Goal: Information Seeking & Learning: Get advice/opinions

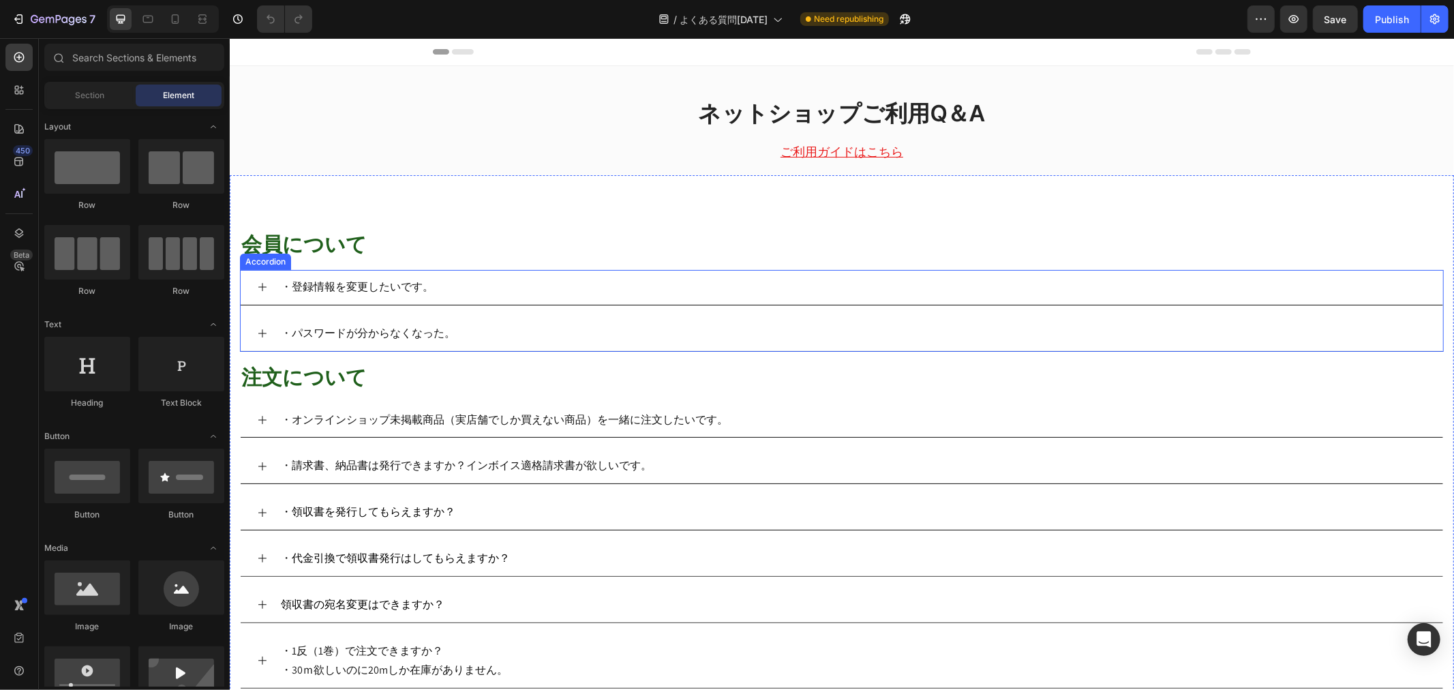
click at [260, 277] on div "・登録情報を変更したいです。" at bounding box center [841, 286] width 1202 height 35
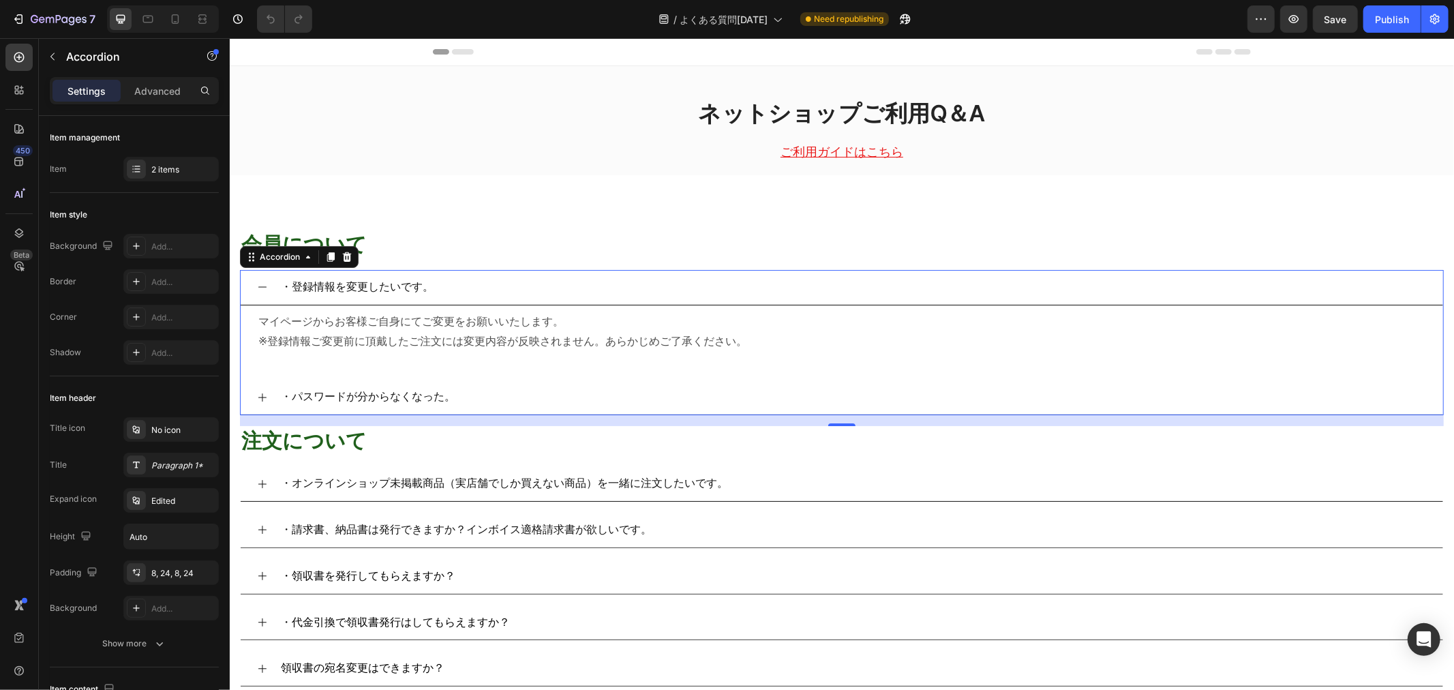
click at [260, 398] on icon at bounding box center [261, 396] width 11 height 11
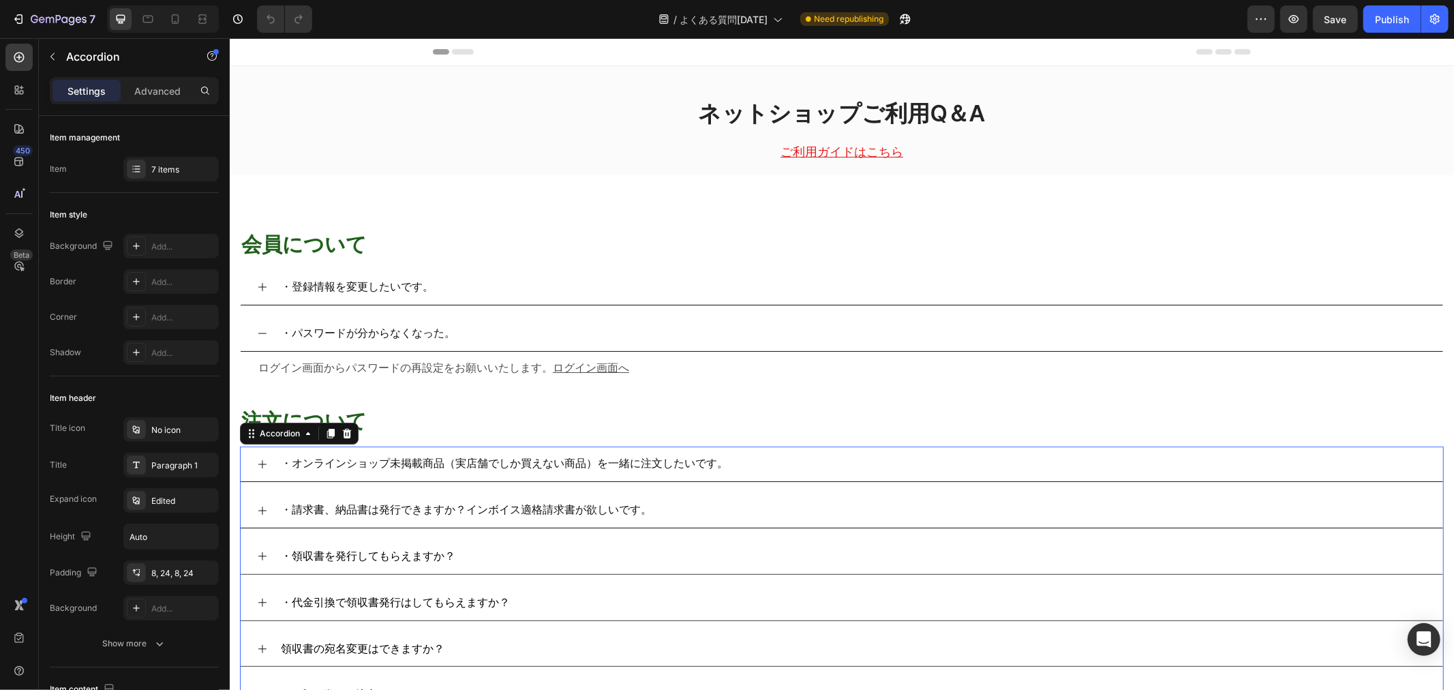
click at [258, 464] on icon at bounding box center [261, 463] width 11 height 11
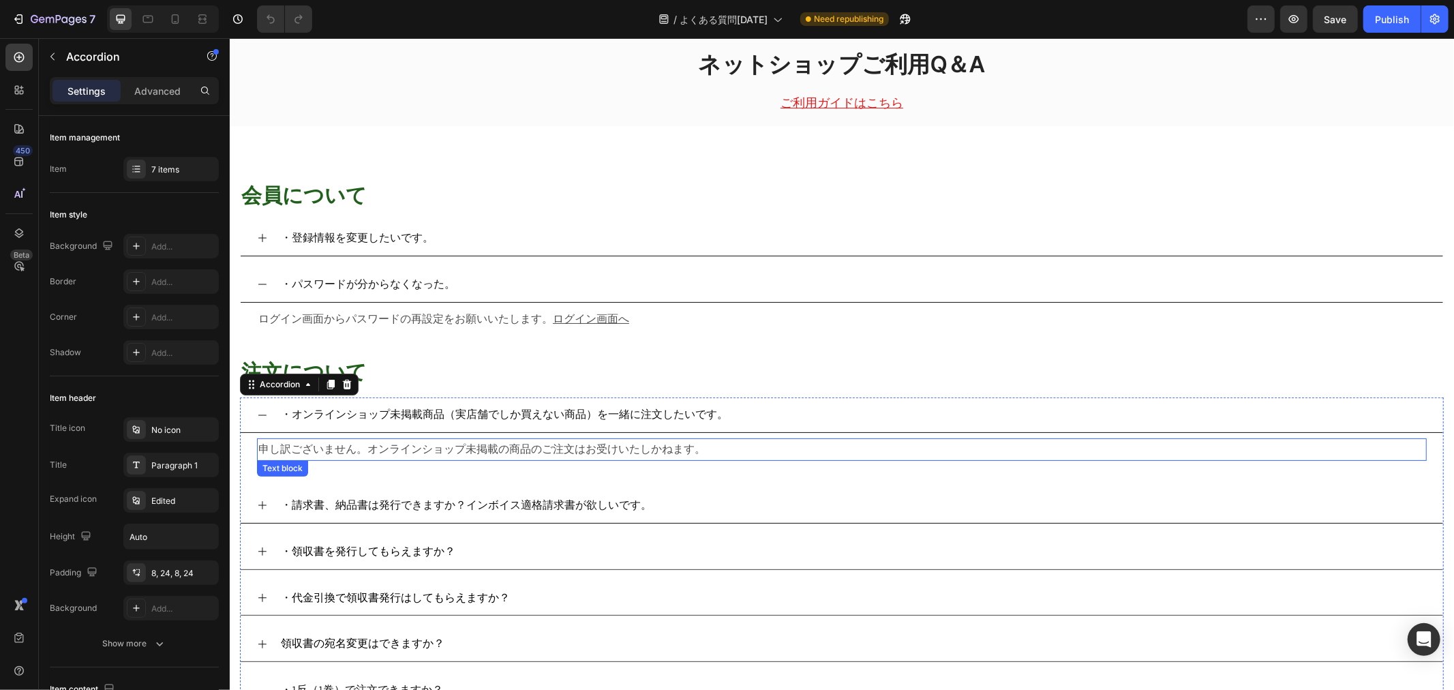
scroll to position [76, 0]
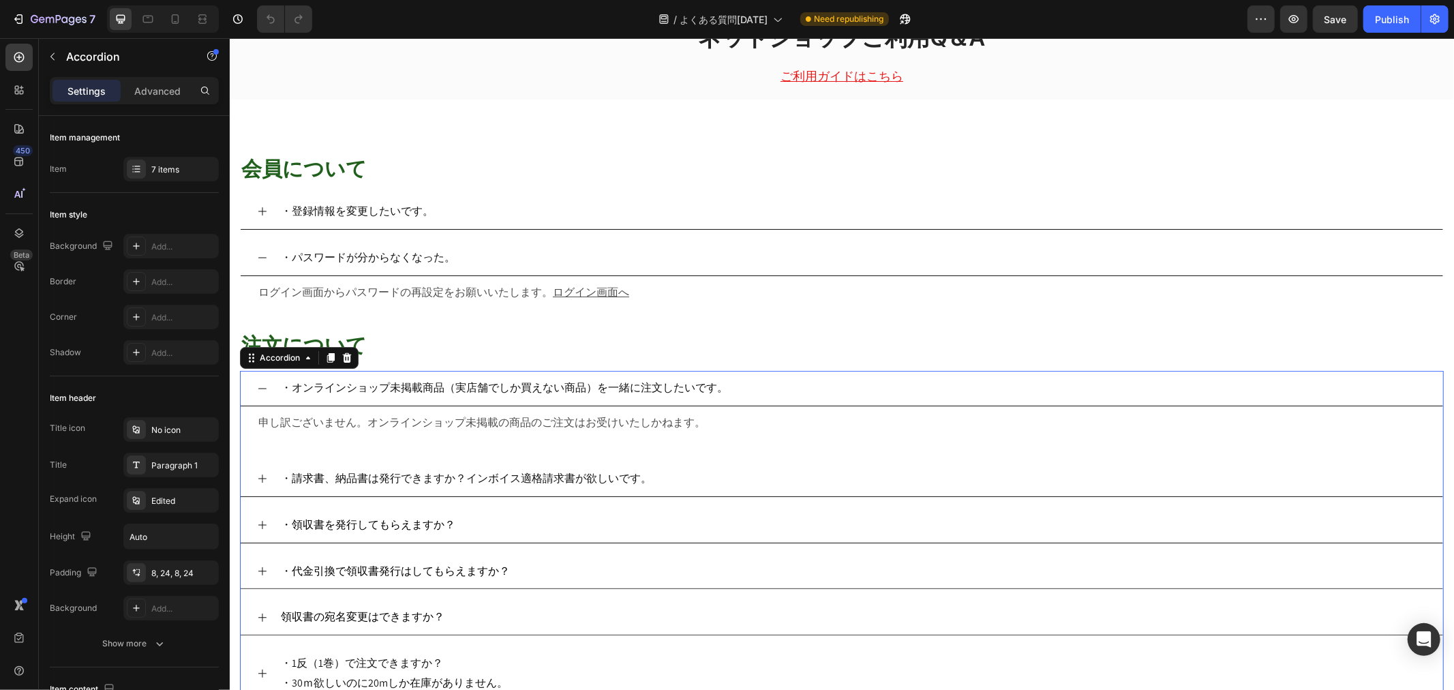
click at [262, 483] on icon at bounding box center [261, 477] width 11 height 11
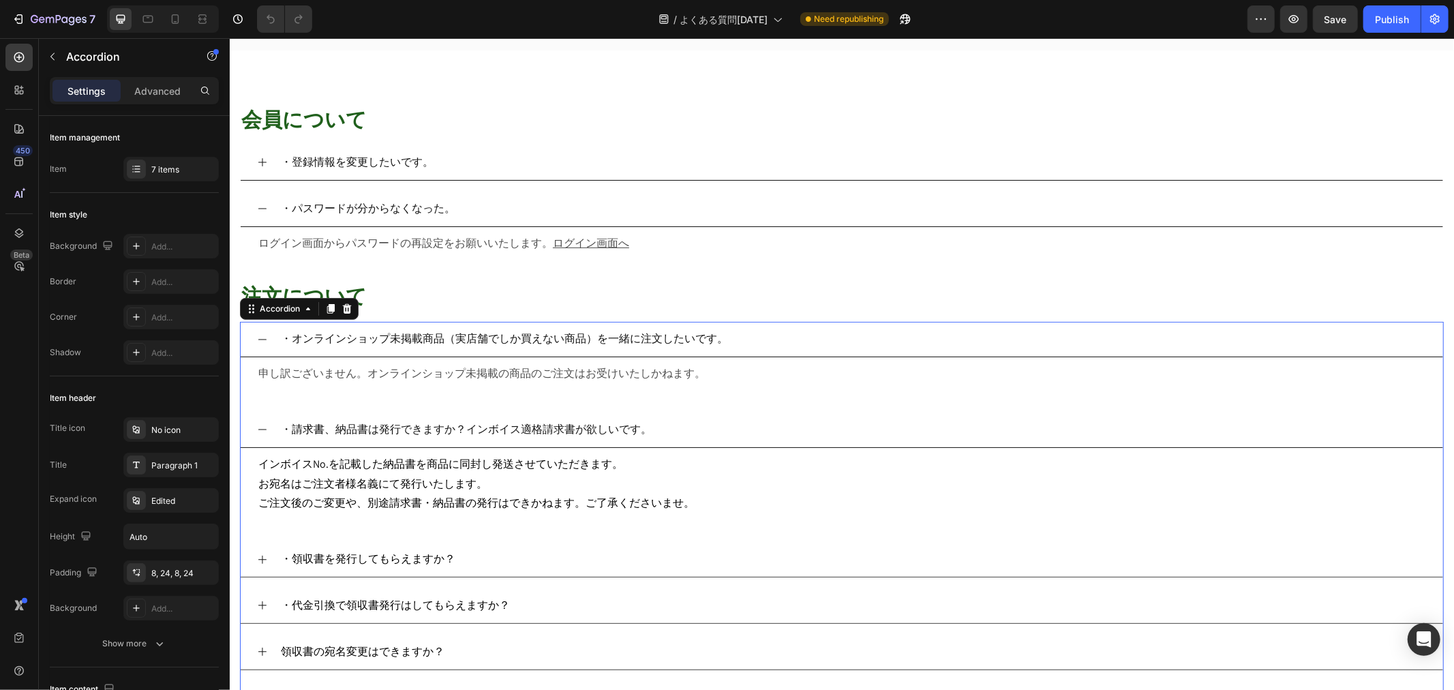
scroll to position [151, 0]
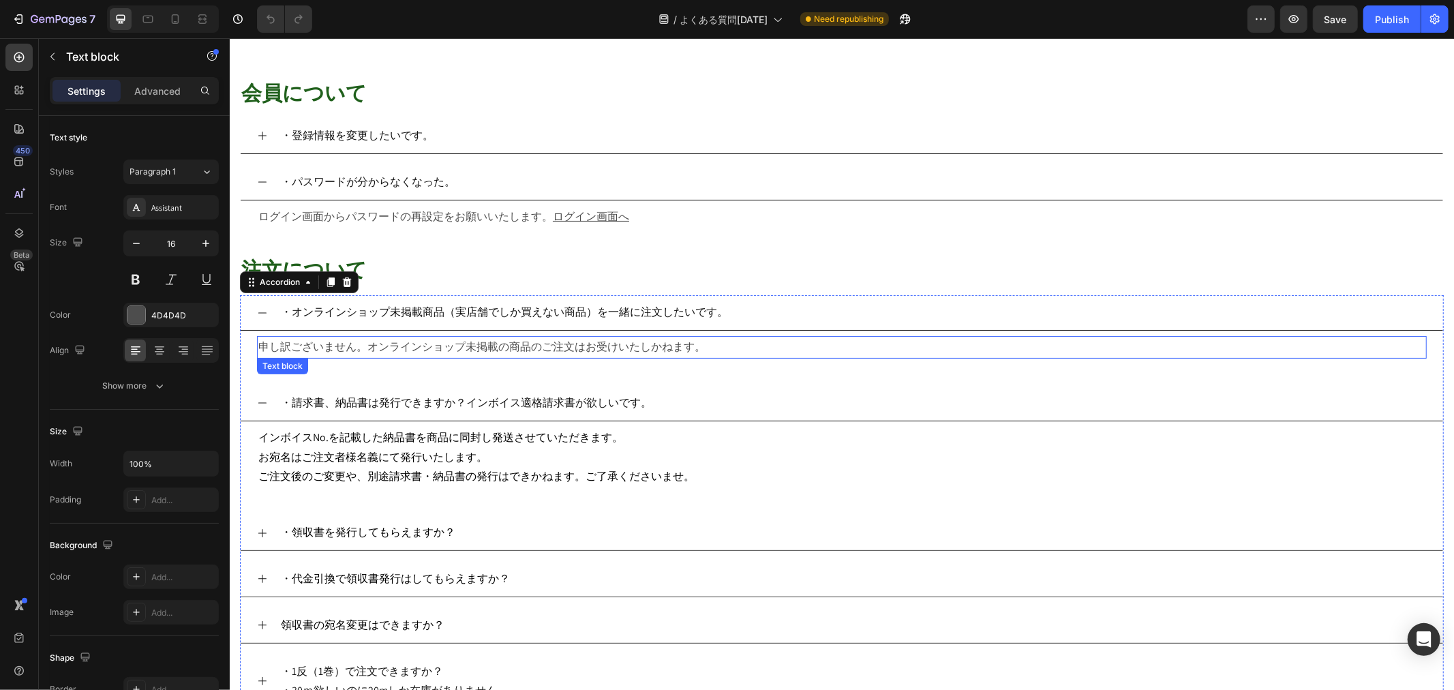
click at [497, 341] on p "申し訳ございません。オンラインショップ未掲載の商品のご注文はお受けいたしかねます。" at bounding box center [841, 347] width 1167 height 20
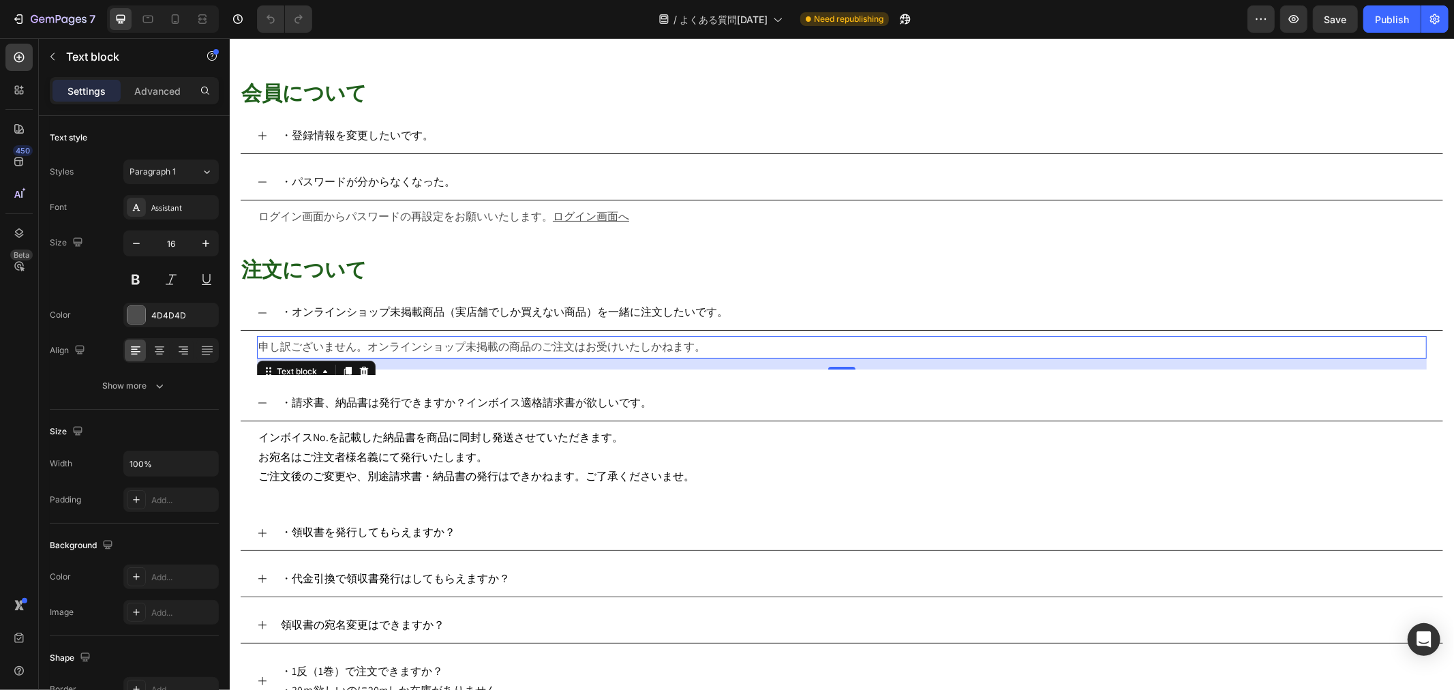
click at [497, 341] on p "申し訳ございません。オンラインショップ未掲載の商品のご注文はお受けいたしかねます。" at bounding box center [841, 347] width 1167 height 20
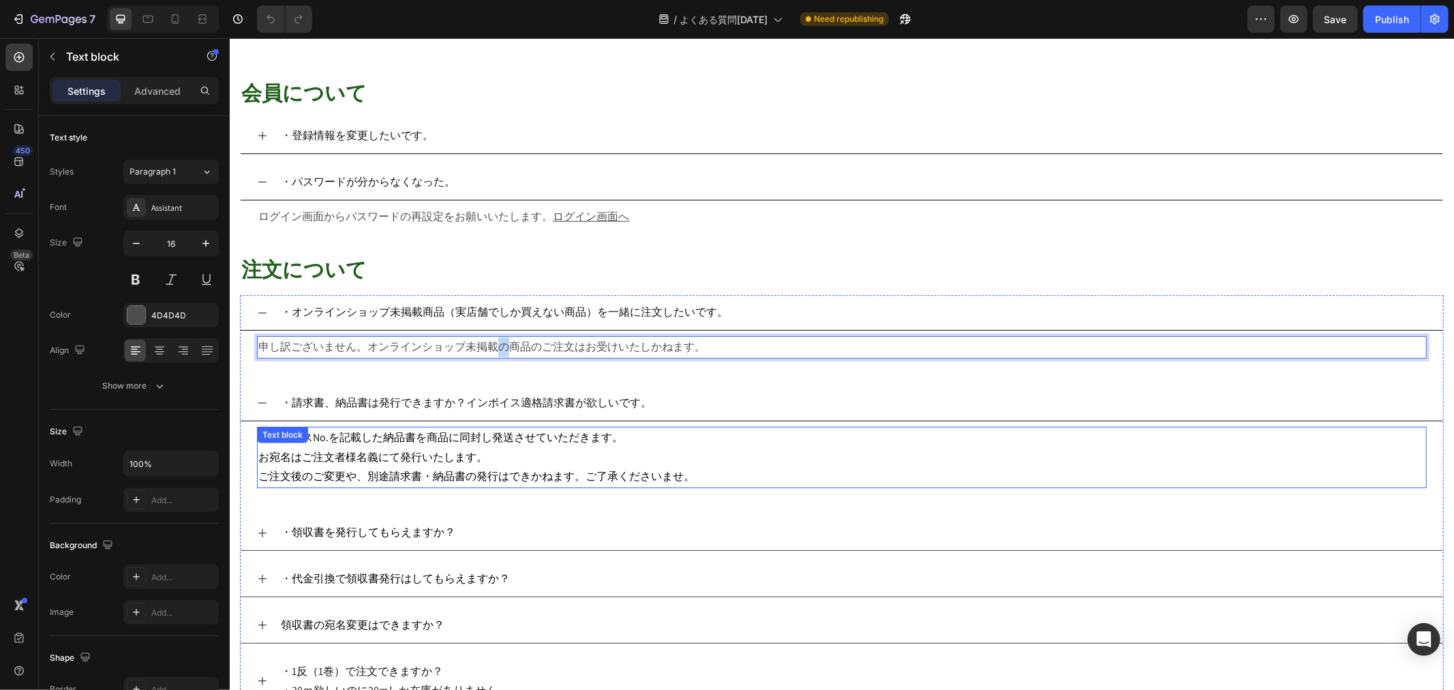
click at [508, 451] on p "お宛名はご注文者様名義にて発行いたします。" at bounding box center [841, 457] width 1167 height 20
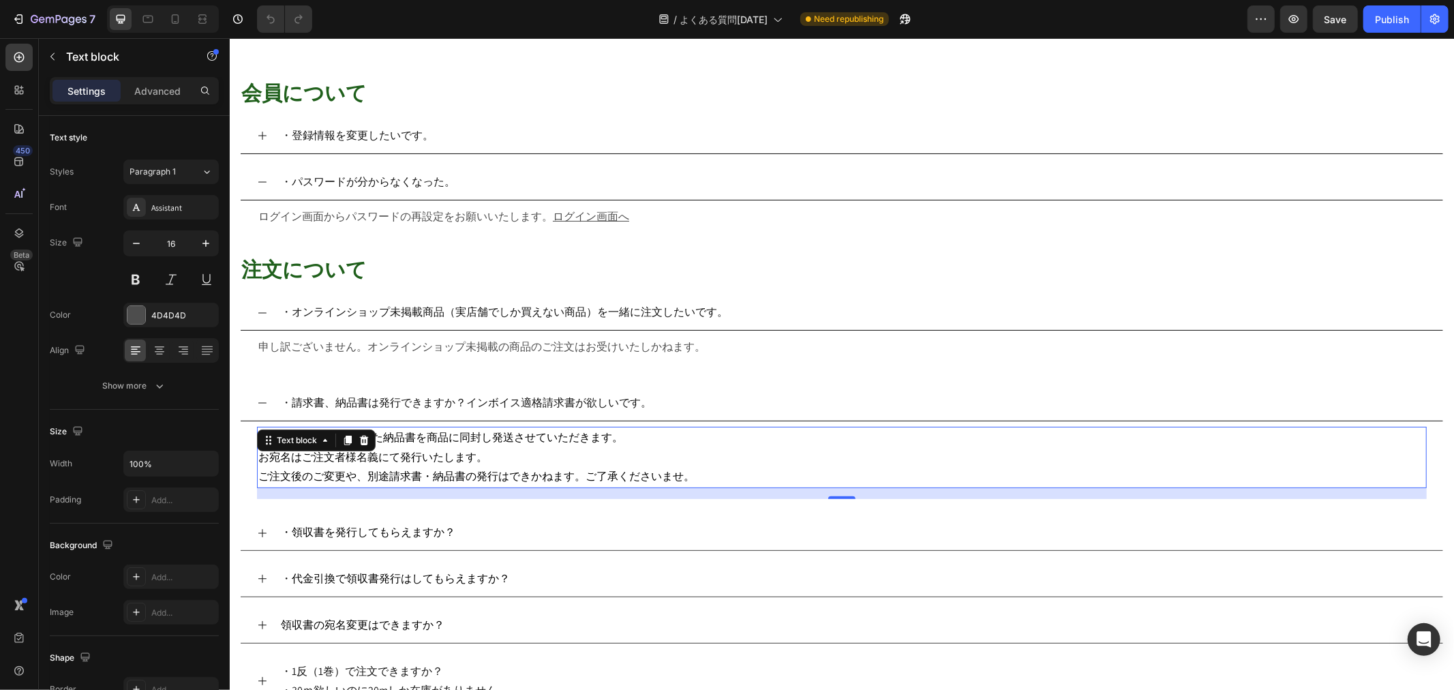
click at [508, 451] on p "お宛名はご注文者様名義にて発行いたします。" at bounding box center [841, 457] width 1167 height 20
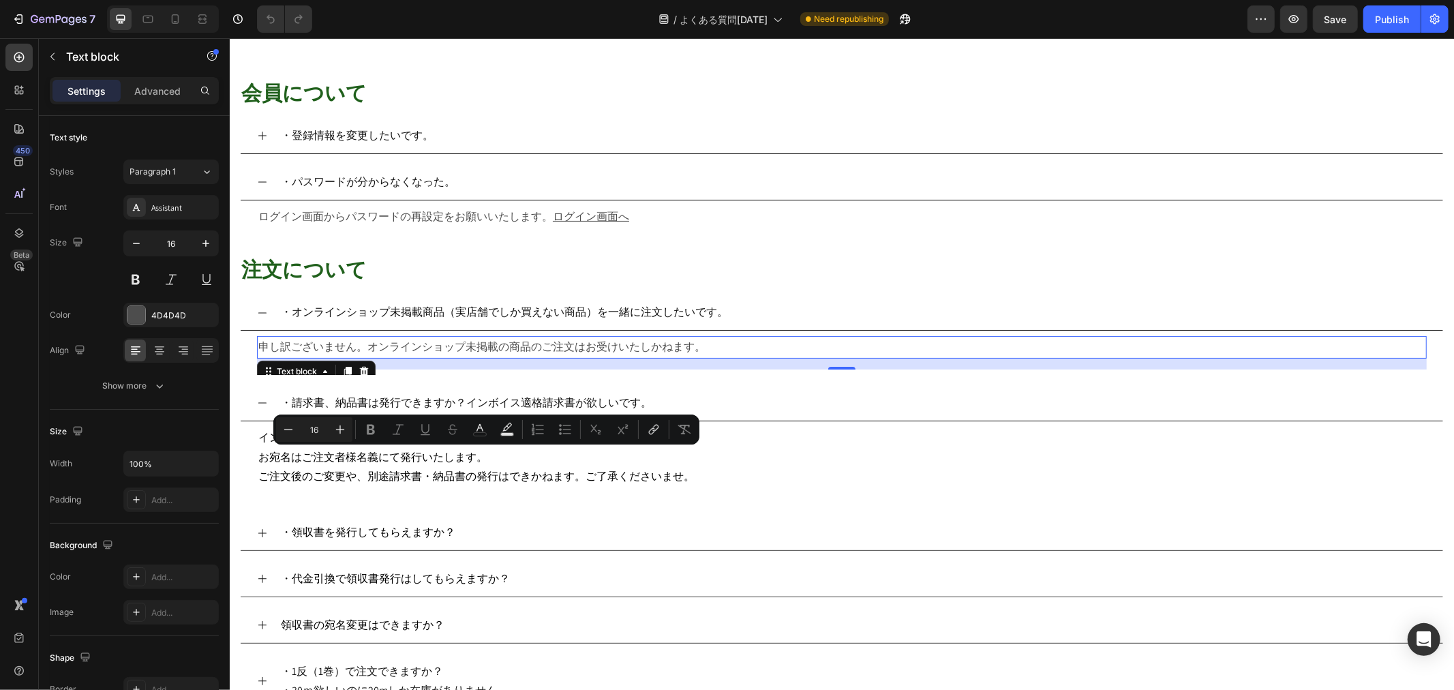
click at [522, 351] on p "申し訳ございません。オンラインショップ未掲載の商品のご注文はお受けいたしかねます。" at bounding box center [841, 347] width 1167 height 20
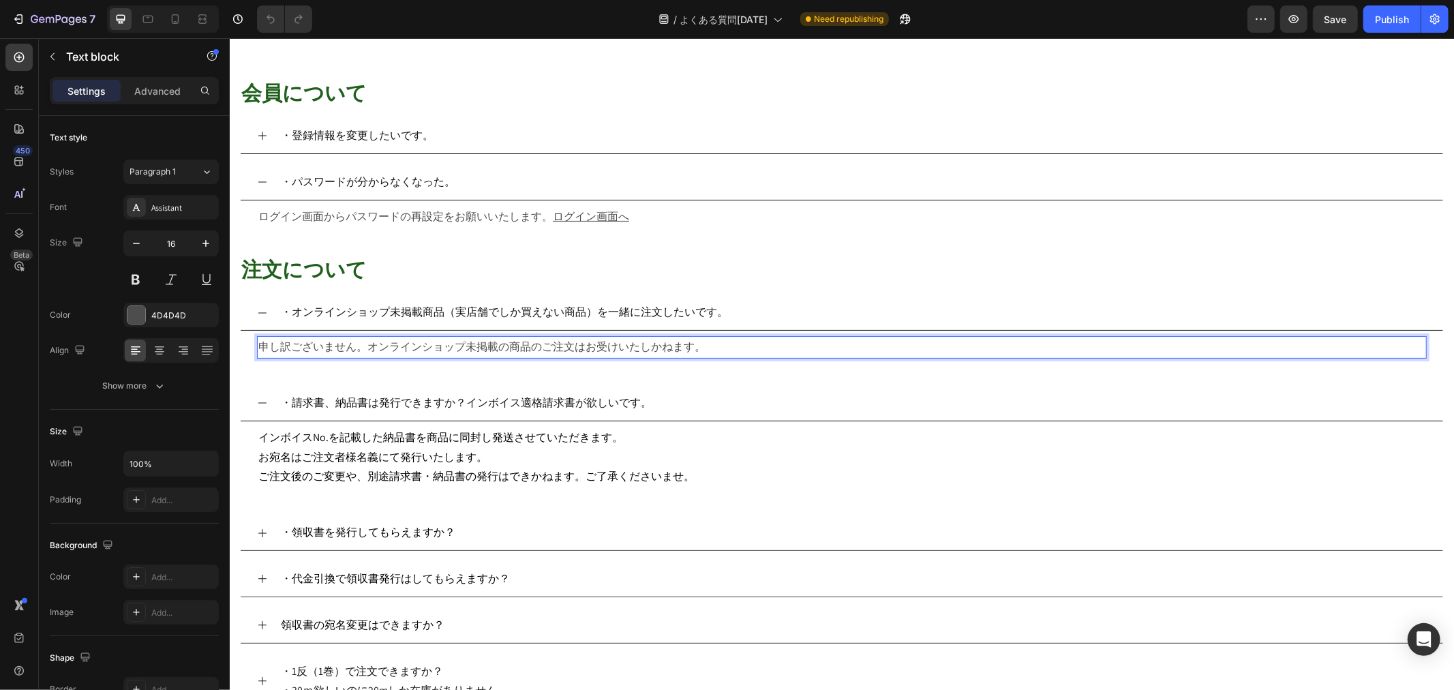
click at [522, 350] on p "申し訳ございません。オンラインショップ未掲載の商品のご注文はお受けいたしかねます。" at bounding box center [841, 347] width 1167 height 20
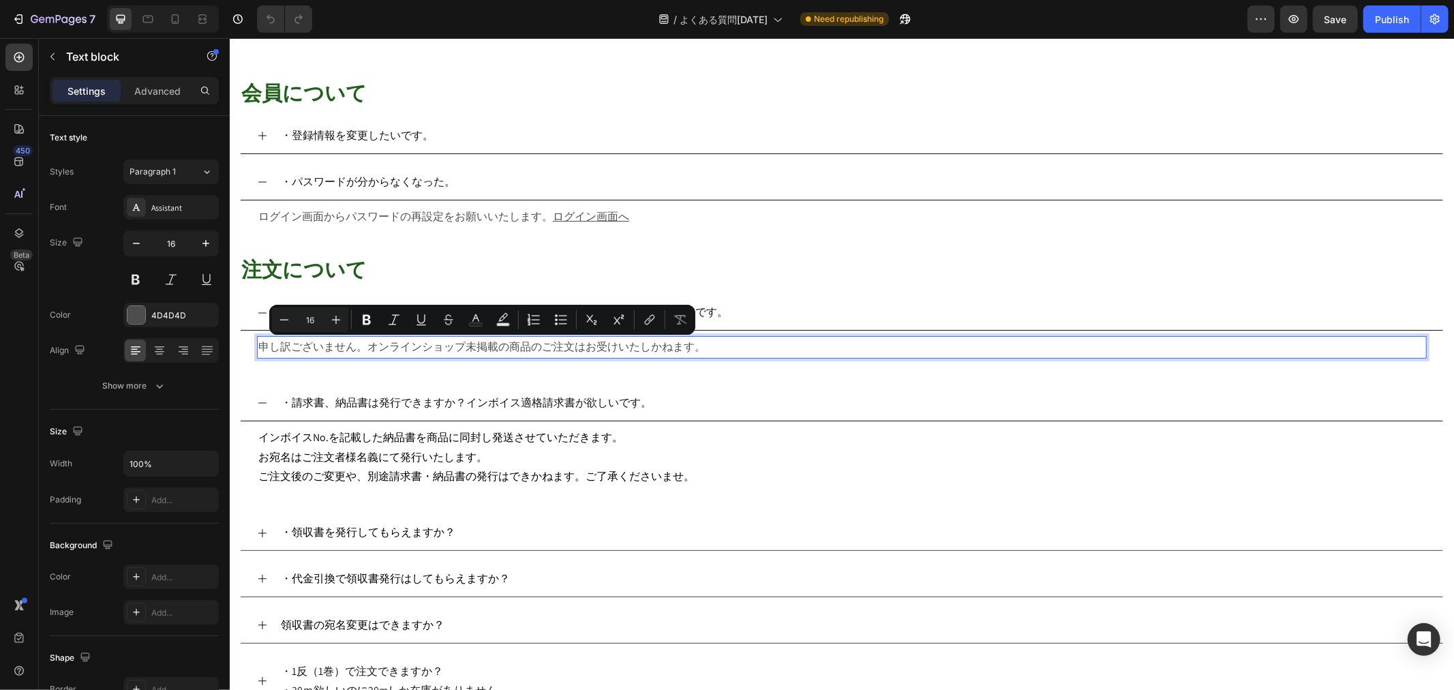
click at [522, 350] on p "申し訳ございません。オンラインショップ未掲載の商品のご注文はお受けいたしかねます。" at bounding box center [841, 347] width 1167 height 20
click at [438, 457] on span "お宛名はご注文者様名義にて発行いたします。" at bounding box center [372, 456] width 229 height 14
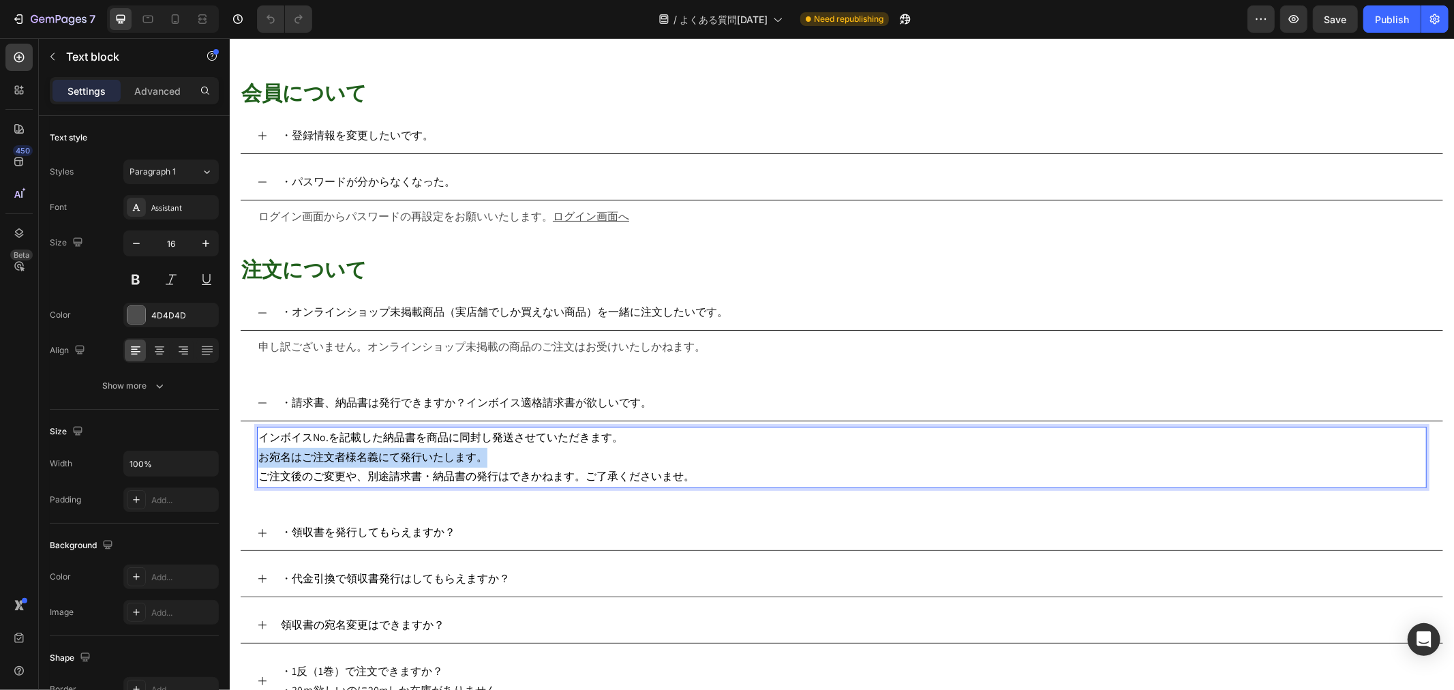
click at [438, 457] on span "お宛名はご注文者様名義にて発行いたします。" at bounding box center [372, 456] width 229 height 14
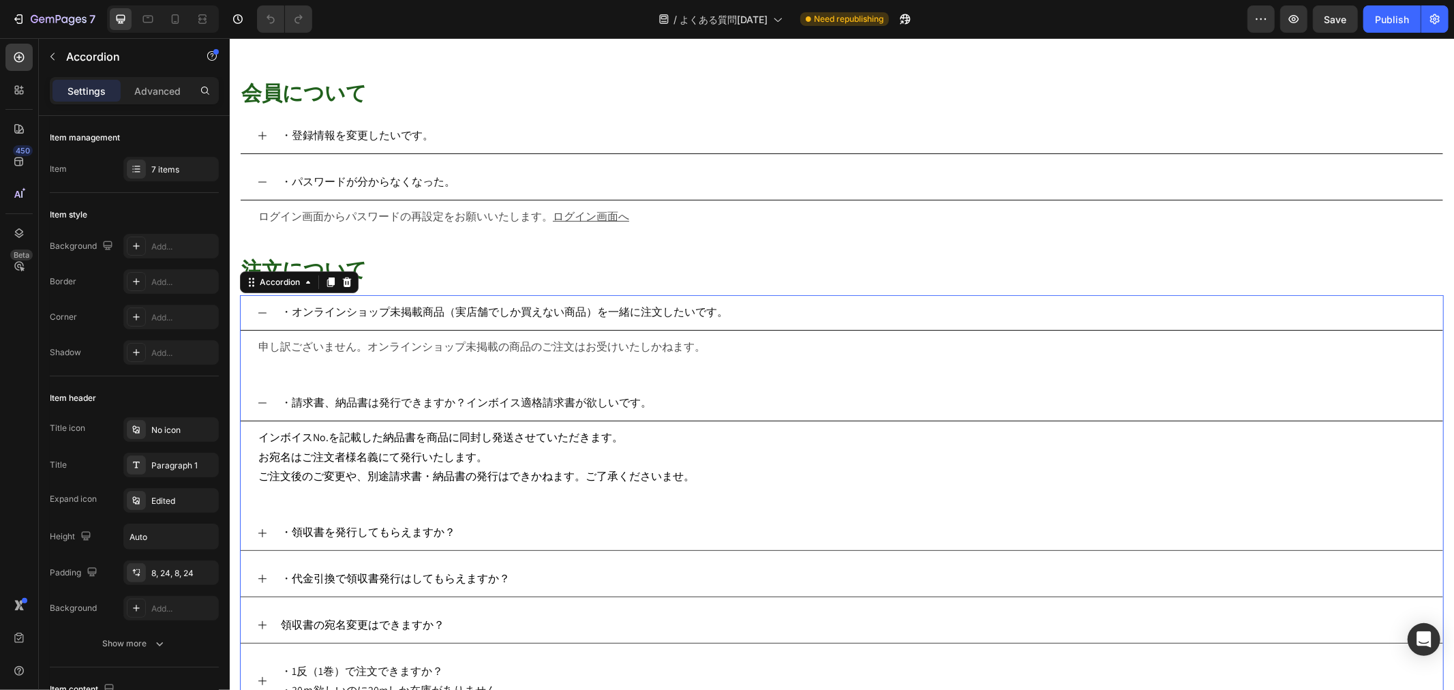
click at [412, 534] on span "・領収書を発行してもらえますか？" at bounding box center [367, 531] width 174 height 14
click at [256, 538] on icon at bounding box center [261, 532] width 11 height 11
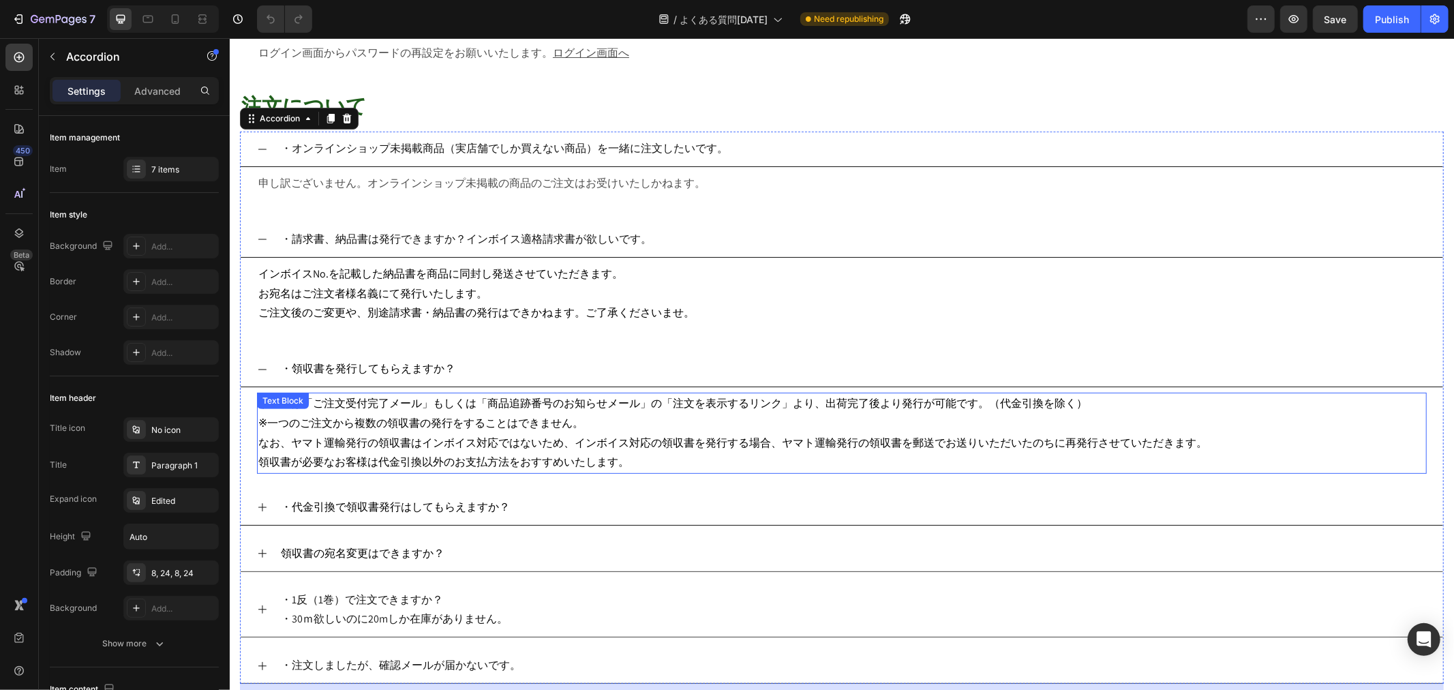
scroll to position [378, 0]
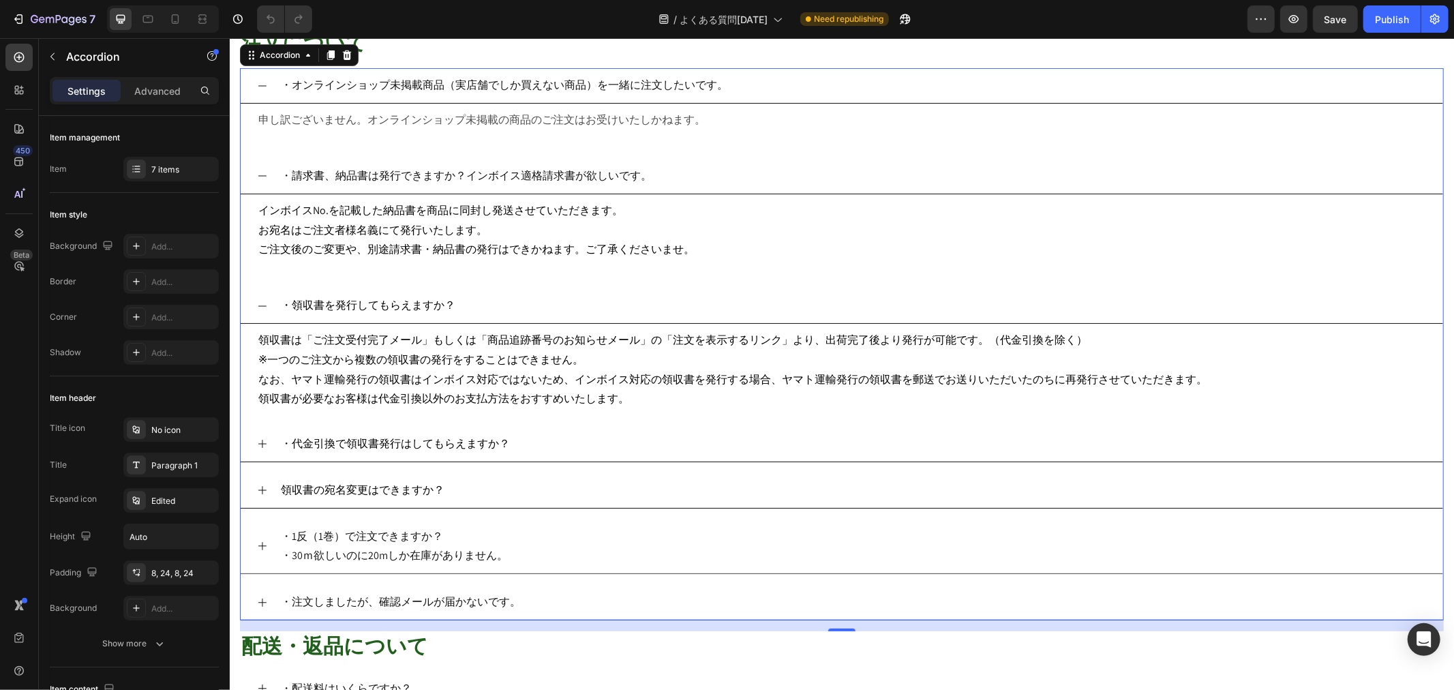
click at [264, 489] on icon at bounding box center [261, 489] width 11 height 11
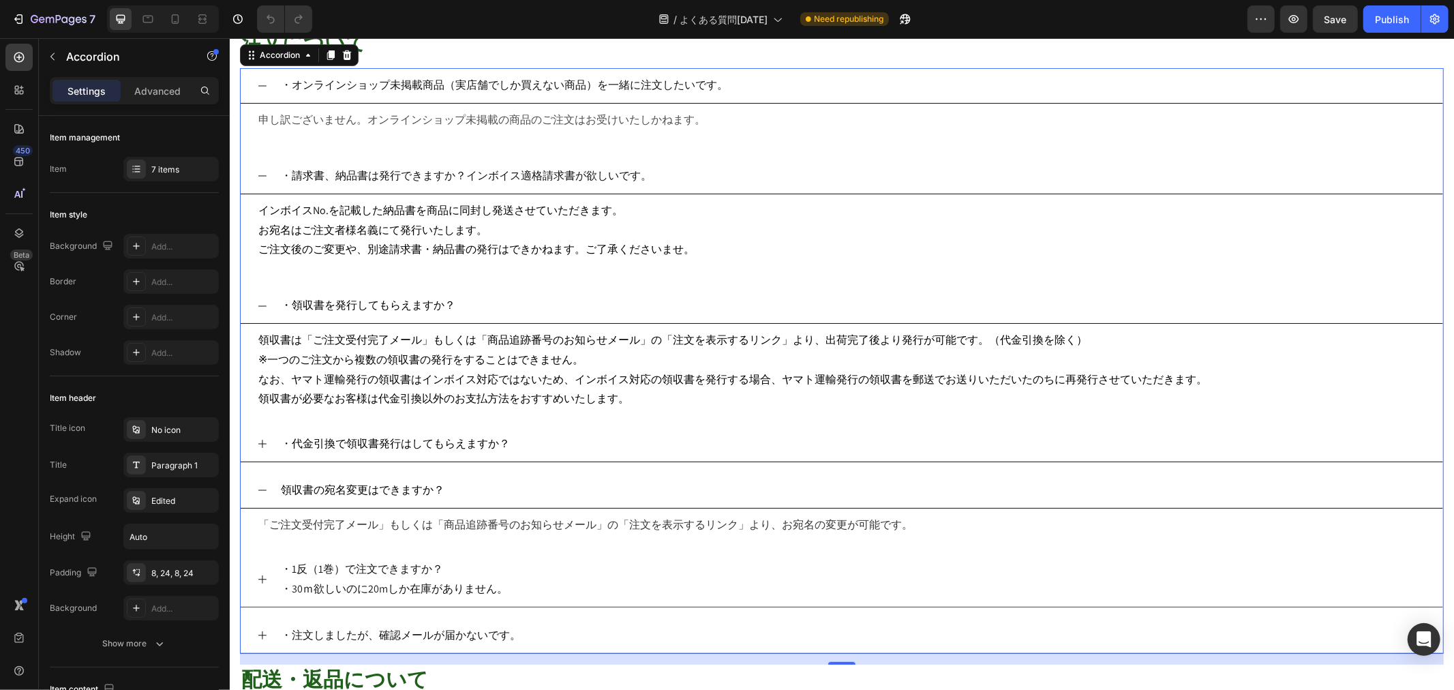
click at [258, 550] on div "・1反（1巻）で注文できますか？ ・30ｍ欲しいのに20mしか在庫がありません。" at bounding box center [841, 578] width 1202 height 55
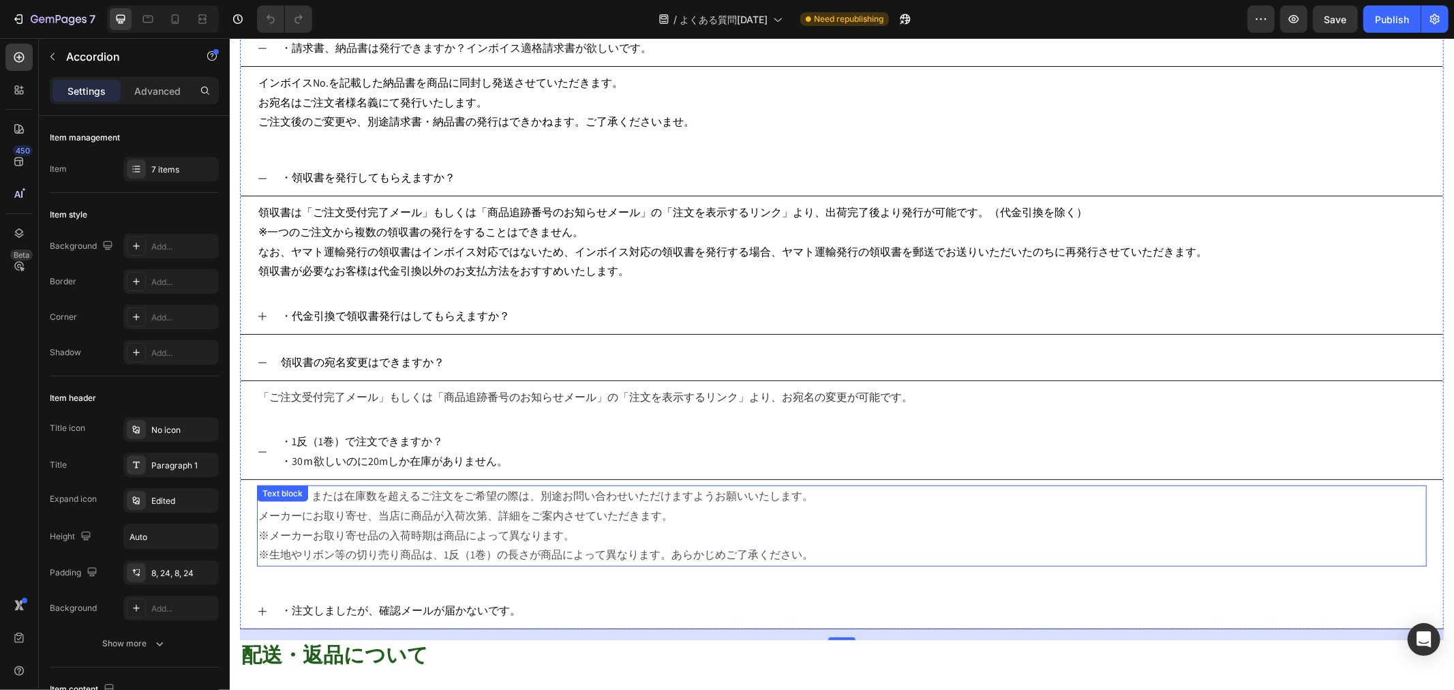
scroll to position [530, 0]
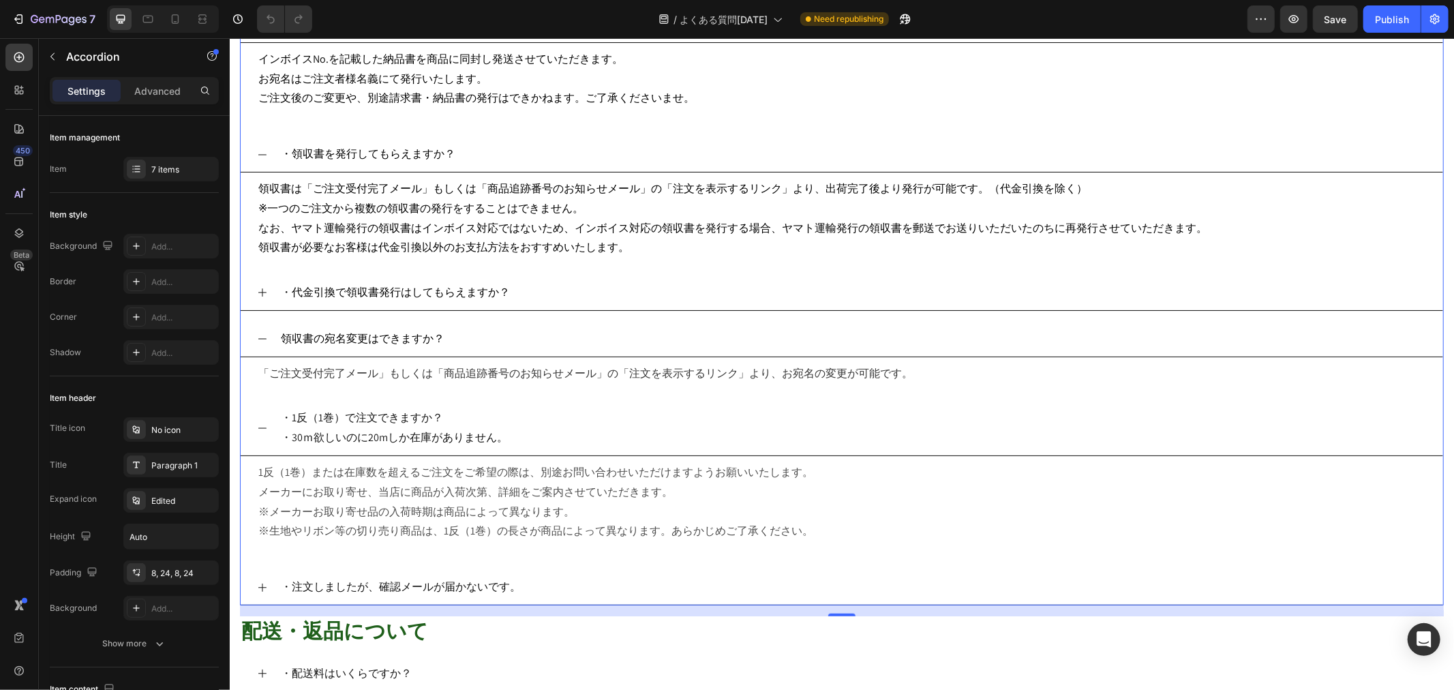
click at [268, 290] on div "・ 代金引換で領収書発行はしてもらえますか？" at bounding box center [841, 292] width 1202 height 35
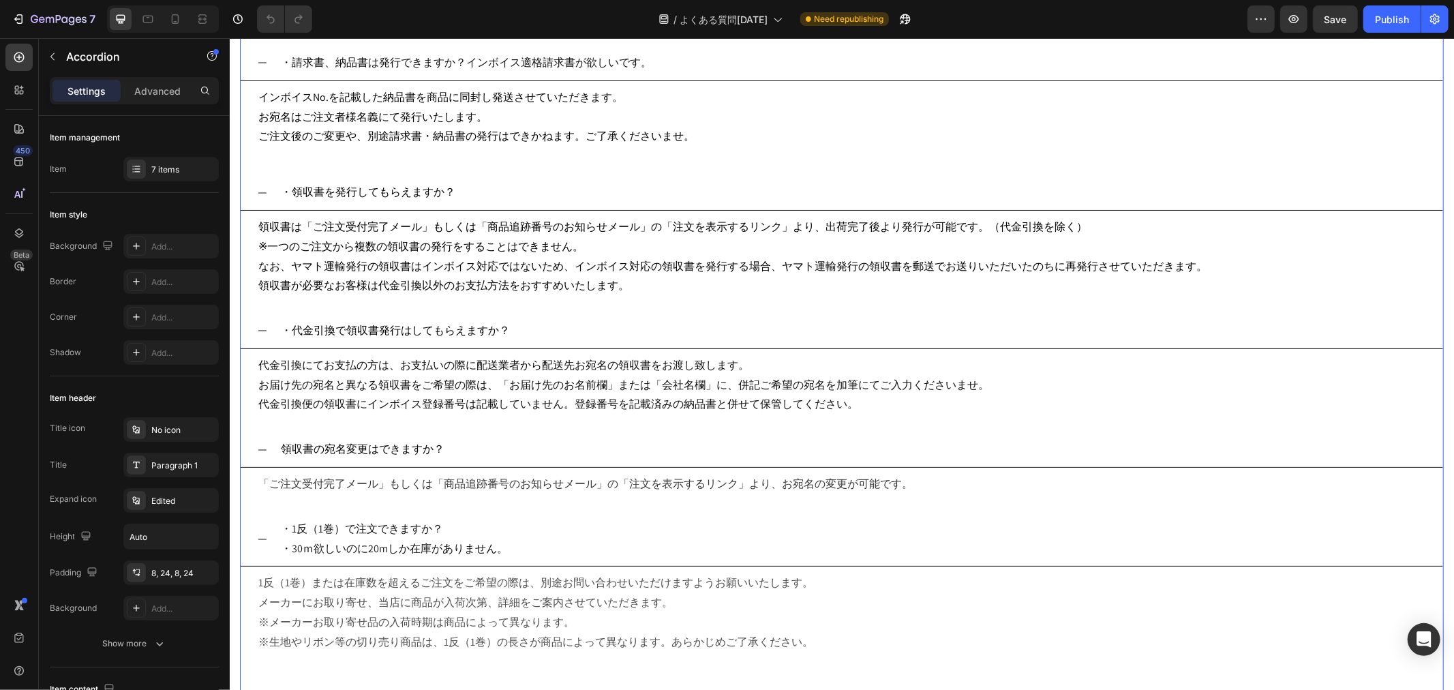
scroll to position [454, 0]
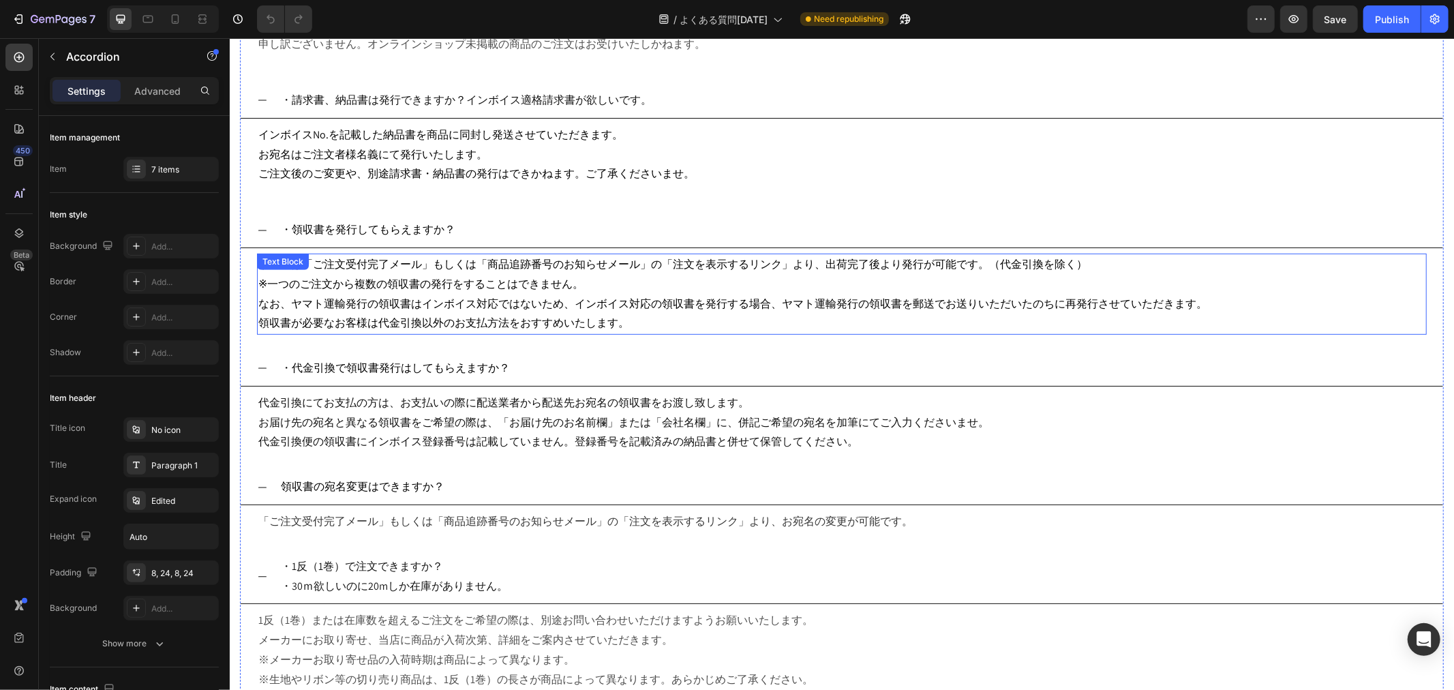
click at [621, 316] on span "領収書が必要なお客様は代金引換以外のお支払方法をおすすめいたします。" at bounding box center [443, 322] width 371 height 14
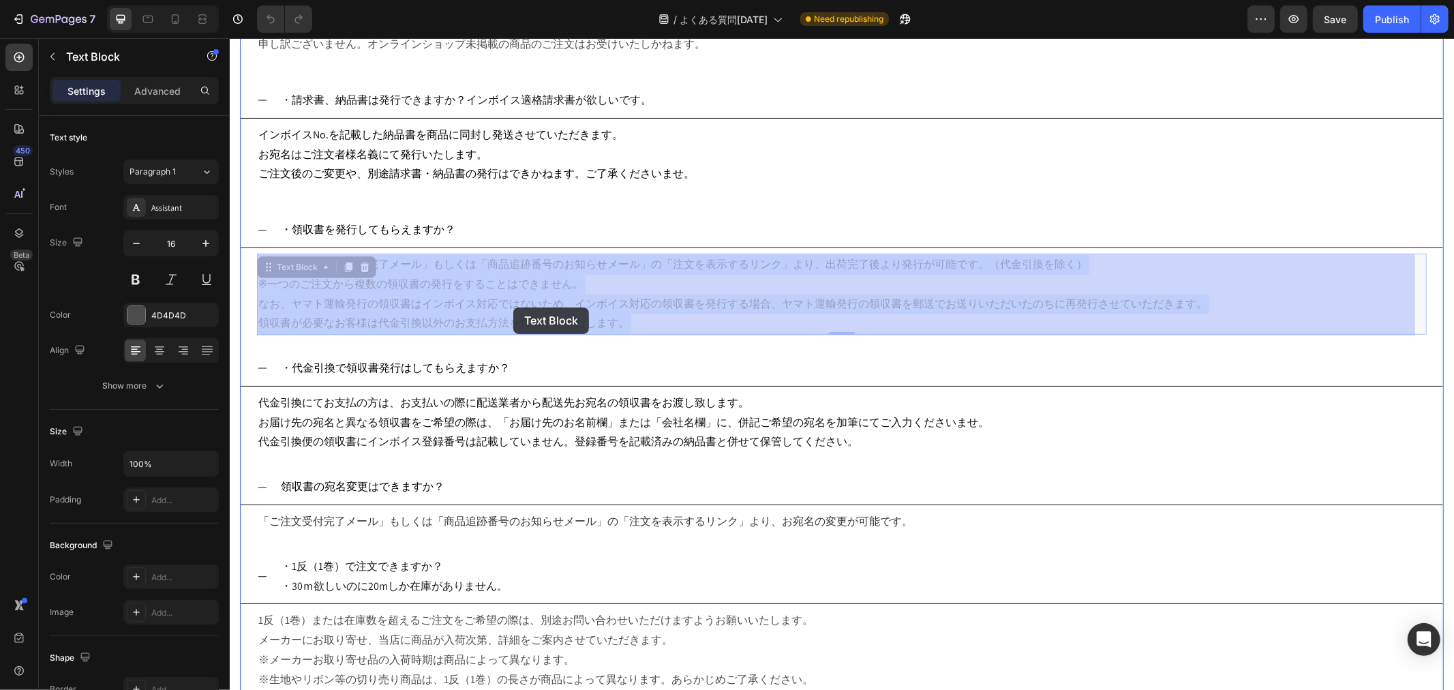
drag, startPoint x: 635, startPoint y: 316, endPoint x: 516, endPoint y: 307, distance: 119.0
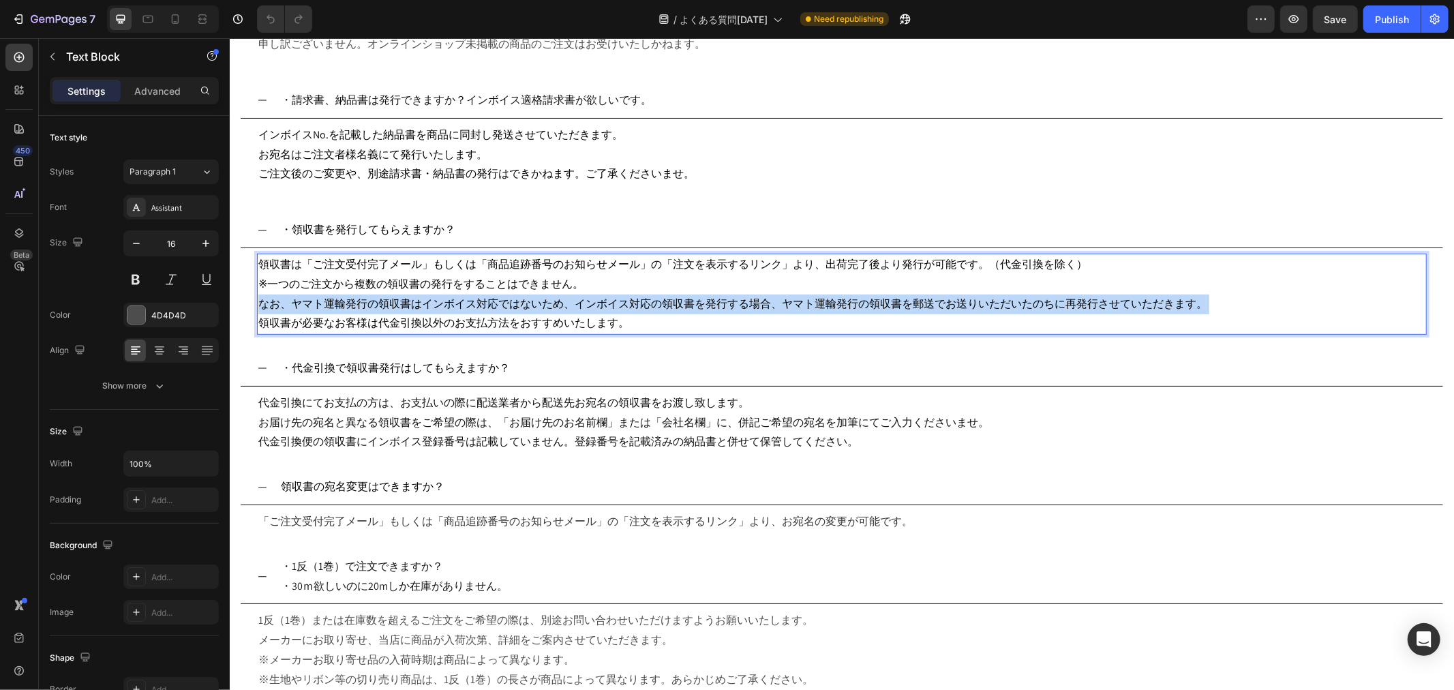
click at [595, 305] on span "なお、ヤマト運輸発行の領収書はインボイス対応ではないため、インボイス対応の領収書を発行する場合、ヤマト運輸発行の領収書を郵送でお送りいただいたのちに再発行させ…" at bounding box center [732, 303] width 949 height 14
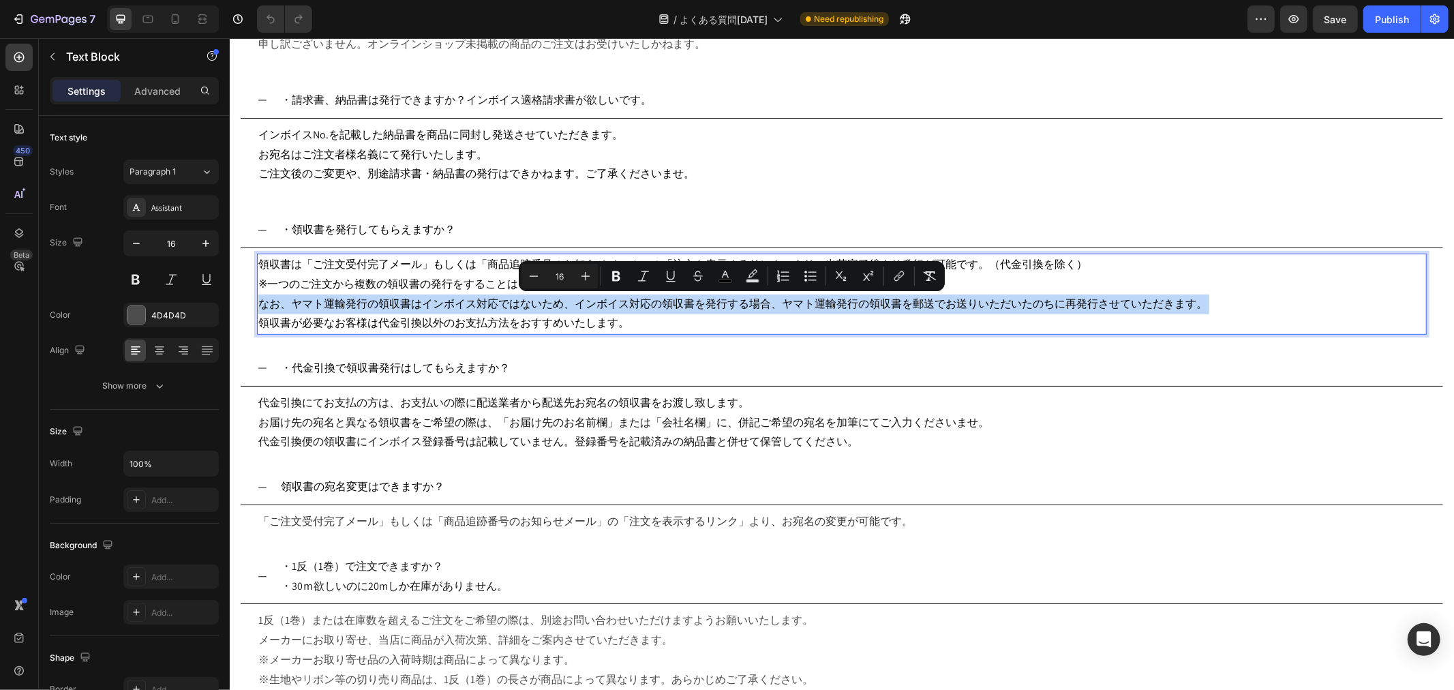
click at [595, 305] on span "なお、ヤマト運輸発行の領収書はインボイス対応ではないため、インボイス対応の領収書を発行する場合、ヤマト運輸発行の領収書を郵送でお送りいただいたのちに再発行させ…" at bounding box center [732, 303] width 949 height 14
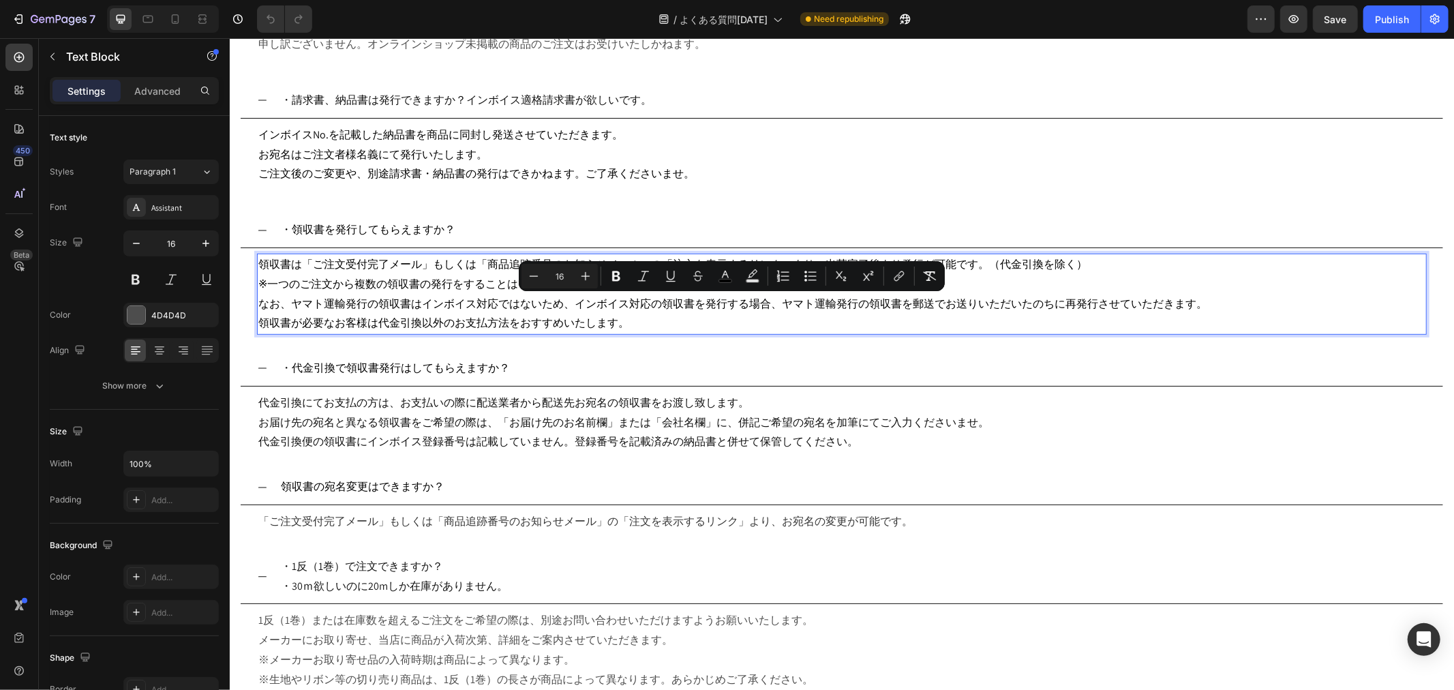
click at [656, 315] on p "領収書は「ご注文受付完了メール」もしくは「商品追跡番号のお知らせメール」の「注文を表示するリンク」より、出荷完了後より発行が可能です。（代金引換を除く） ※一…" at bounding box center [841, 293] width 1167 height 78
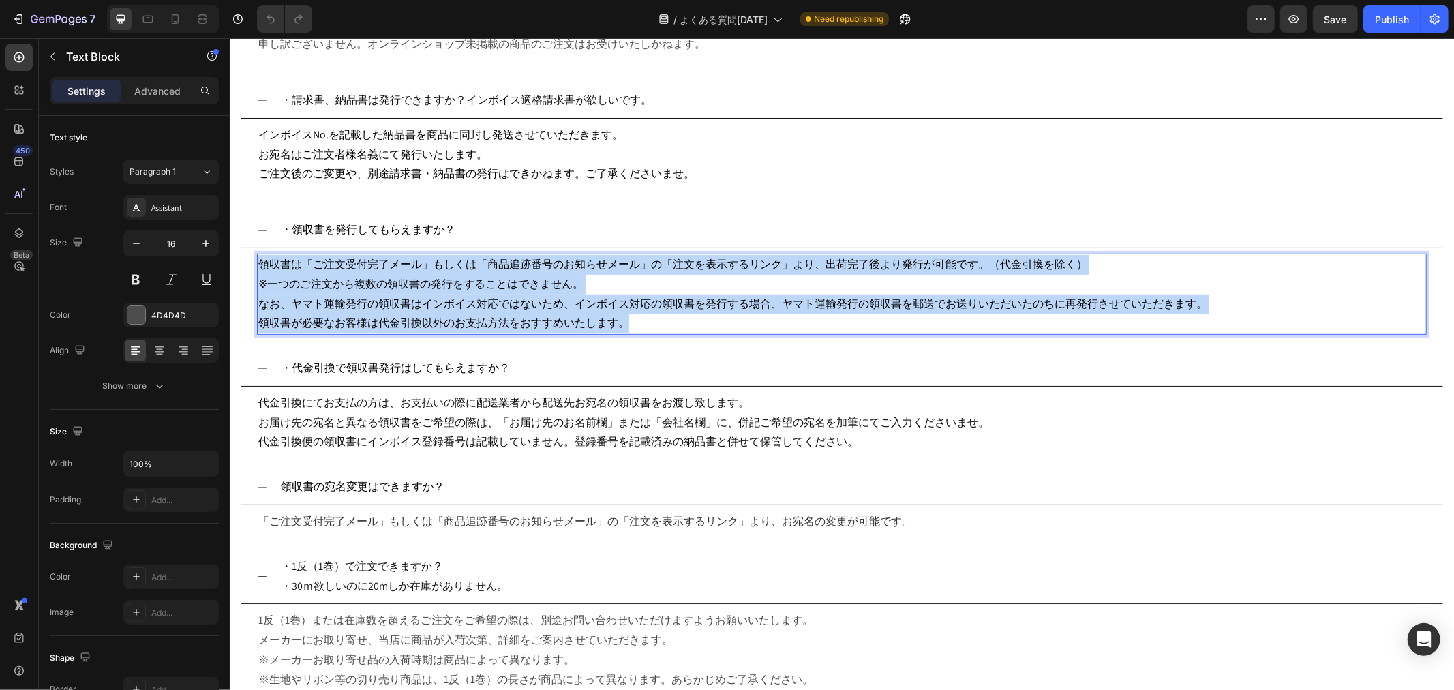
drag, startPoint x: 646, startPoint y: 324, endPoint x: 260, endPoint y: 256, distance: 391.8
click at [260, 256] on p "領収書は「ご注文受付完了メール」もしくは「商品追跡番号のお知らせメール」の「注文を表示するリンク」より、出荷完了後より発行が可能です。（代金引換を除く） ※一…" at bounding box center [841, 293] width 1167 height 78
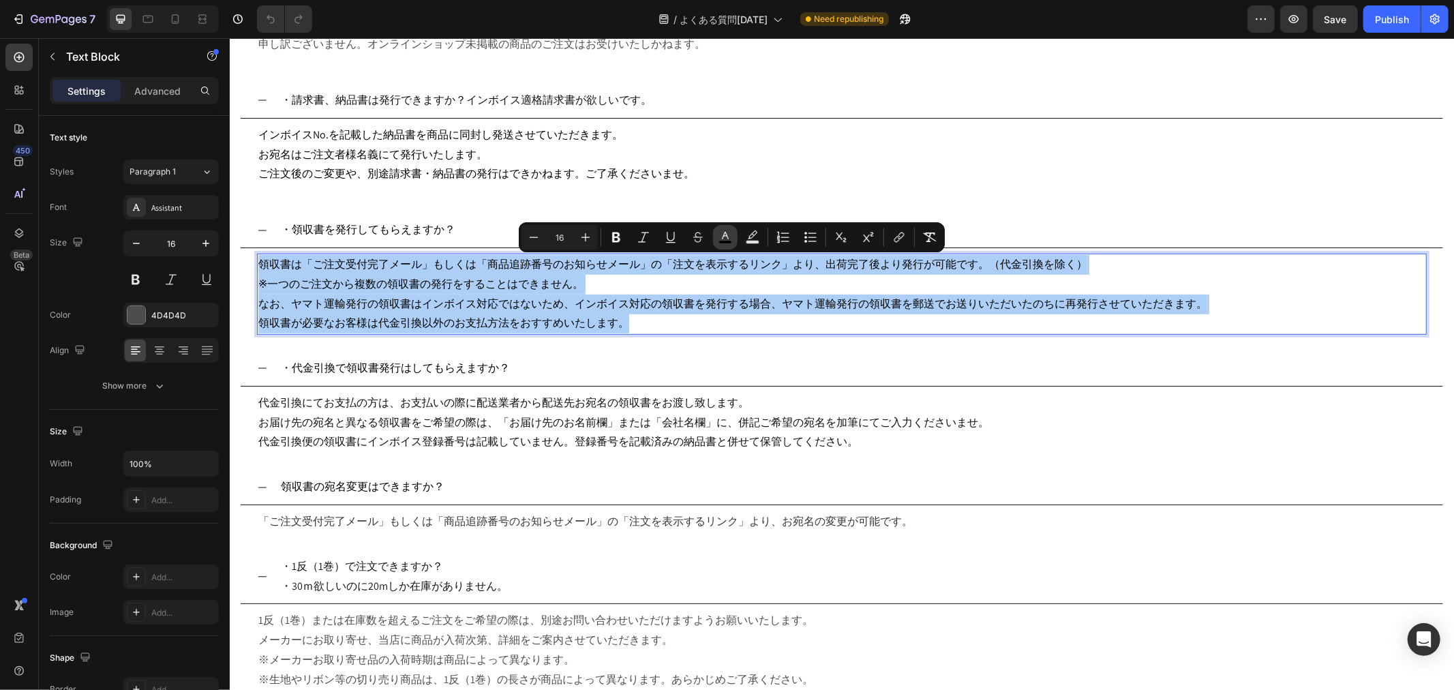
click at [730, 234] on icon "Editor contextual toolbar" at bounding box center [725, 237] width 14 height 14
type input "000000"
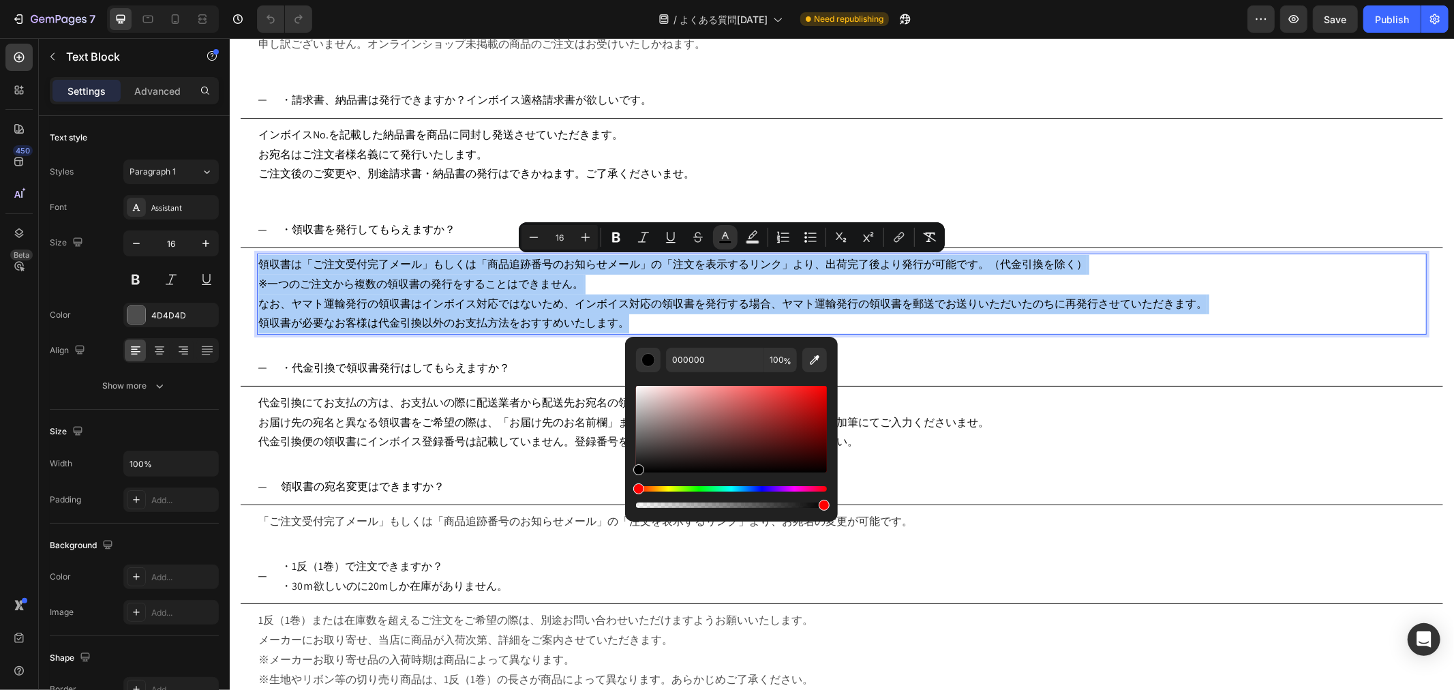
click at [641, 450] on div "Editor contextual toolbar" at bounding box center [731, 429] width 191 height 87
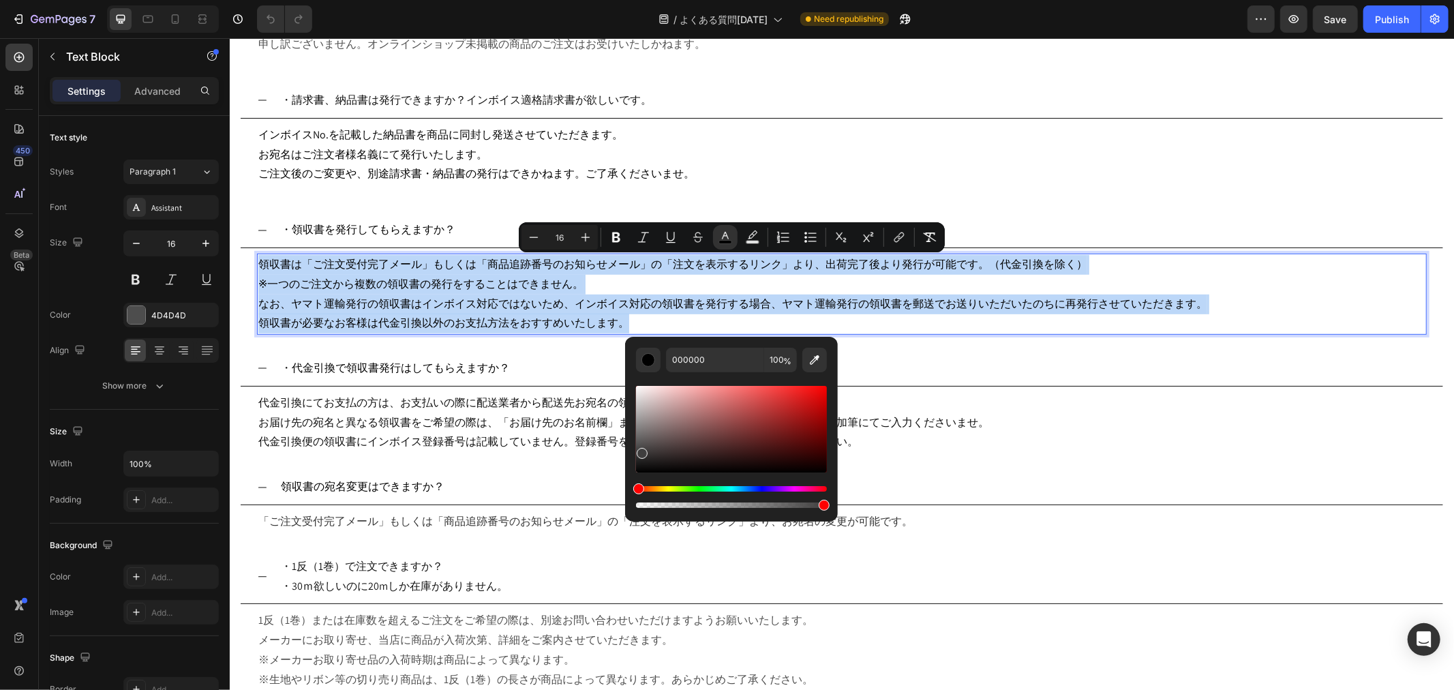
type input "3F3E3E"
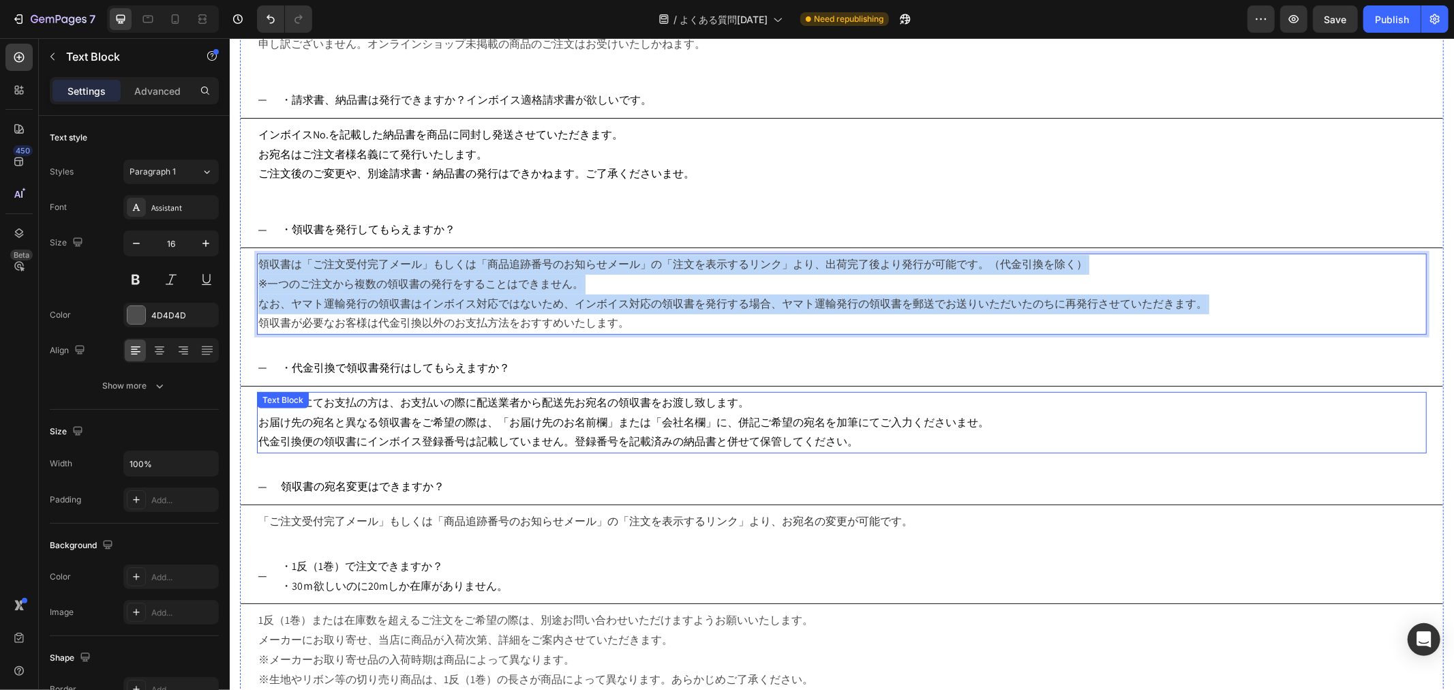
click at [996, 425] on p "お届け先の宛名と異なる領収書をご希望の際は、「お届け先のお名前欄」または「会社名欄」に、併記ご希望の宛名を加筆にてご入力くださいませ。" at bounding box center [841, 422] width 1167 height 20
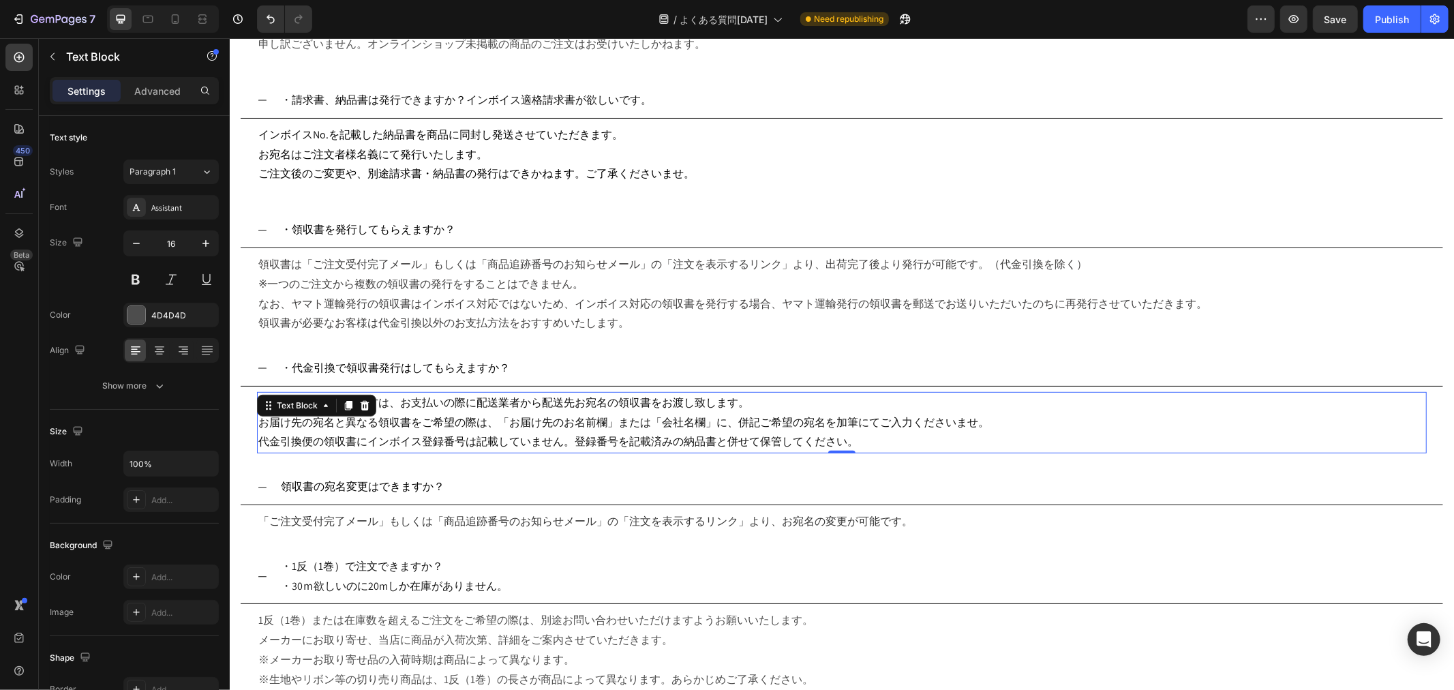
click at [881, 438] on p "代金引換便の領収書にインボイス登録番号は記載していません。登録番号を記載済みの納品書と併せて保管してください。" at bounding box center [841, 441] width 1167 height 20
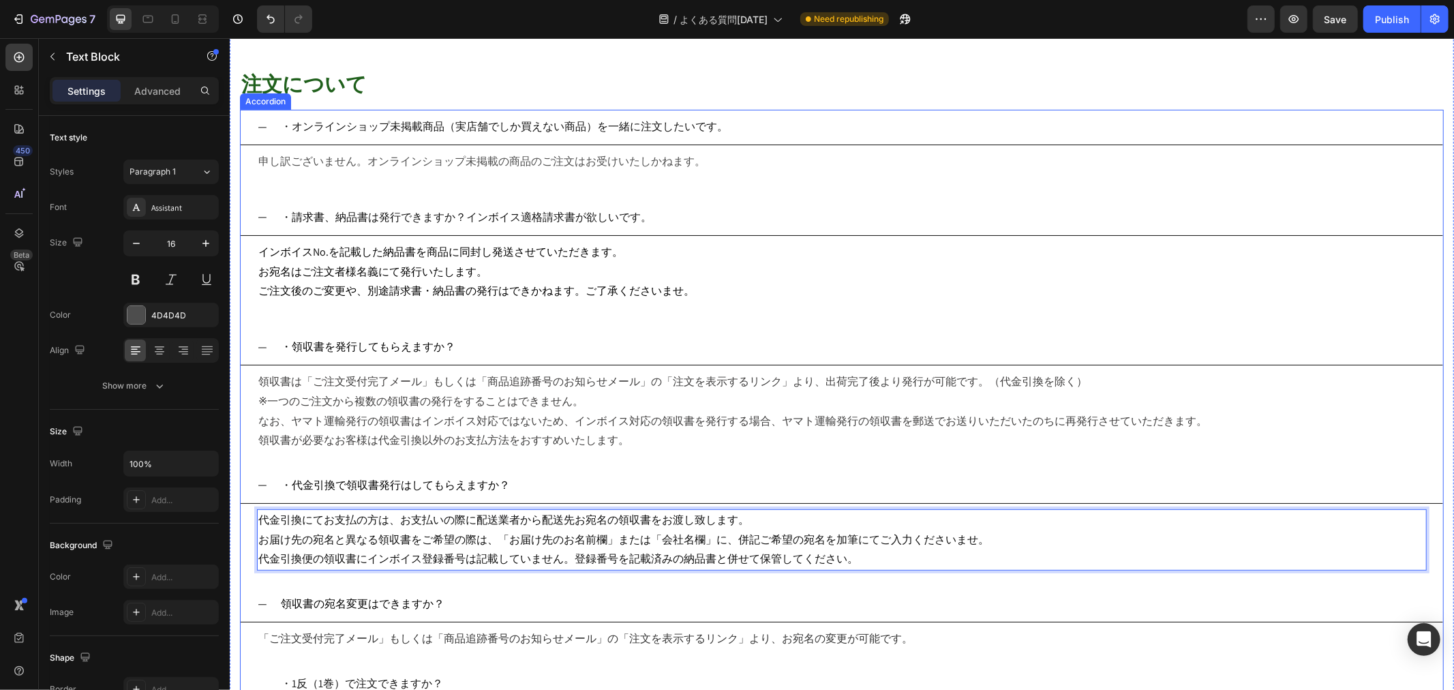
scroll to position [227, 0]
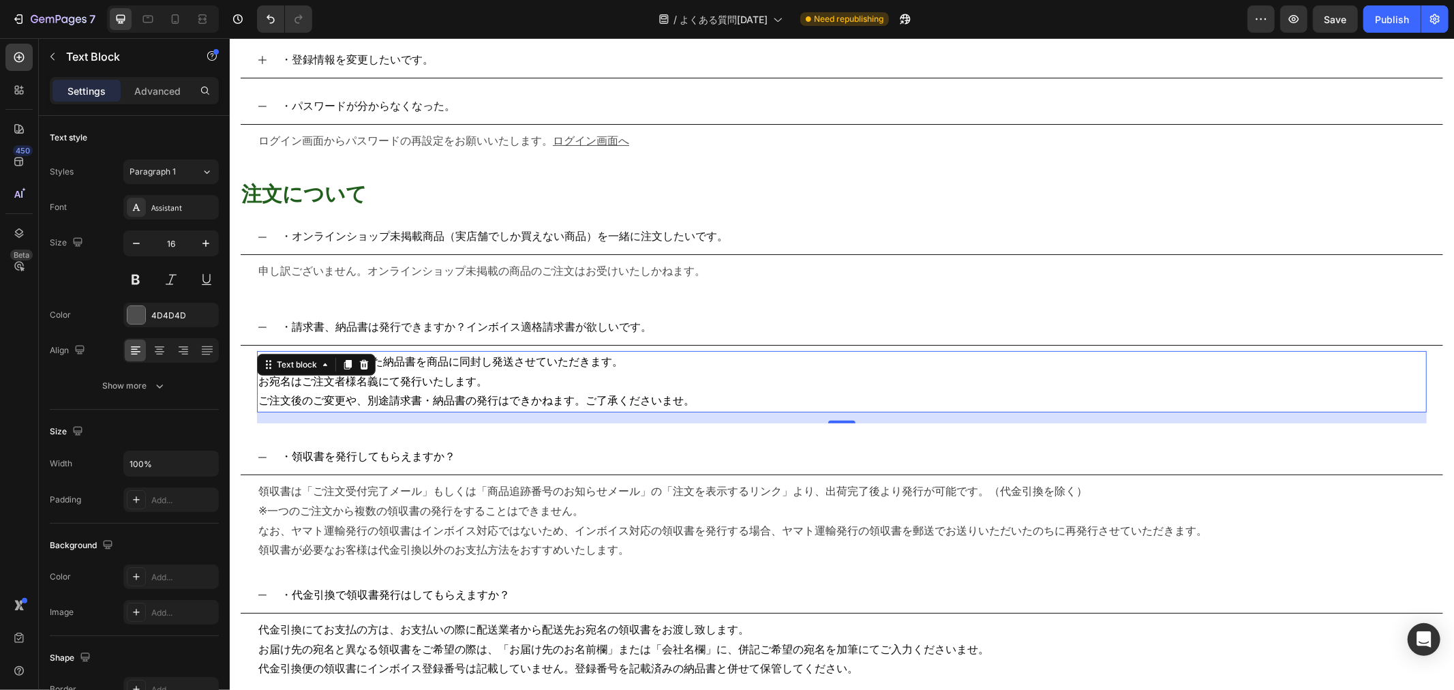
click at [684, 406] on span "ご注文後のご変更や、別途請求書・納品書の発行はできかねます。ご了承くださいませ。" at bounding box center [476, 400] width 436 height 14
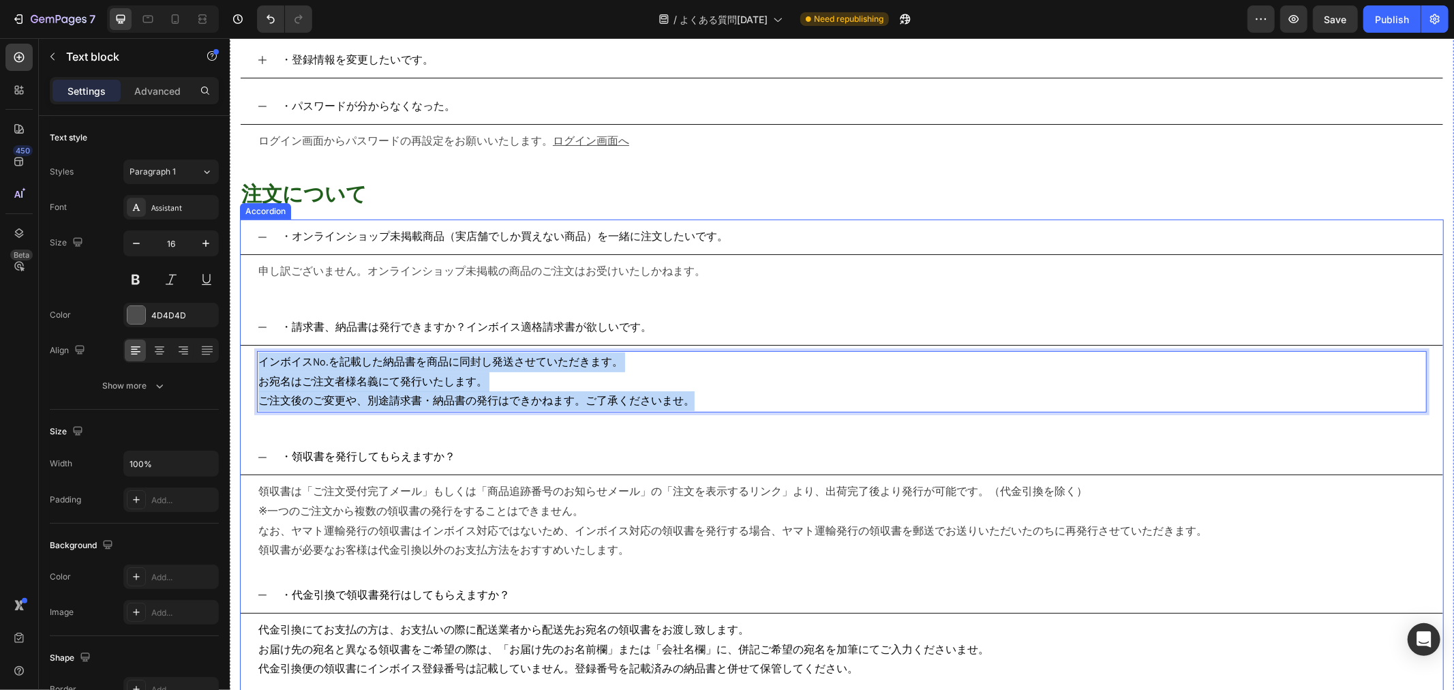
drag, startPoint x: 698, startPoint y: 400, endPoint x: 239, endPoint y: 361, distance: 460.4
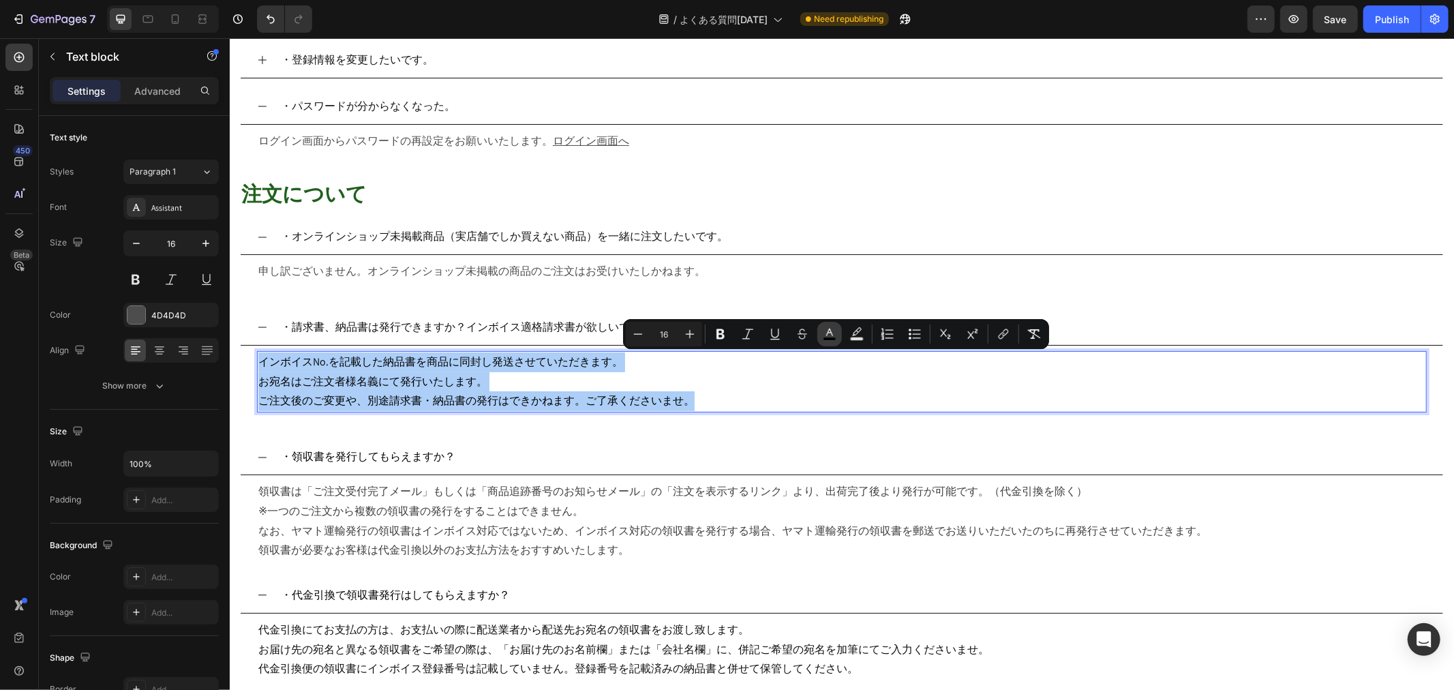
click at [838, 334] on button "color" at bounding box center [829, 334] width 25 height 25
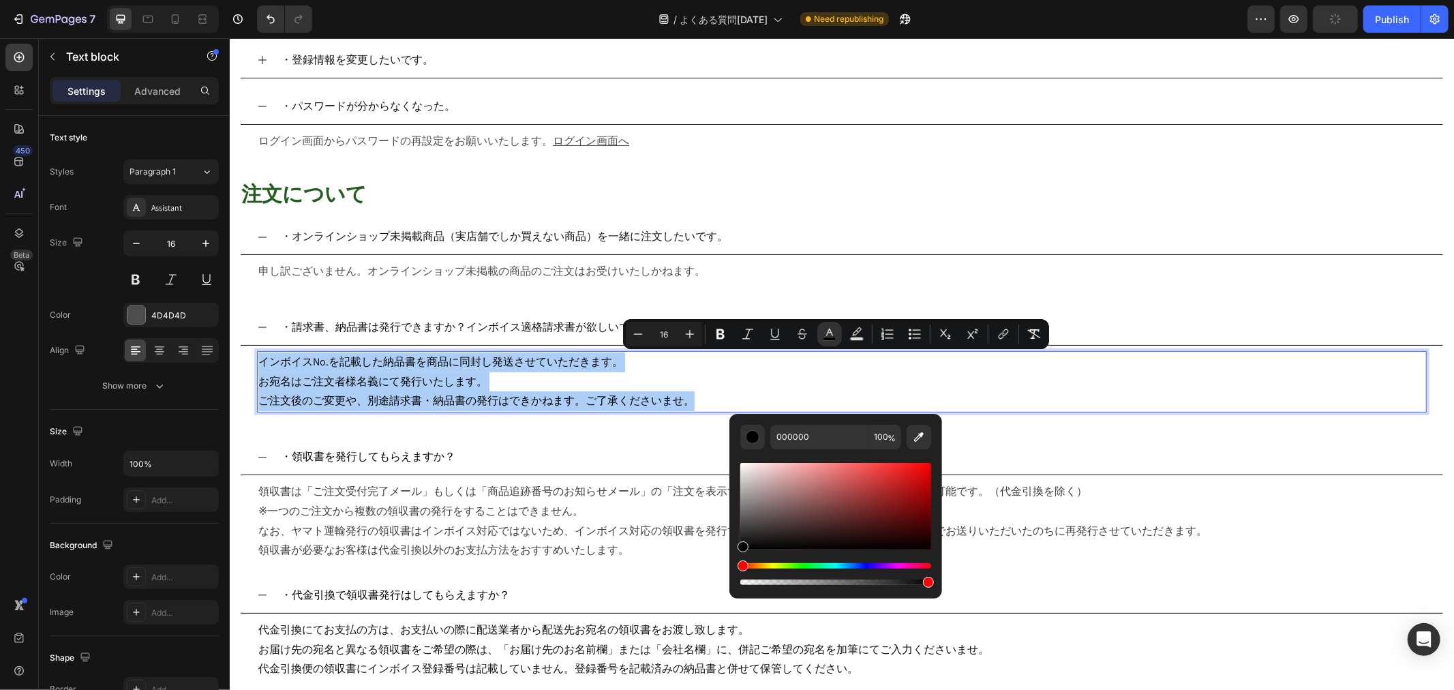
click at [744, 521] on div "Editor contextual toolbar" at bounding box center [835, 506] width 191 height 87
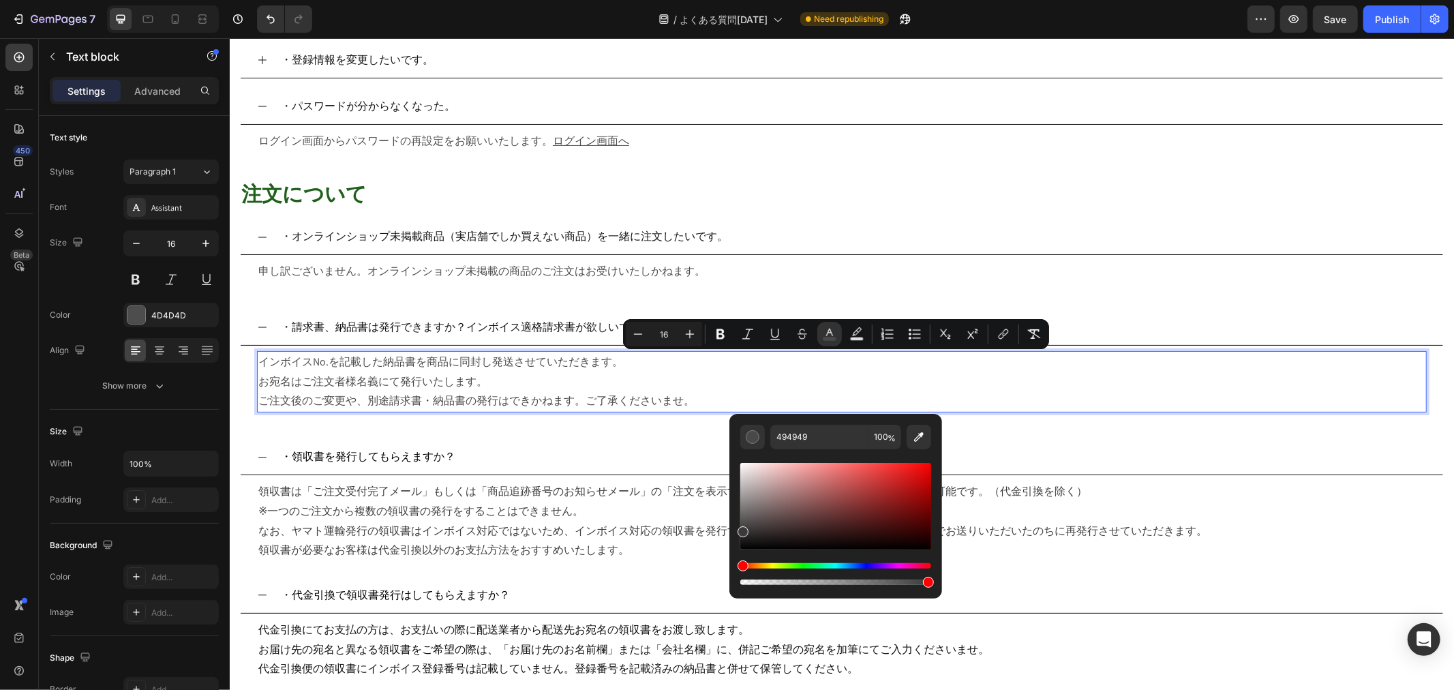
type input "3A3A3A"
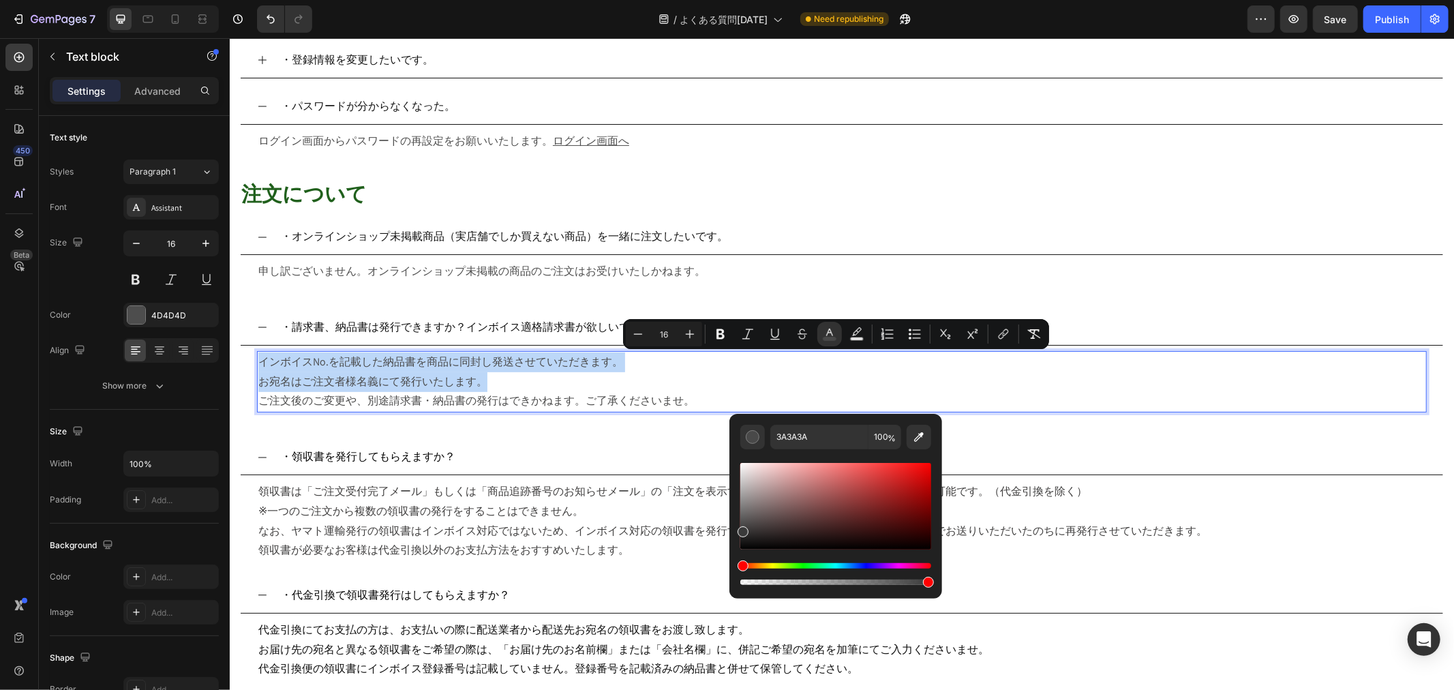
drag, startPoint x: 741, startPoint y: 523, endPoint x: 730, endPoint y: 529, distance: 12.5
click at [730, 529] on div "3A3A3A 100 %" at bounding box center [835, 501] width 213 height 174
click at [558, 523] on span "なお、ヤマト運輸発行の領収書はインボイス対応ではないため、インボイス対応の領収書を発行する場合、ヤマト運輸発行の領収書を郵送でお送りいただいたのちに再発行させ…" at bounding box center [732, 530] width 949 height 14
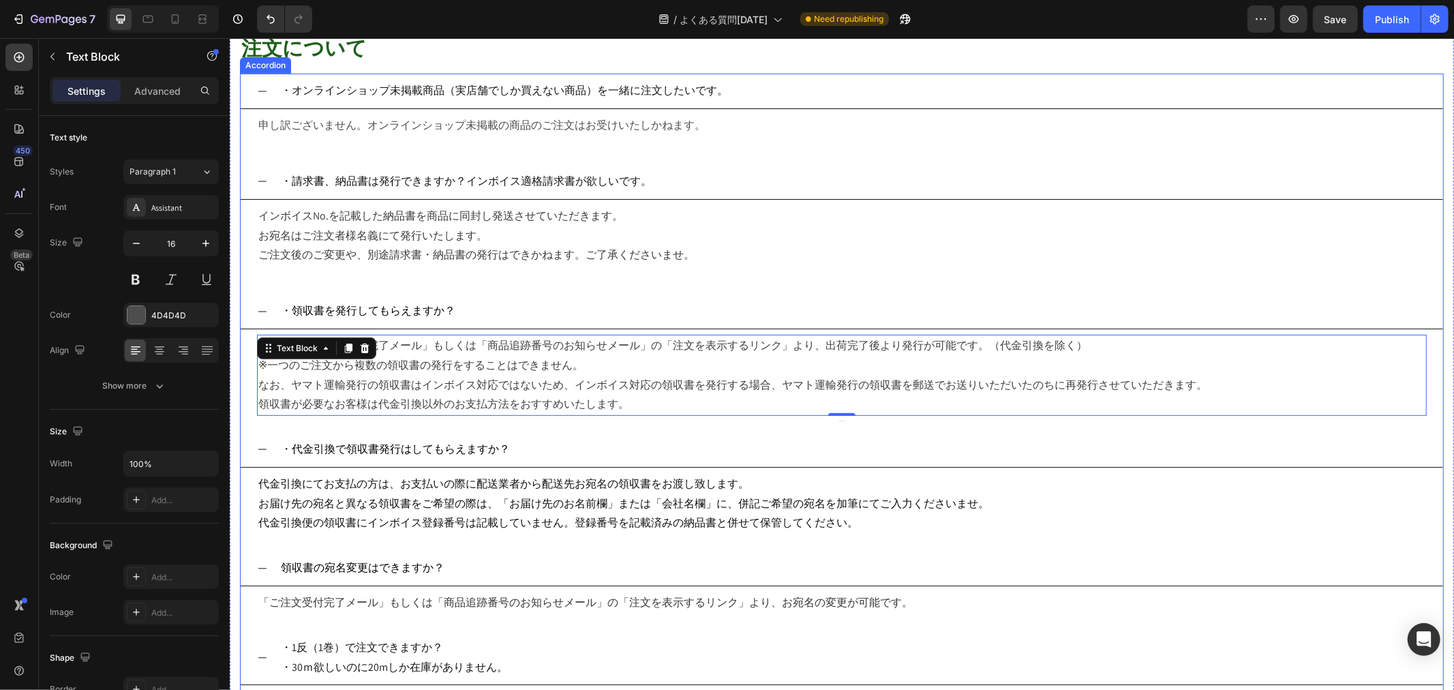
scroll to position [378, 0]
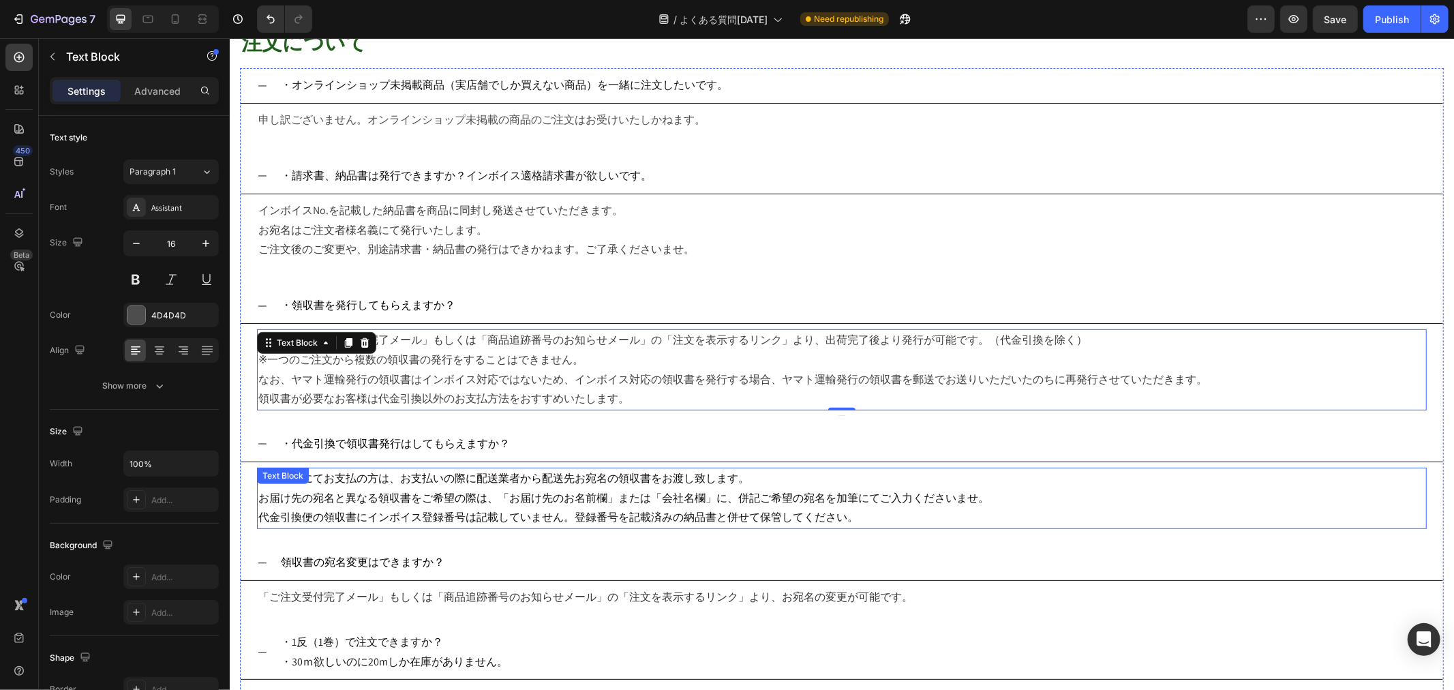
click at [758, 512] on span "代金引換便の領収書にインボイス登録番号は記載していません。登録番号を記載済みの納品書と併せて保管してください。" at bounding box center [558, 516] width 600 height 14
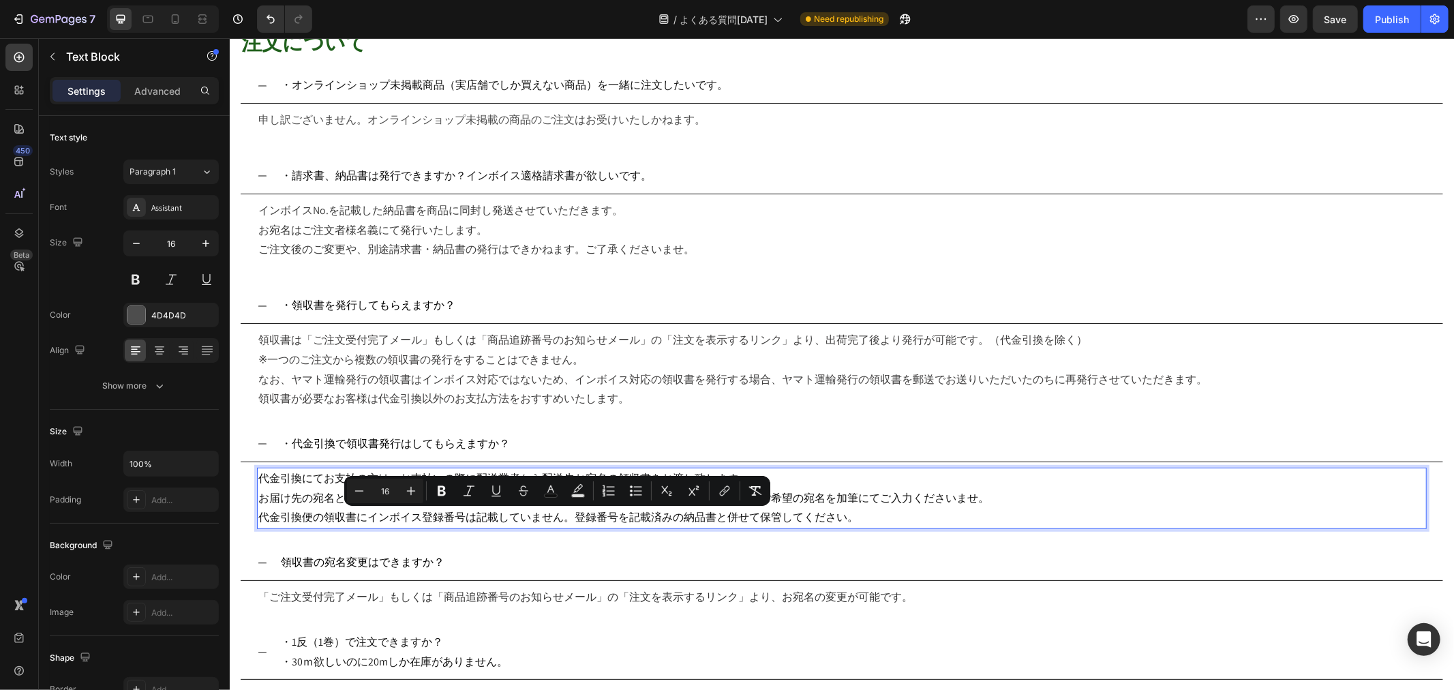
click at [847, 513] on span "代金引換便の領収書にインボイス登録番号は記載していません。登録番号を記載済みの納品書と併せて保管してください。" at bounding box center [558, 516] width 600 height 14
click at [855, 515] on span "代金引換便の領収書にインボイス登録番号は記載していません。登録番号を記載済みの納品書と併せて保管してください。" at bounding box center [558, 516] width 600 height 14
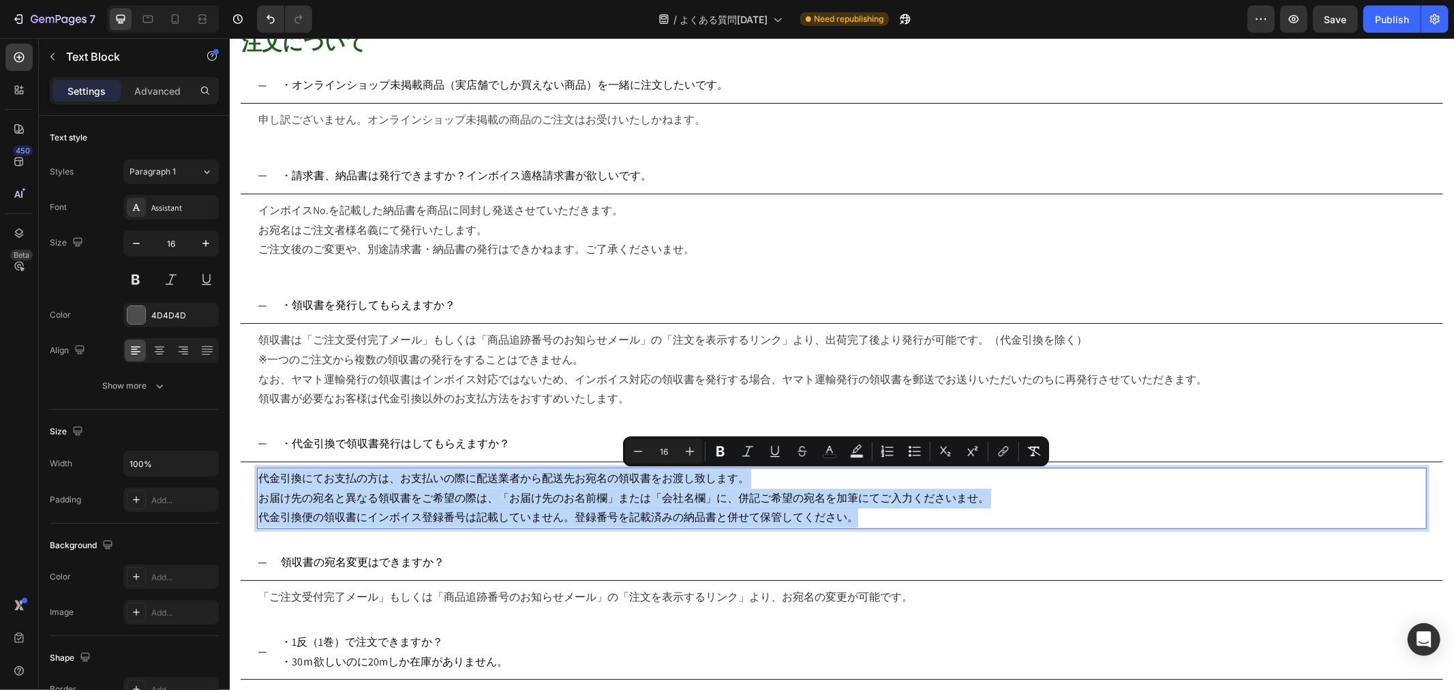
drag, startPoint x: 857, startPoint y: 516, endPoint x: 262, endPoint y: 481, distance: 596.1
click at [262, 481] on div "代金引換にてお支払の方は、お支払いの際に配送業者から配送先お宛名の領収書をお渡し致します。 お届け先の宛名と異なる領収書をご希望の際は、「お届け先のお名前欄」…" at bounding box center [841, 497] width 1170 height 61
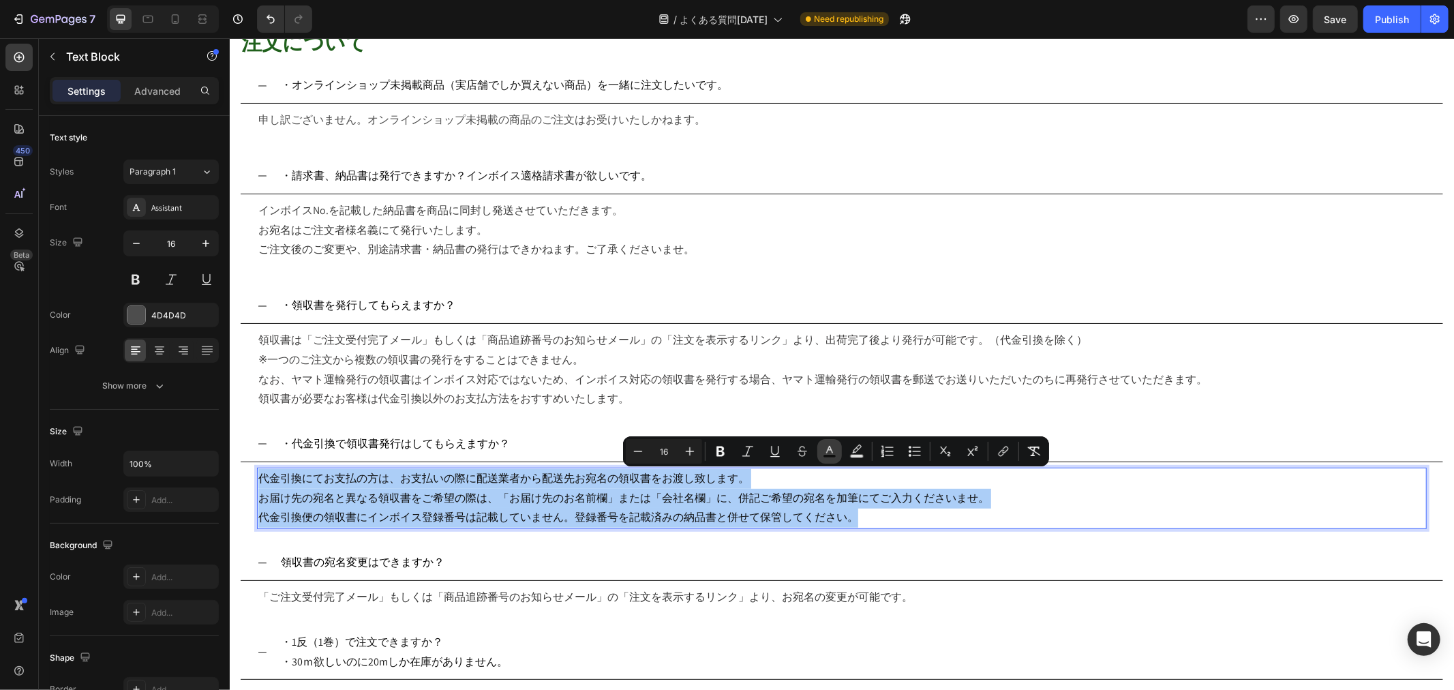
click at [830, 455] on rect "Editor contextual toolbar" at bounding box center [829, 456] width 13 height 3
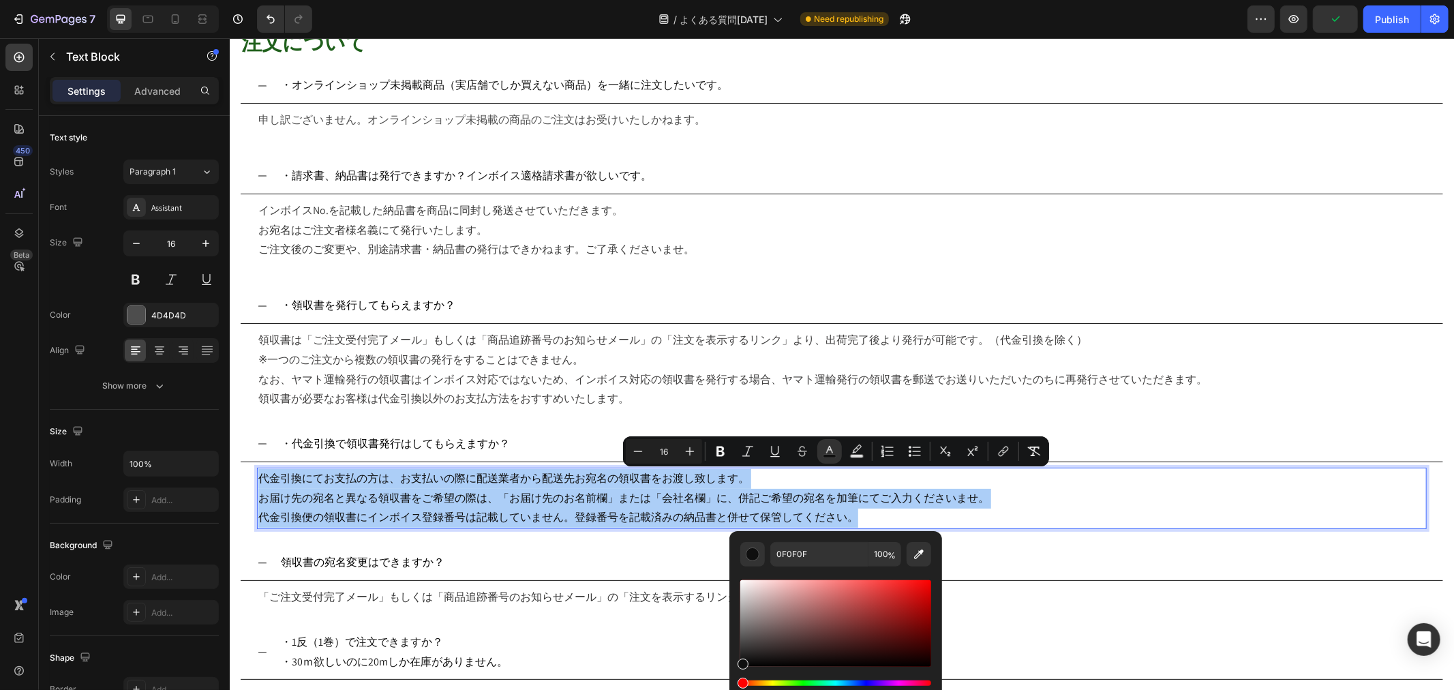
click at [745, 550] on div "Editor contextual toolbar" at bounding box center [835, 623] width 191 height 87
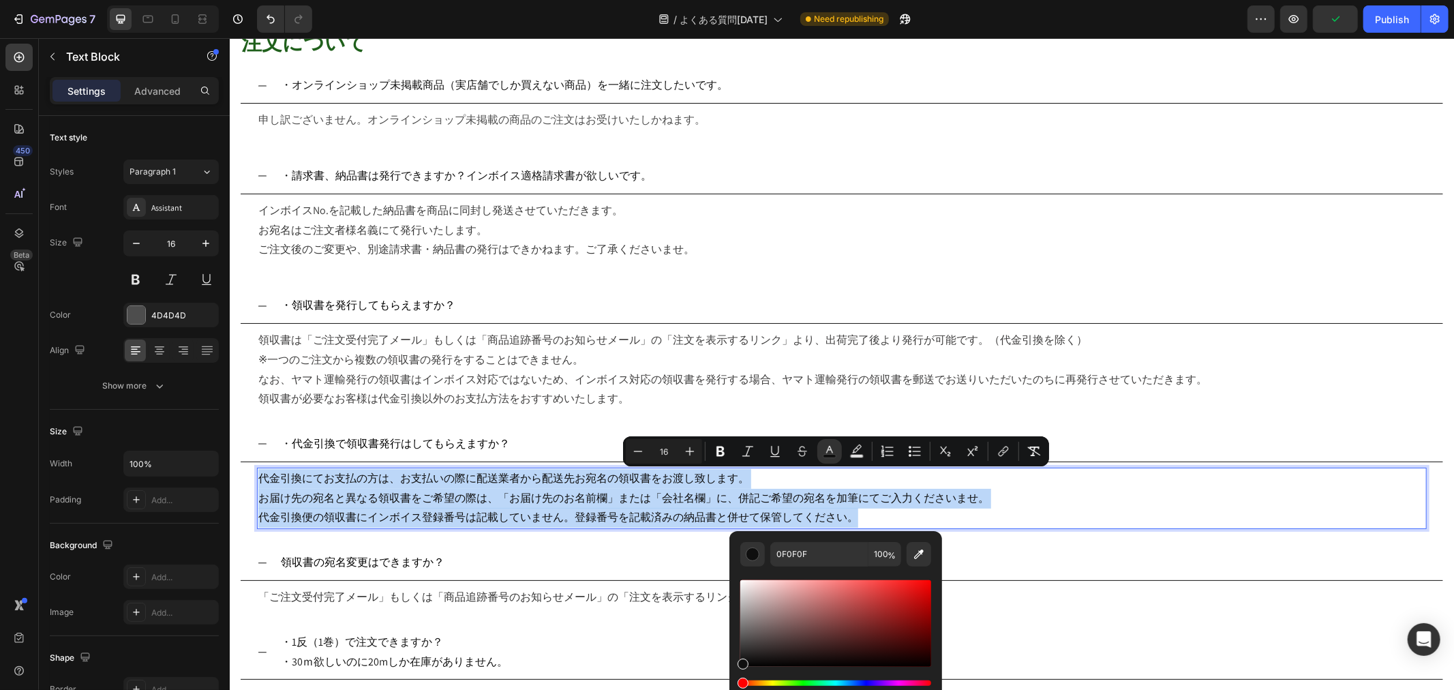
type input "595757"
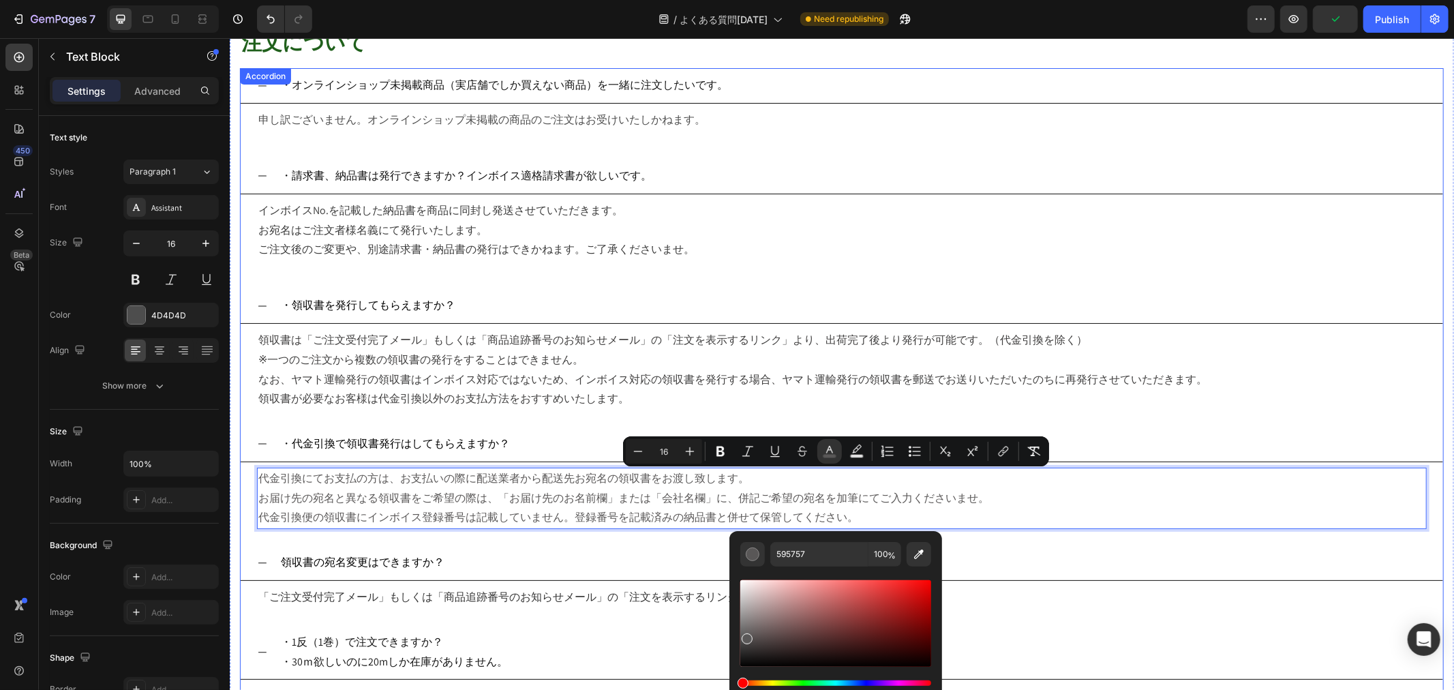
click at [1101, 425] on div "・オンラインショップ未掲載商品（実店舗でしか買えない商品）を一緒に注文したいです。 申し訳ございません。オンラインショップ未掲載の商品のご注文はお受けいたしか…" at bounding box center [841, 447] width 1204 height 761
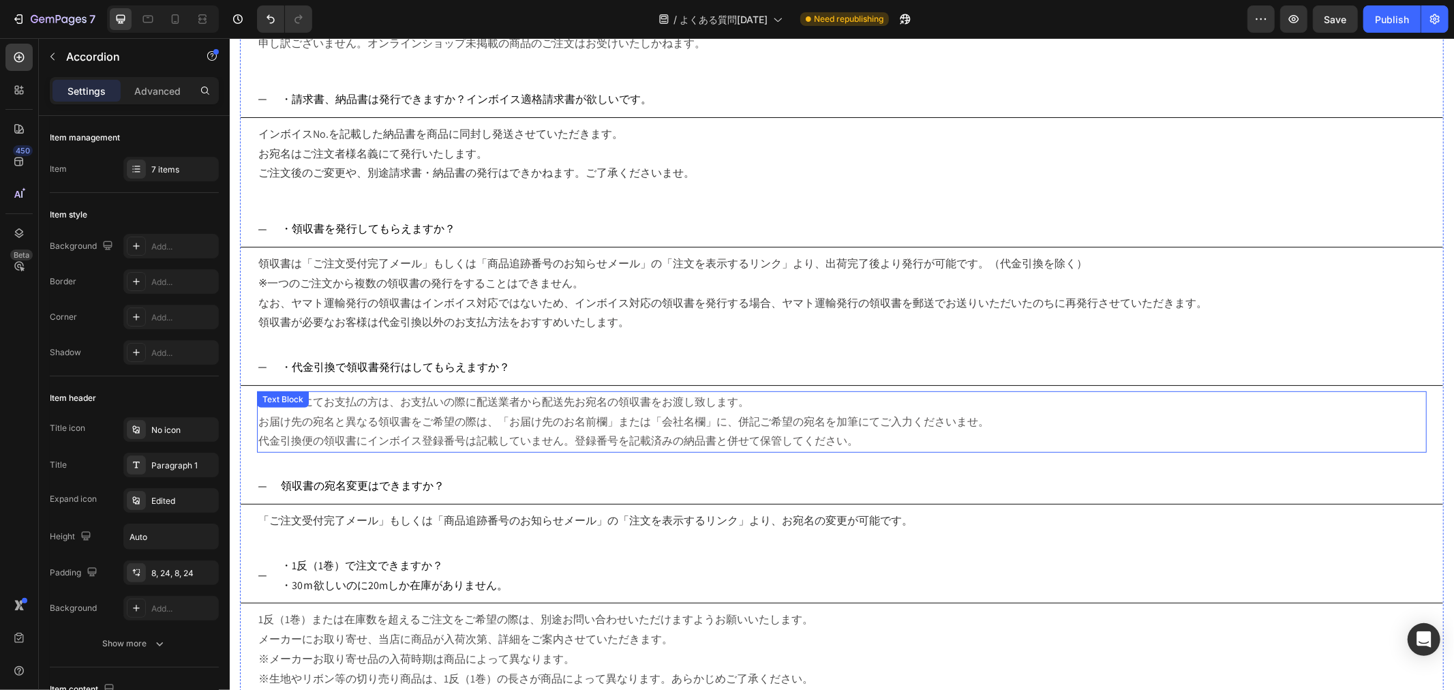
scroll to position [454, 0]
click at [363, 408] on div "代金引換にてお支払の方は、お支払いの際に配送業者から配送先お宛名の領収書をお渡し致します。 お届け先の宛名と異なる領収書をご希望の際は、「お届け先のお名前欄」…" at bounding box center [841, 421] width 1170 height 61
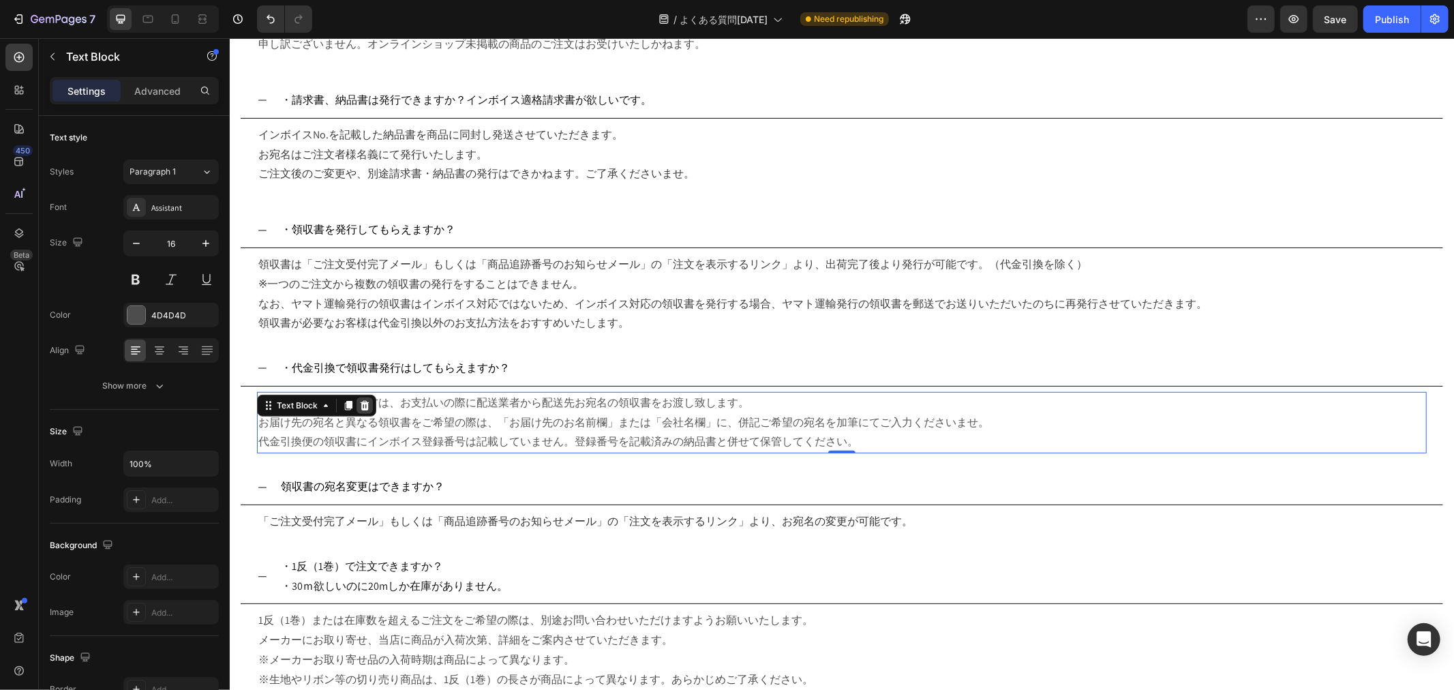
click at [356, 403] on div at bounding box center [364, 405] width 16 height 16
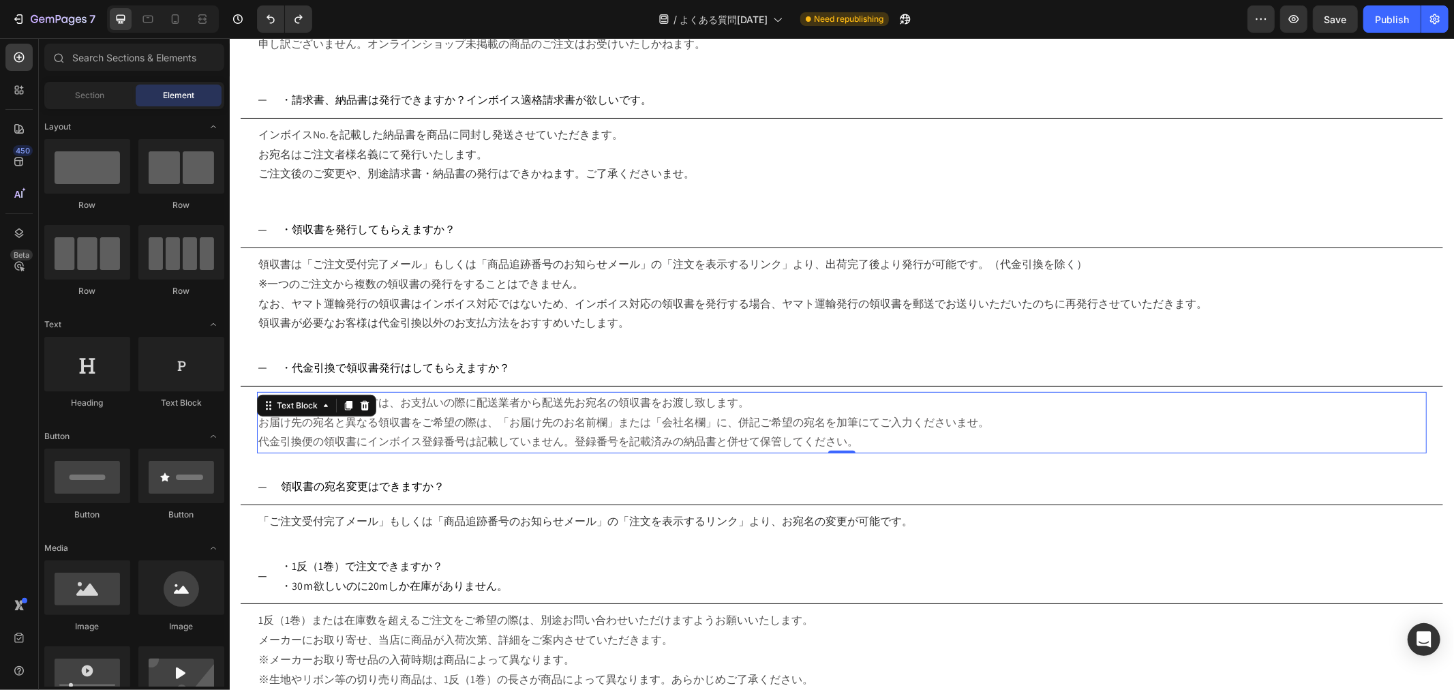
click at [625, 404] on span "代金引換にてお支払の方は、お支払いの際に配送業者から配送先お宛名の領収書をお渡し致します。" at bounding box center [503, 402] width 491 height 14
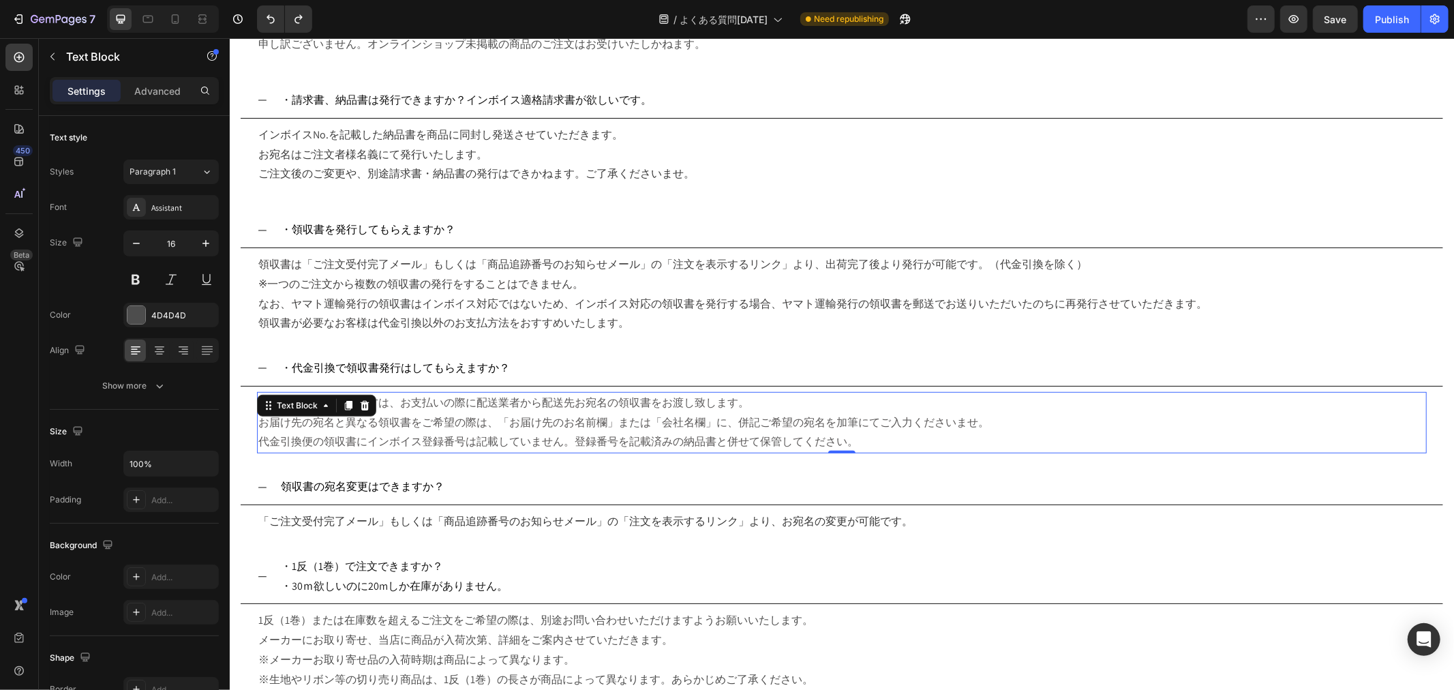
click at [433, 406] on span "代金引換にてお支払の方は、お支払いの際に配送業者から配送先お宛名の領収書をお渡し致します。" at bounding box center [503, 402] width 491 height 14
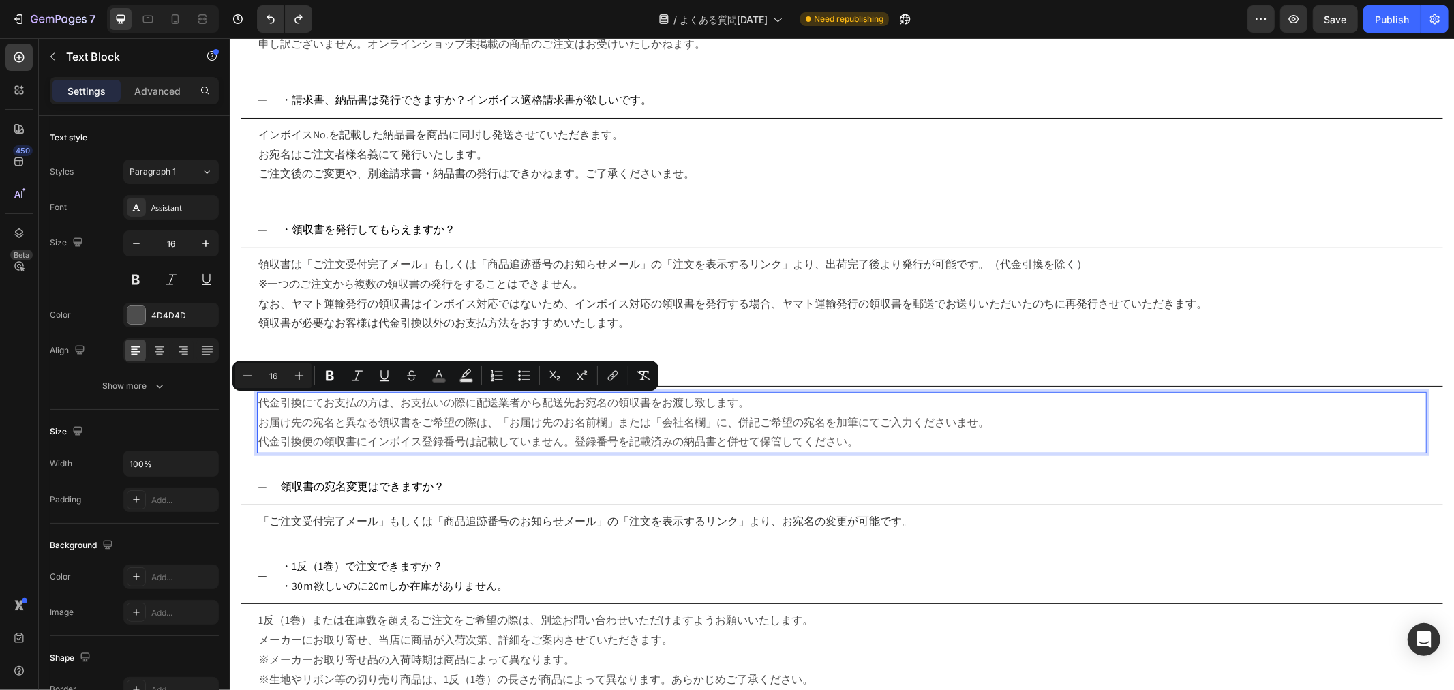
click at [350, 409] on span "代金引換にてお支払の方は、お支払いの際に配送業者から配送先お宛名の領収書をお渡し致します。" at bounding box center [503, 402] width 491 height 14
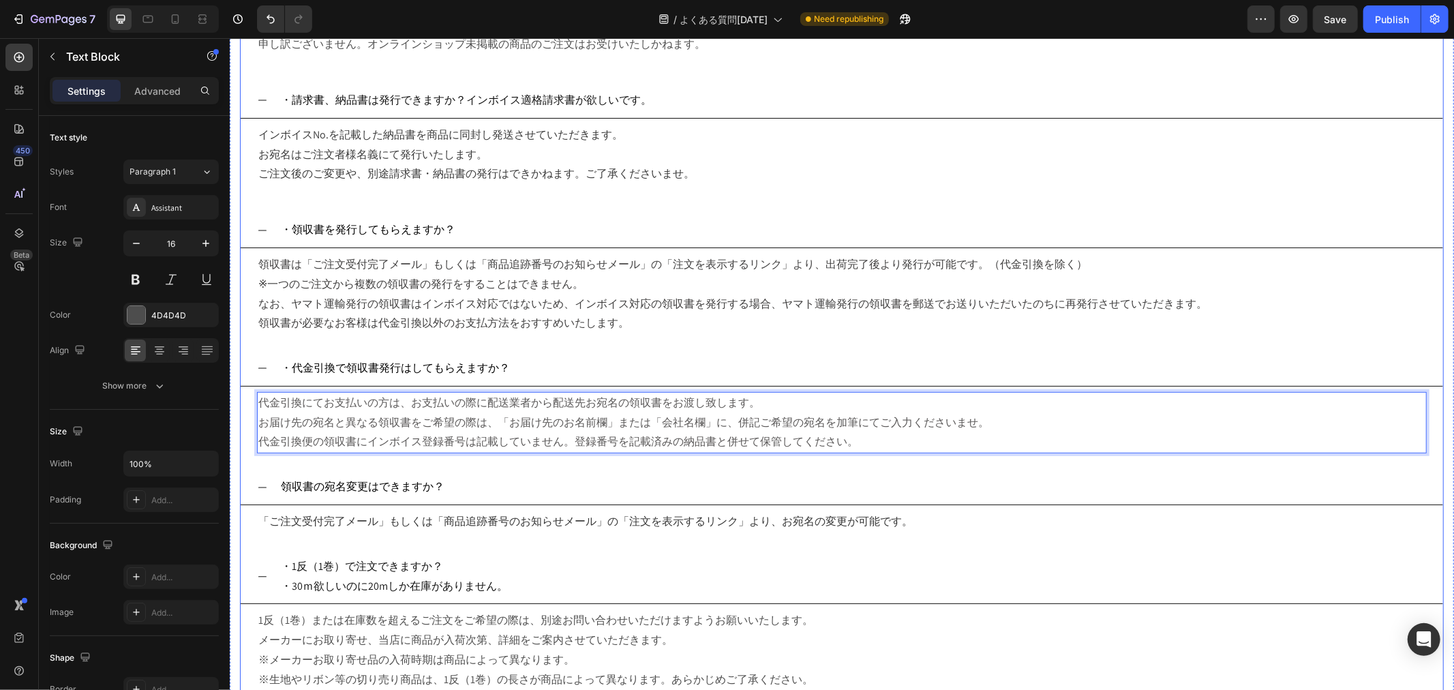
drag, startPoint x: 1040, startPoint y: 408, endPoint x: 1084, endPoint y: 419, distance: 45.6
click at [1041, 408] on p "代金引換にてお支払いの方は、お支払いの際に配送業者から配送先お宛名の領収書をお渡し致します。" at bounding box center [841, 403] width 1167 height 20
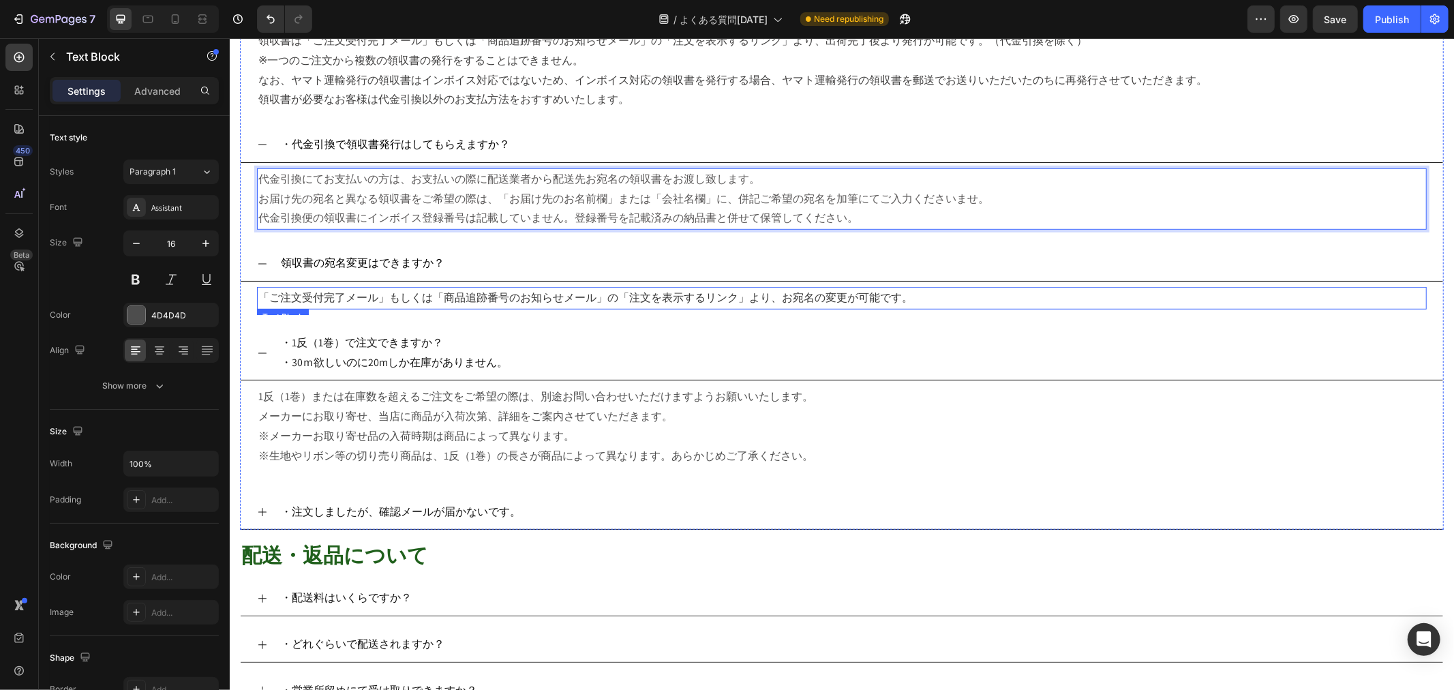
scroll to position [682, 0]
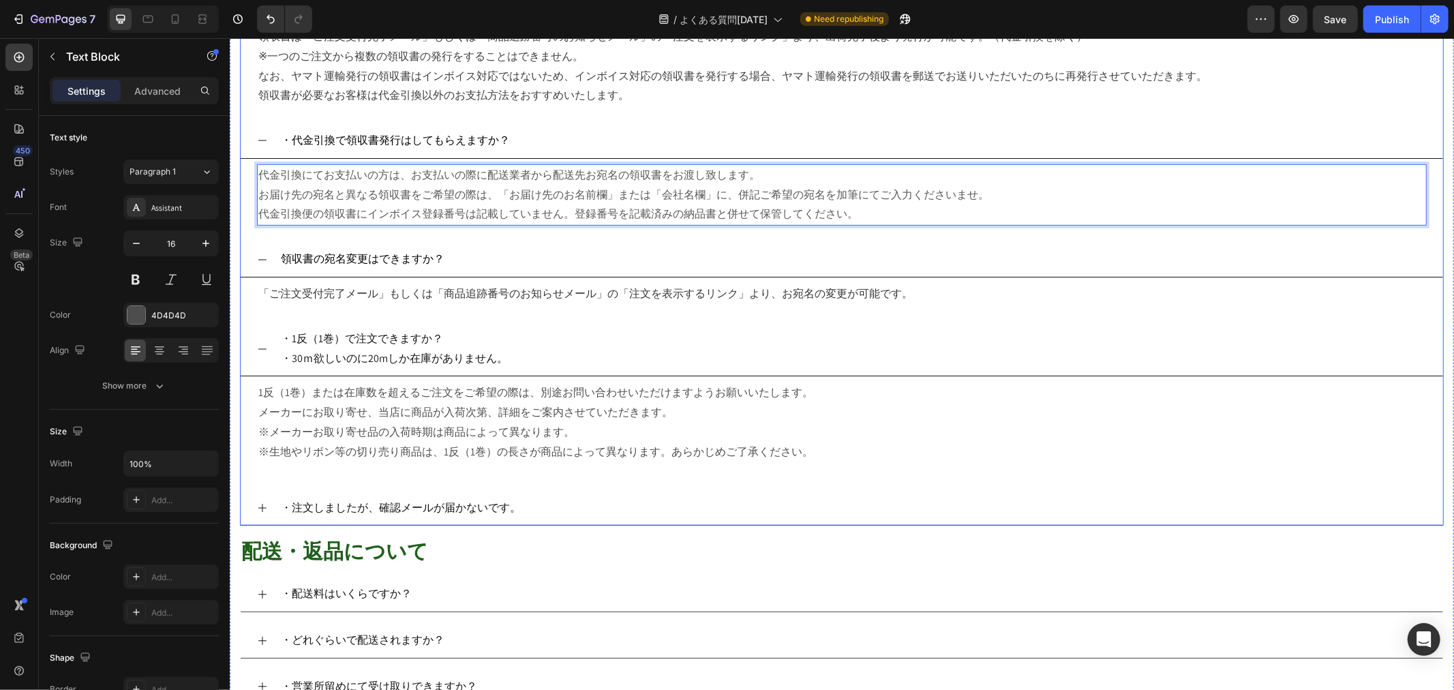
click at [276, 260] on div "領収書の宛名変更はできますか？" at bounding box center [841, 258] width 1202 height 35
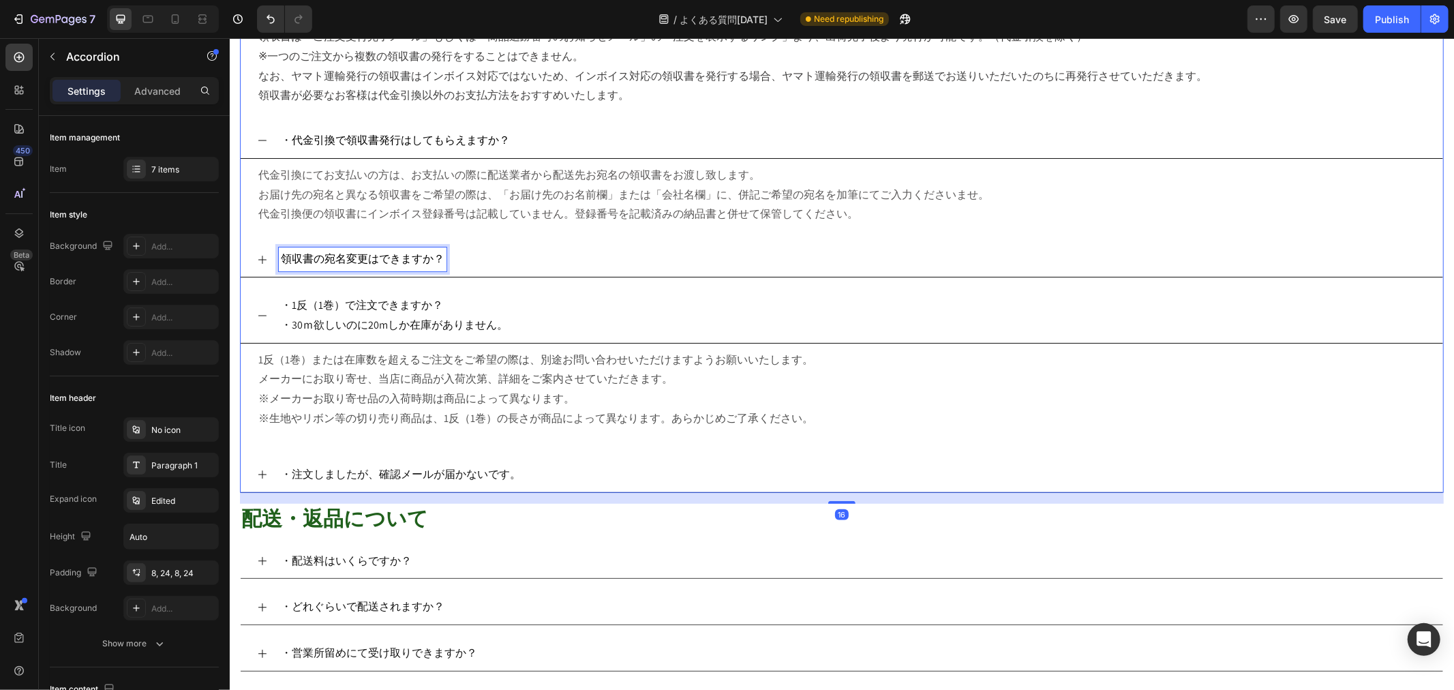
click at [280, 260] on span "領収書の宛名変更はできますか？" at bounding box center [362, 258] width 164 height 14
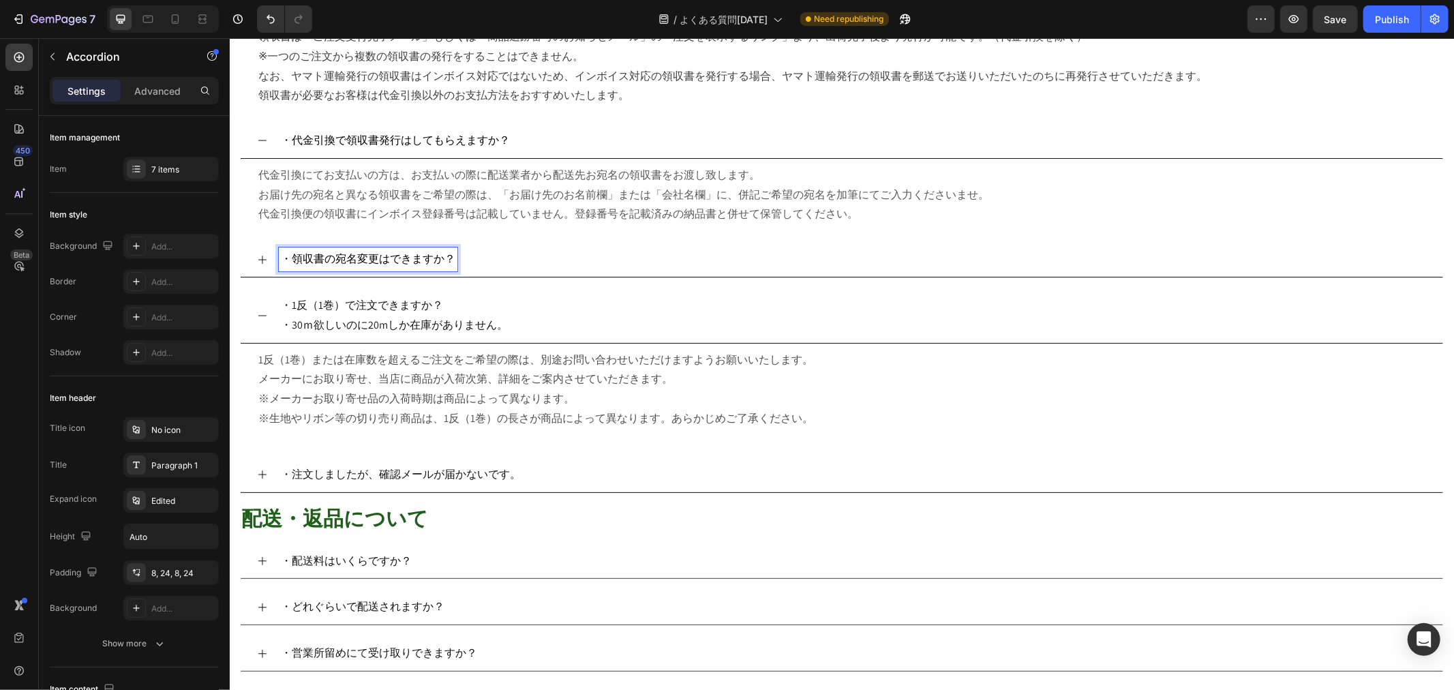
click at [755, 220] on span "代金引換便の領収書にインボイス登録番号は記載していません。登録番号を記載済みの納品書と併せて保管してください。" at bounding box center [558, 213] width 600 height 14
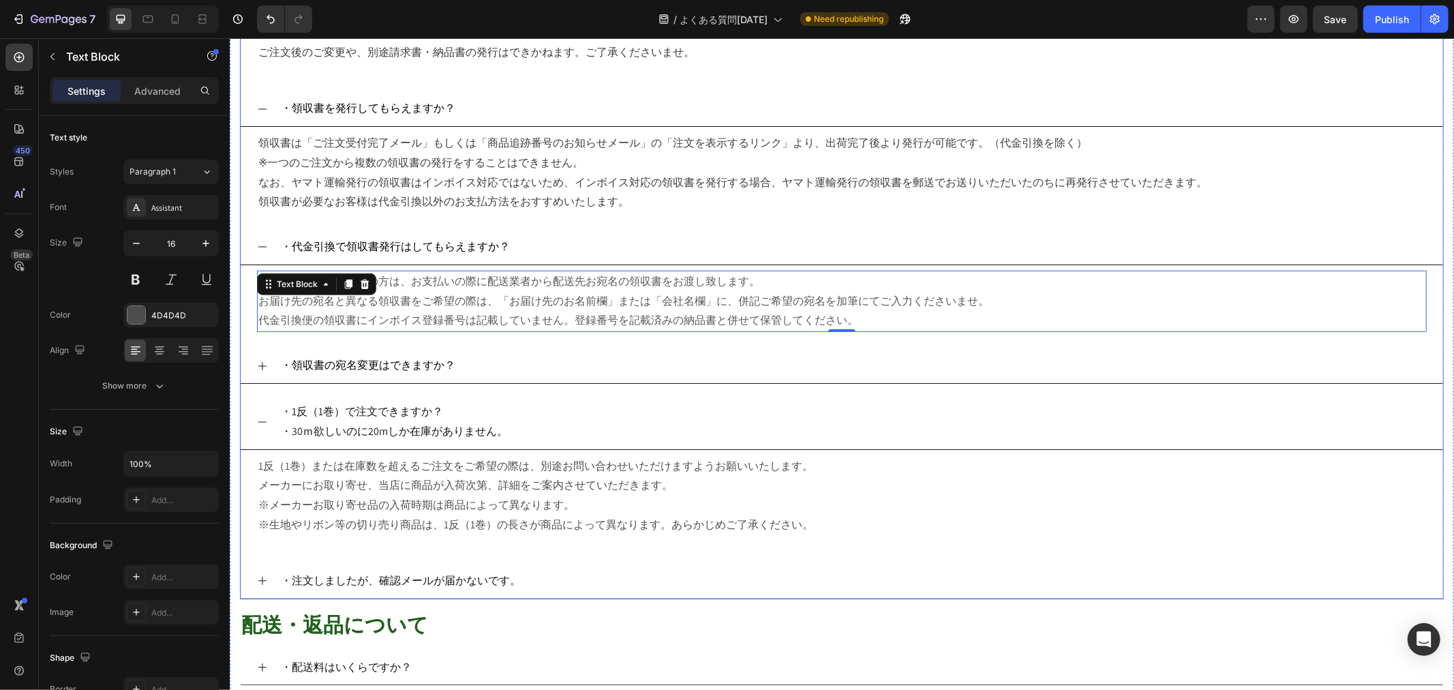
scroll to position [605, 0]
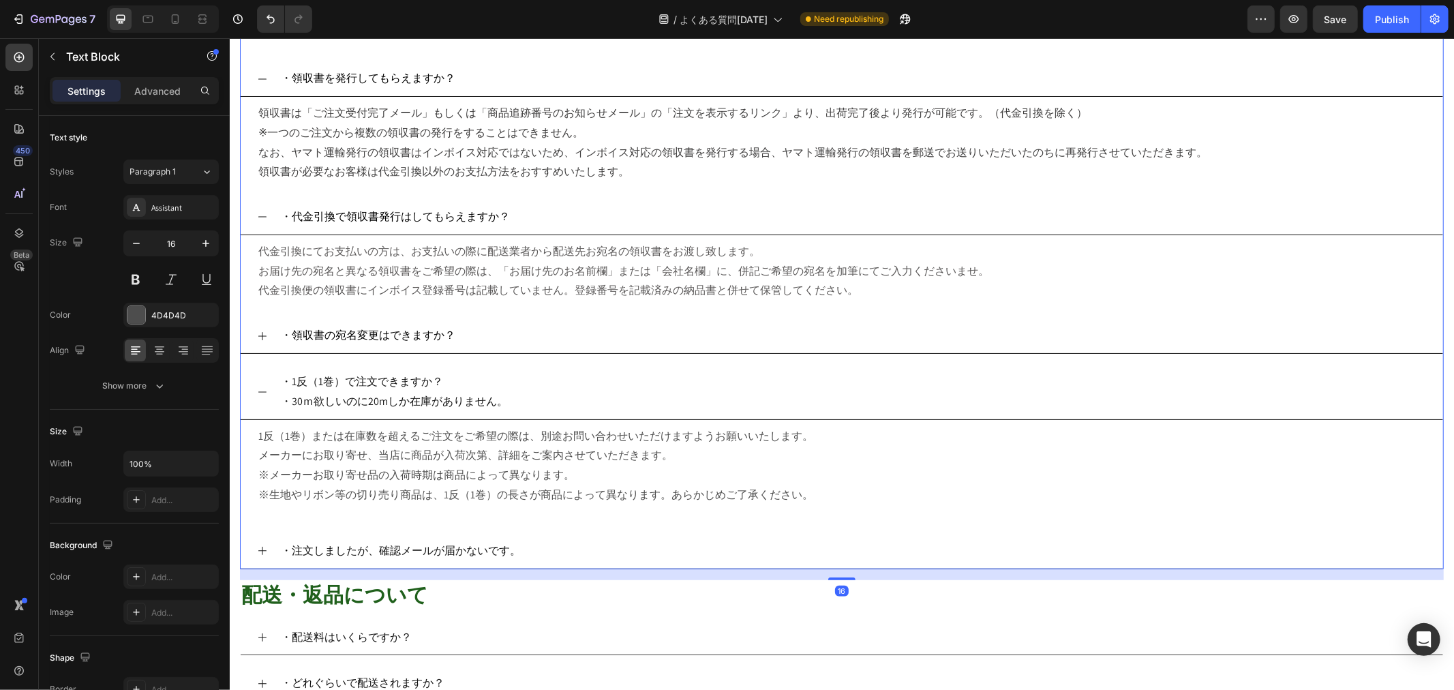
click at [1003, 189] on div "・オンラインショップ未掲載商品（実店舗でしか買えない商品）を一緒に注文したいです。 申し訳ございません。オンラインショップ未掲載の商品のご注文はお受けいたしか…" at bounding box center [841, 204] width 1204 height 727
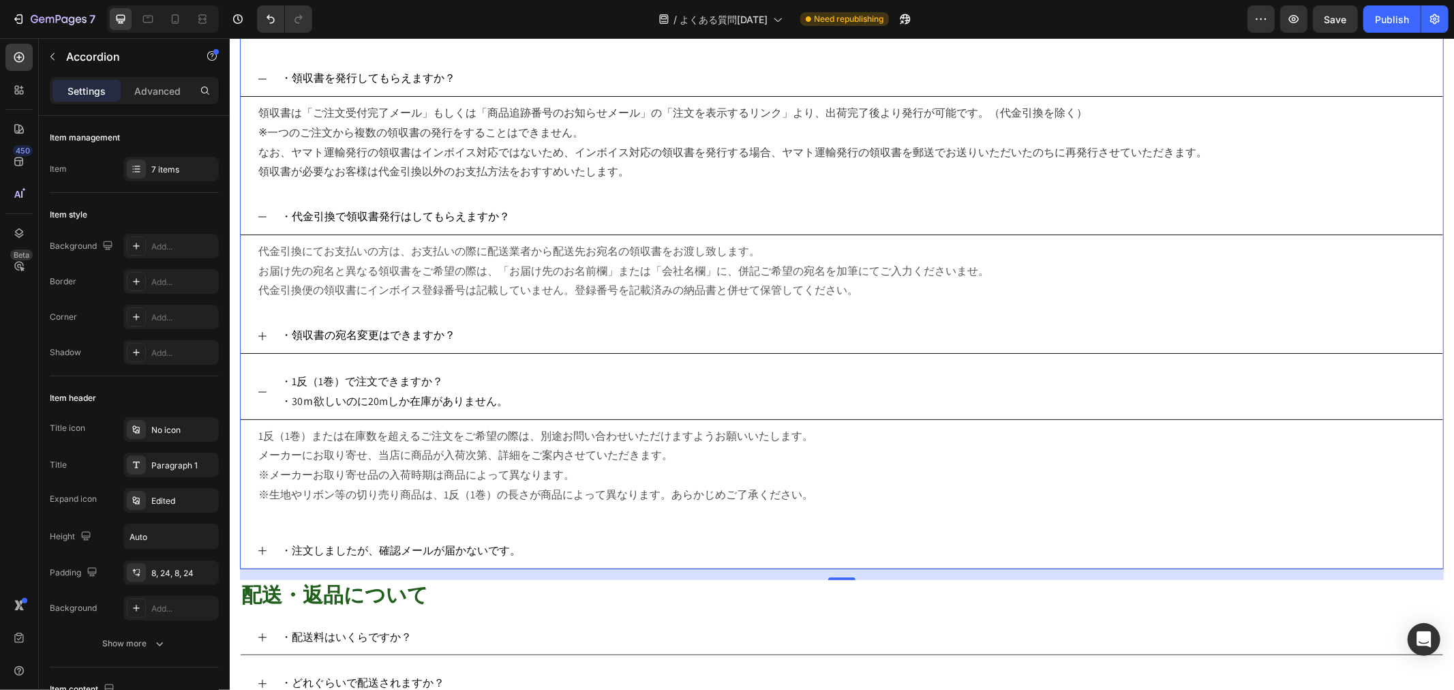
click at [257, 341] on icon at bounding box center [261, 335] width 11 height 11
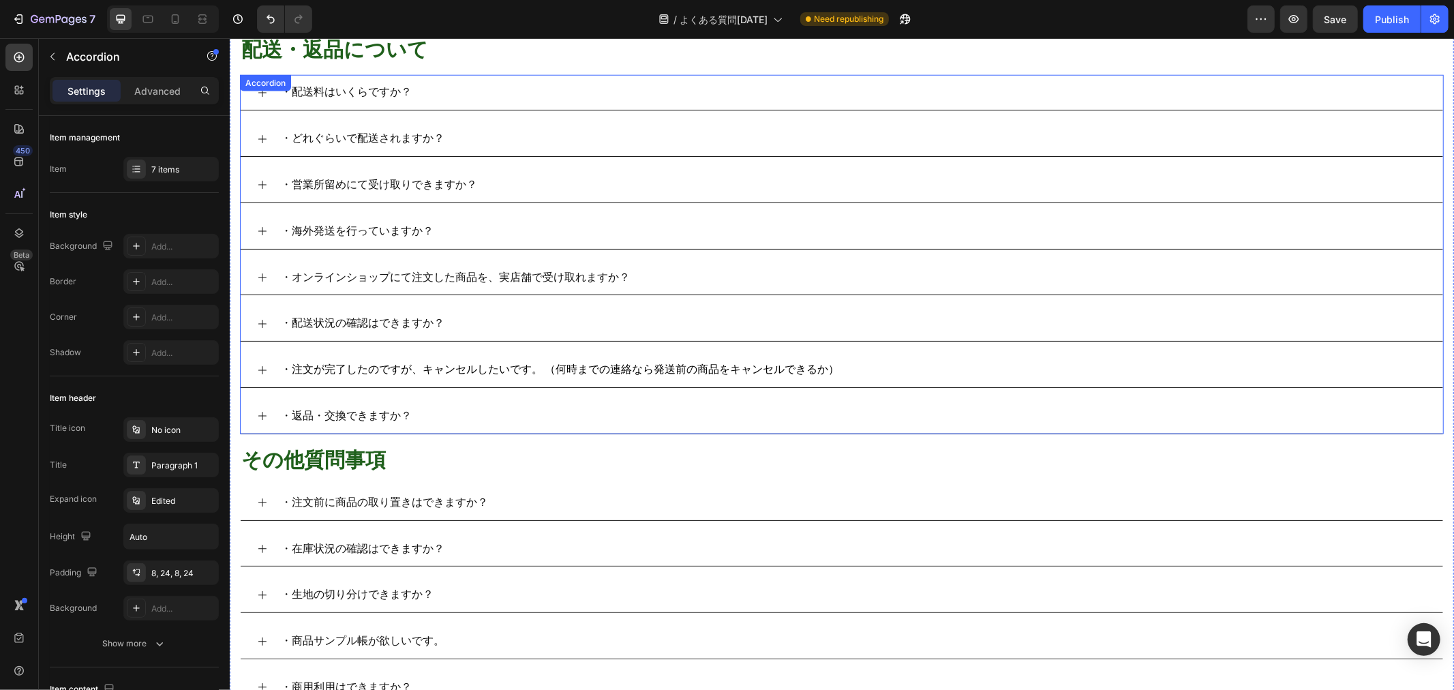
scroll to position [1136, 0]
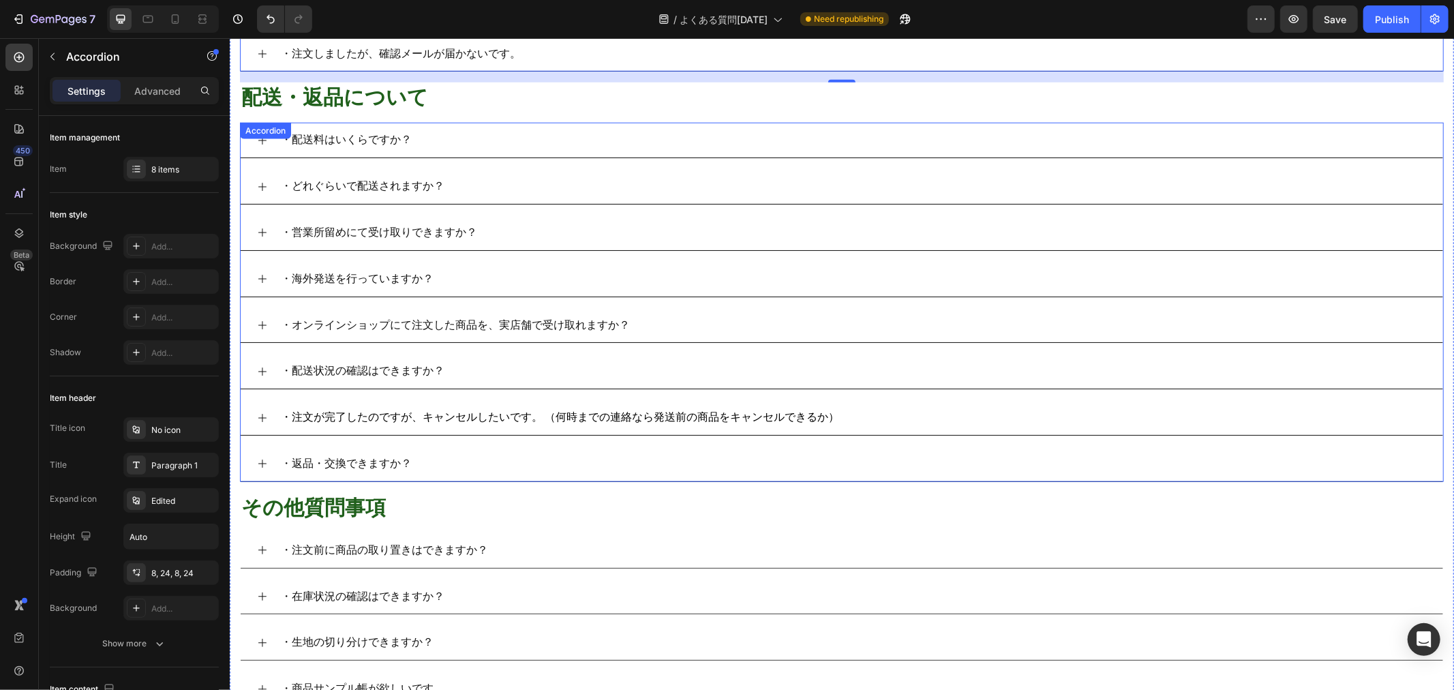
click at [446, 194] on div "・どれぐらいで配送されますか？" at bounding box center [852, 186] width 1148 height 24
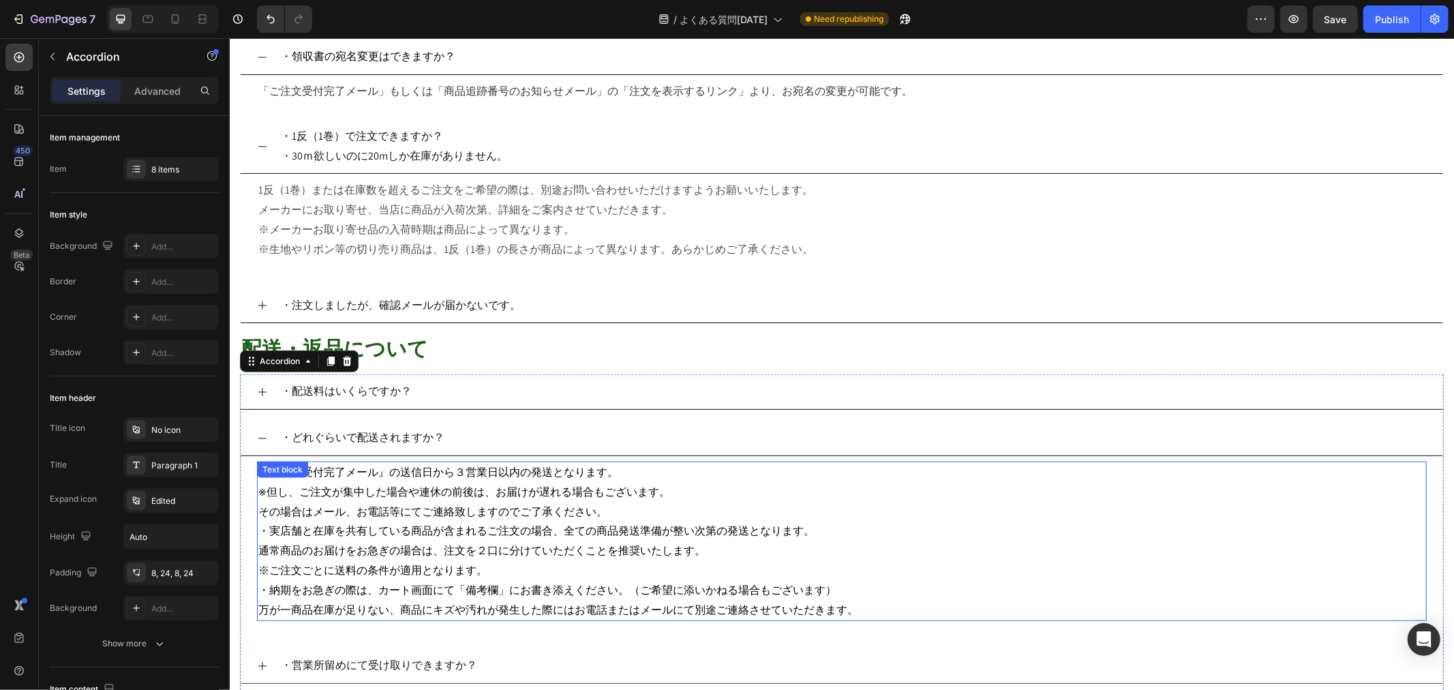
scroll to position [984, 0]
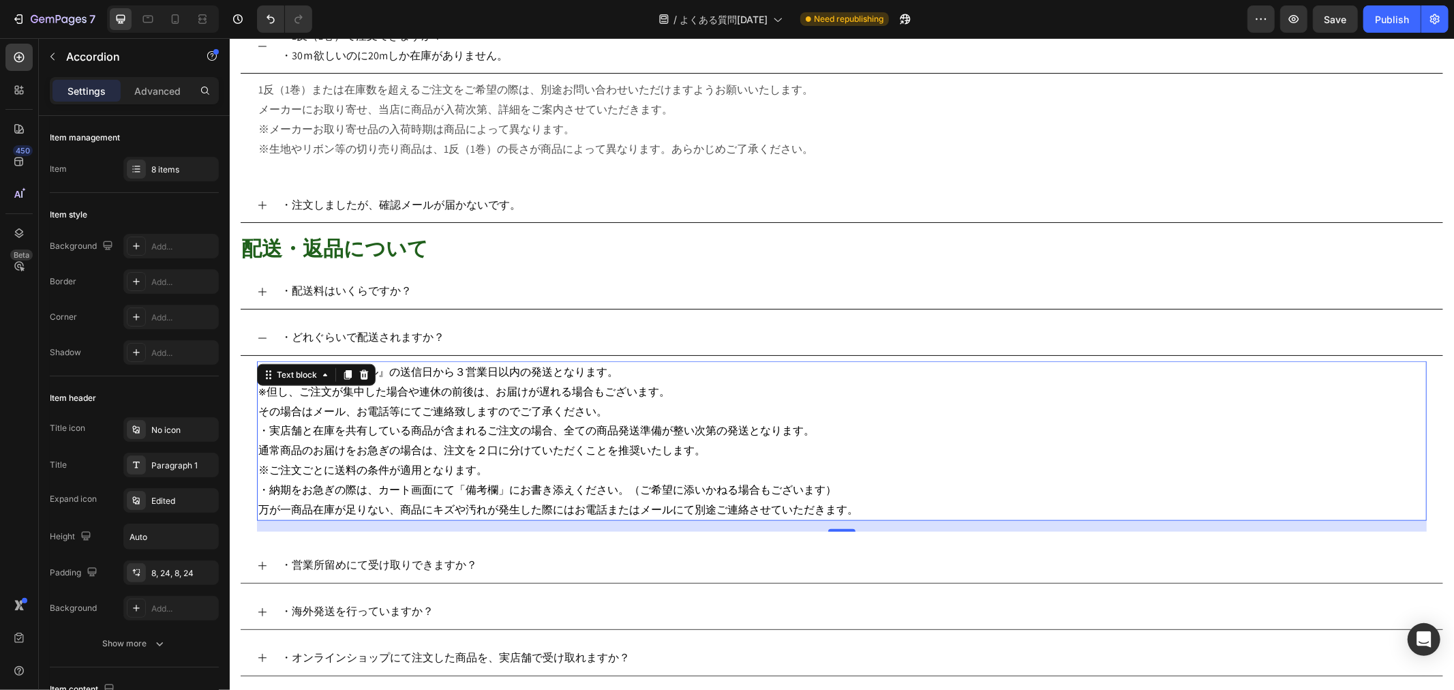
click at [821, 509] on span "万が一商品在庫が足りない、商品にキズや汚れが発生した際にはお電話またはメールにて別途ご連絡させていただきます。" at bounding box center [558, 509] width 600 height 14
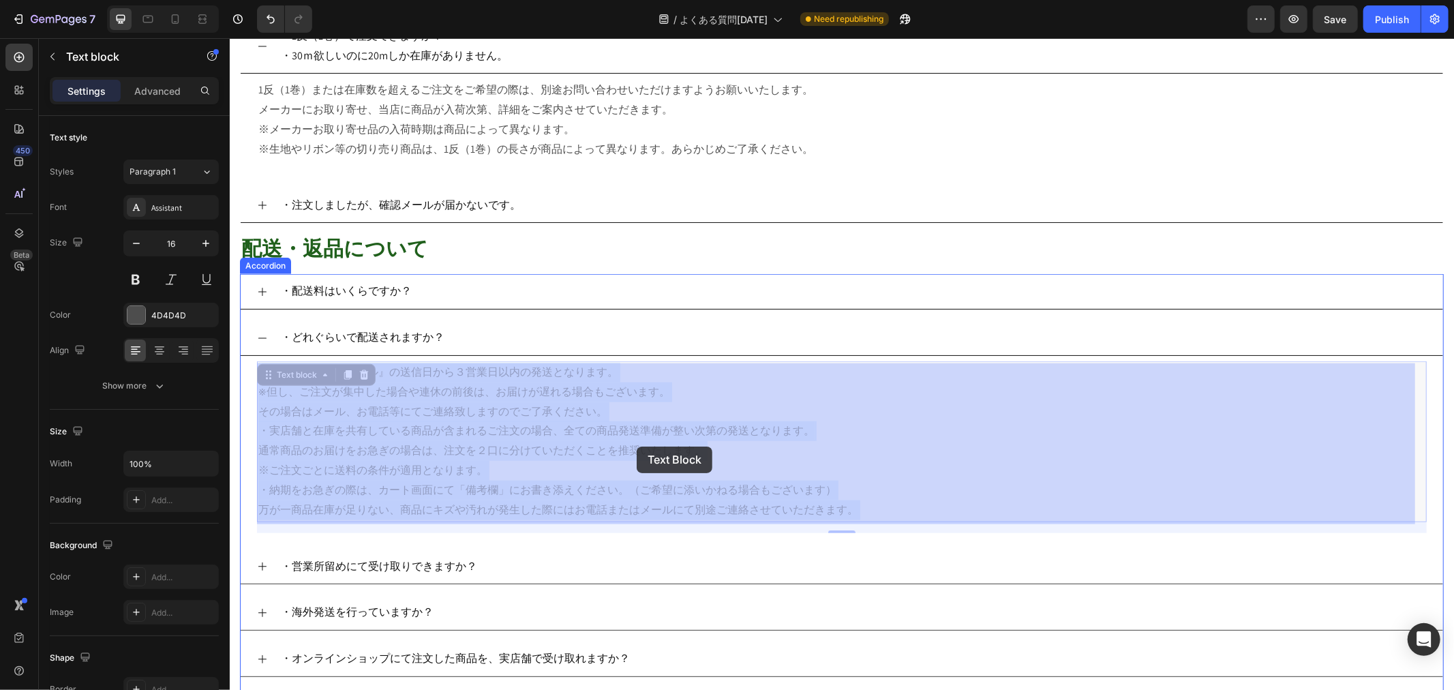
drag, startPoint x: 883, startPoint y: 512, endPoint x: 640, endPoint y: 446, distance: 251.5
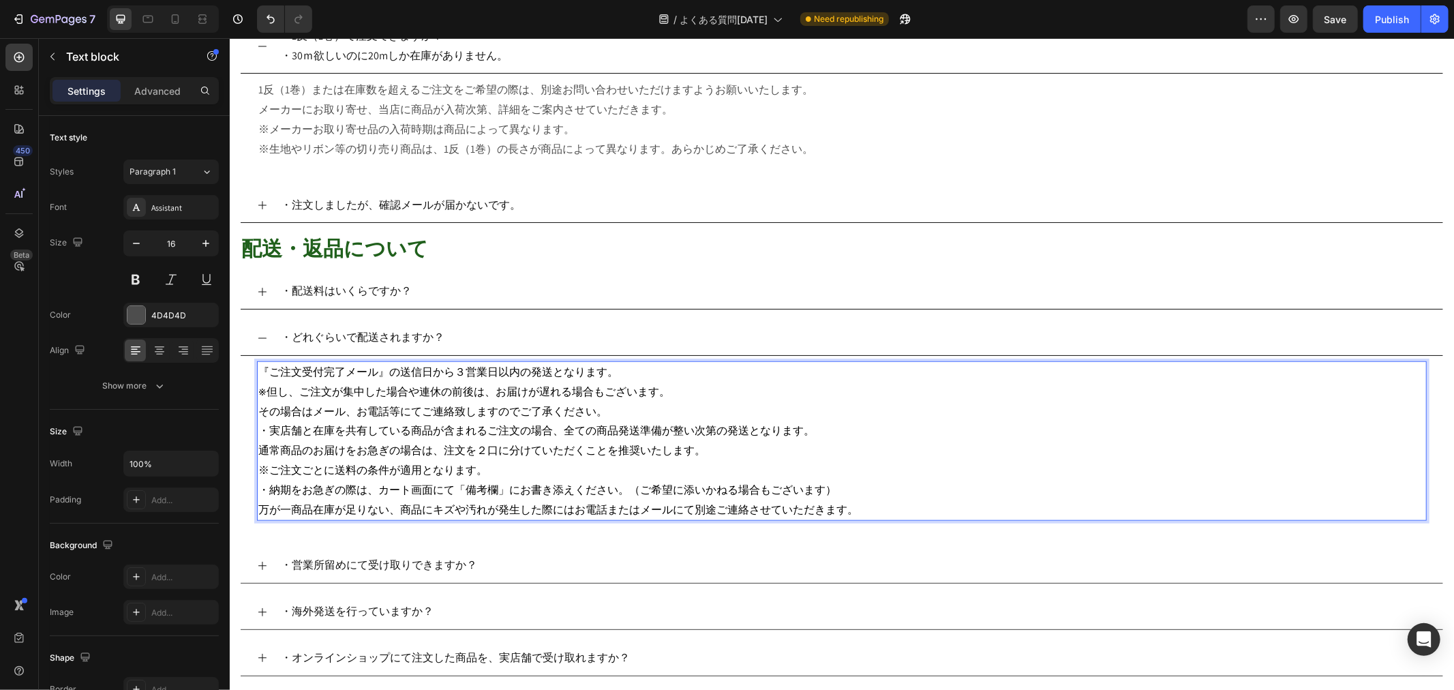
click at [892, 508] on p "万が一商品在庫が足りない、商品にキズや汚れが発生した際にはお電話またはメールにて別途ご連絡させていただきます。" at bounding box center [841, 510] width 1167 height 20
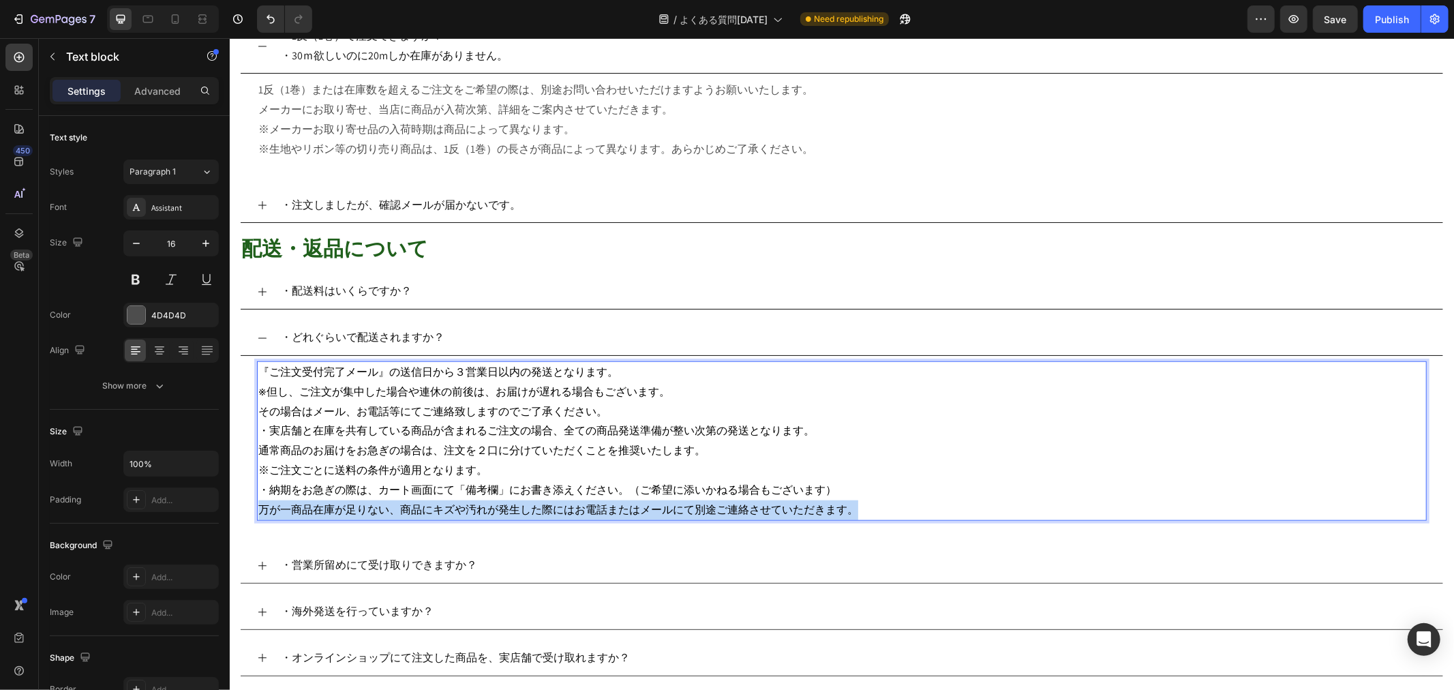
click at [892, 508] on p "万が一商品在庫が足りない、商品にキズや汚れが発生した際にはお電話またはメールにて別途ご連絡させていただきます。" at bounding box center [841, 510] width 1167 height 20
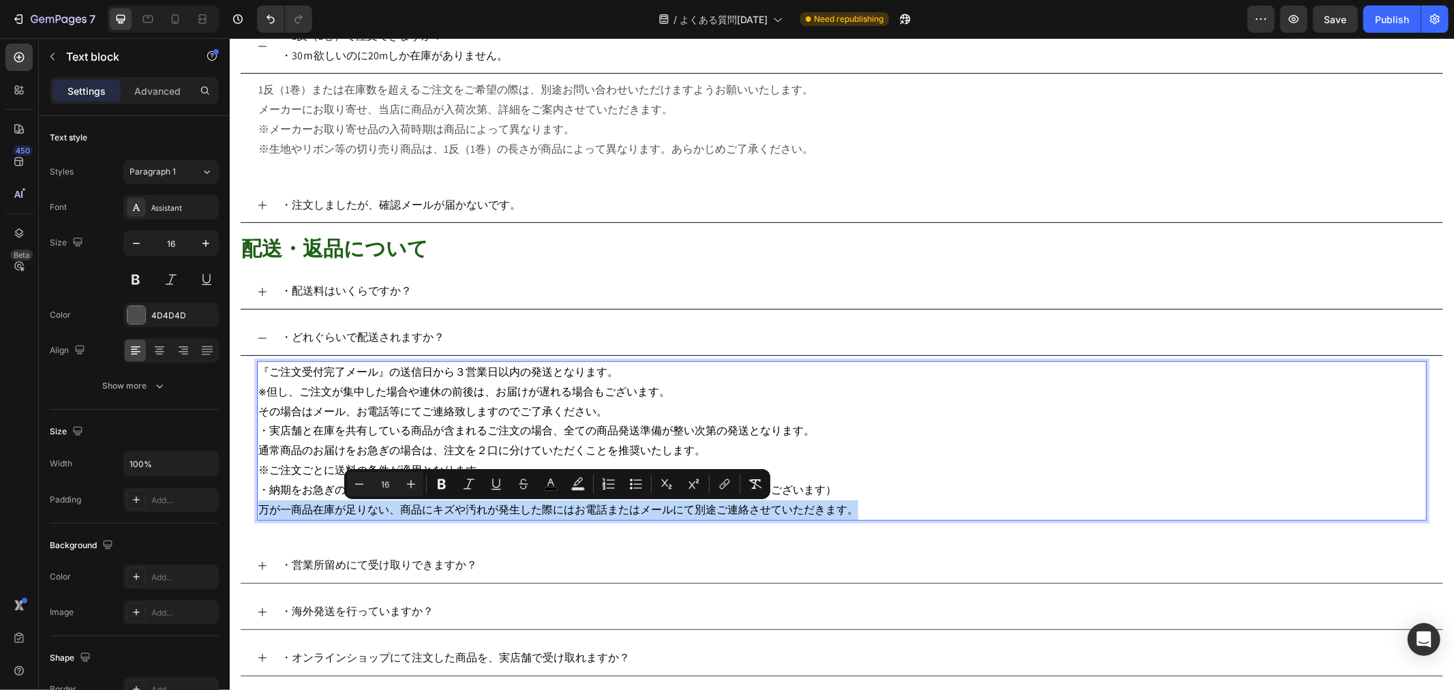
click at [892, 508] on p "万が一商品在庫が足りない、商品にキズや汚れが発生した際にはお電話またはメールにて別途ご連絡させていただきます。" at bounding box center [841, 510] width 1167 height 20
click at [874, 511] on p "万が一商品在庫が足りない、商品にキズや汚れが発生した際にはお電話またはメールにて別途ご連絡させていただきます。" at bounding box center [841, 510] width 1167 height 20
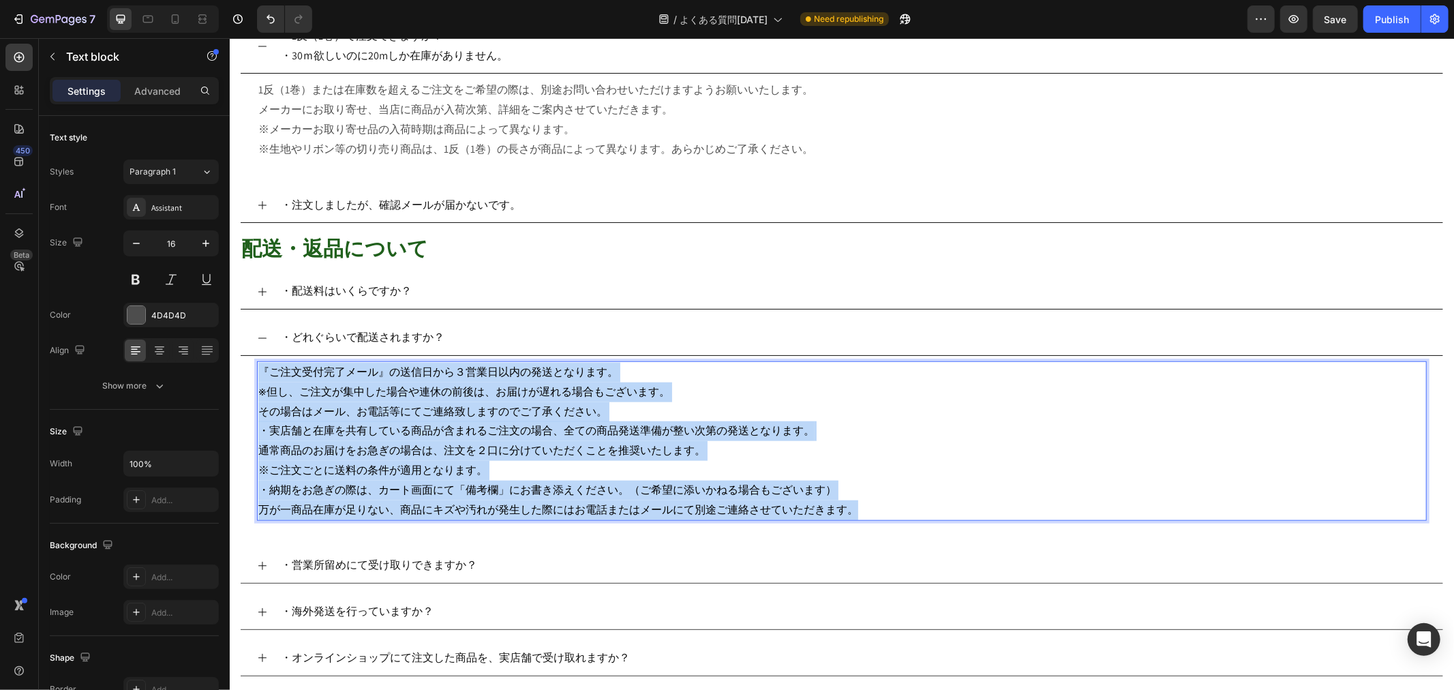
drag, startPoint x: 861, startPoint y: 508, endPoint x: 261, endPoint y: 376, distance: 614.4
click at [261, 376] on div "『ご注文受付完了メール』の送信日から３営業日以内の発送となります。 ※ 但し、ご注文が集中した場合や連休の前後は、お届けが遅れる場合もございます。 その場合は…" at bounding box center [841, 440] width 1170 height 159
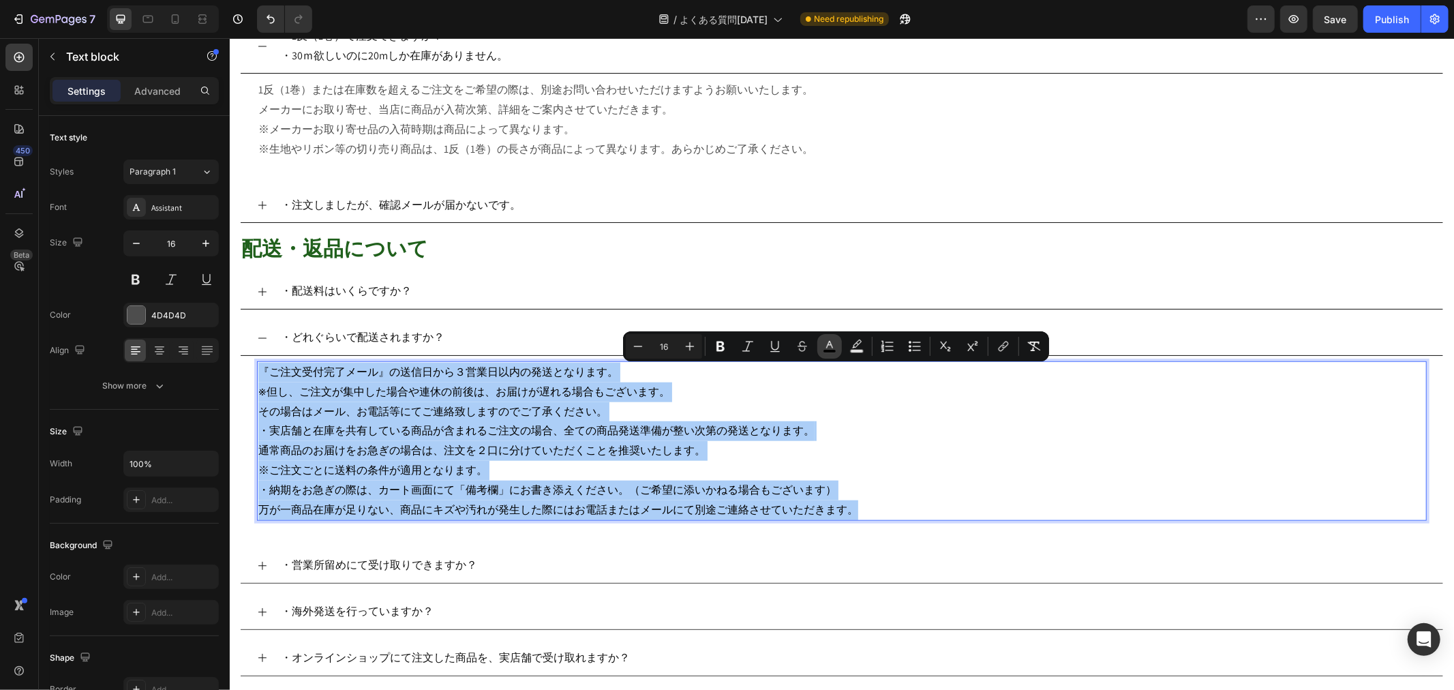
click at [832, 345] on icon "Editor contextual toolbar" at bounding box center [829, 344] width 7 height 7
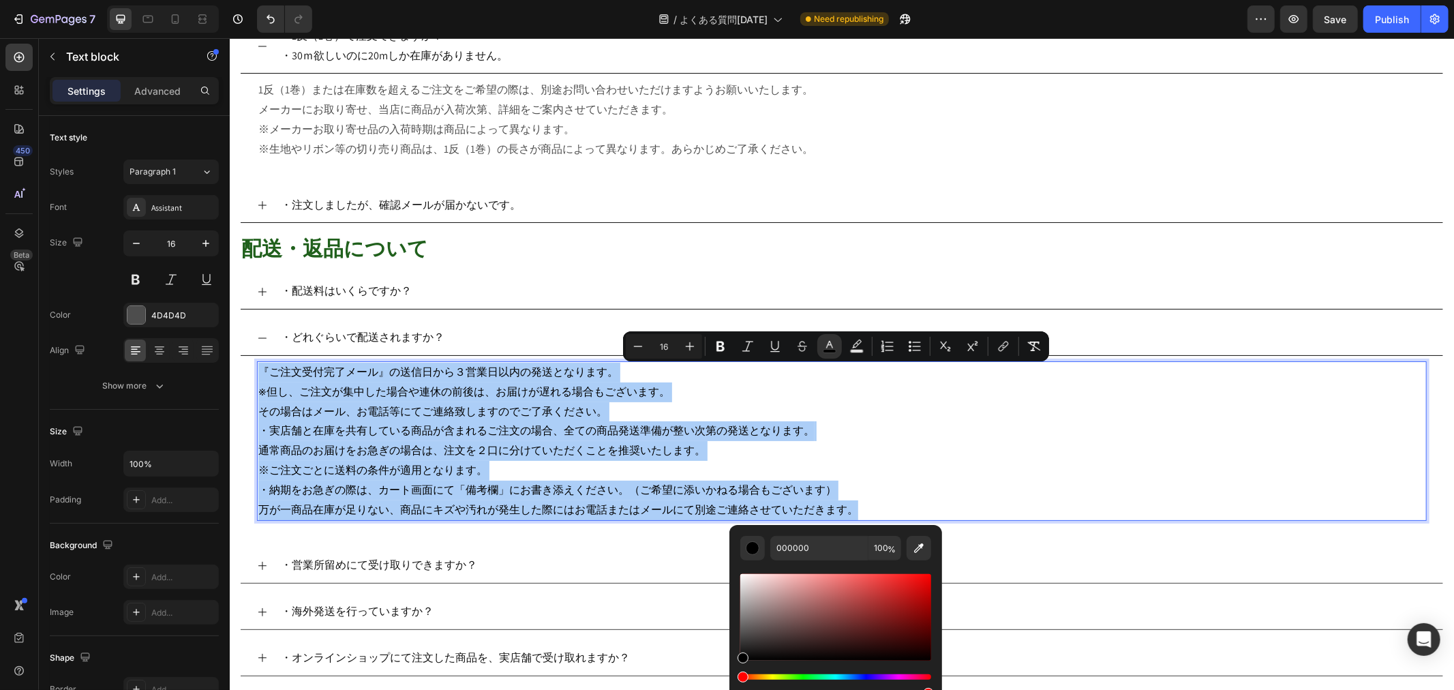
click at [740, 550] on div "Editor contextual toolbar" at bounding box center [835, 617] width 191 height 87
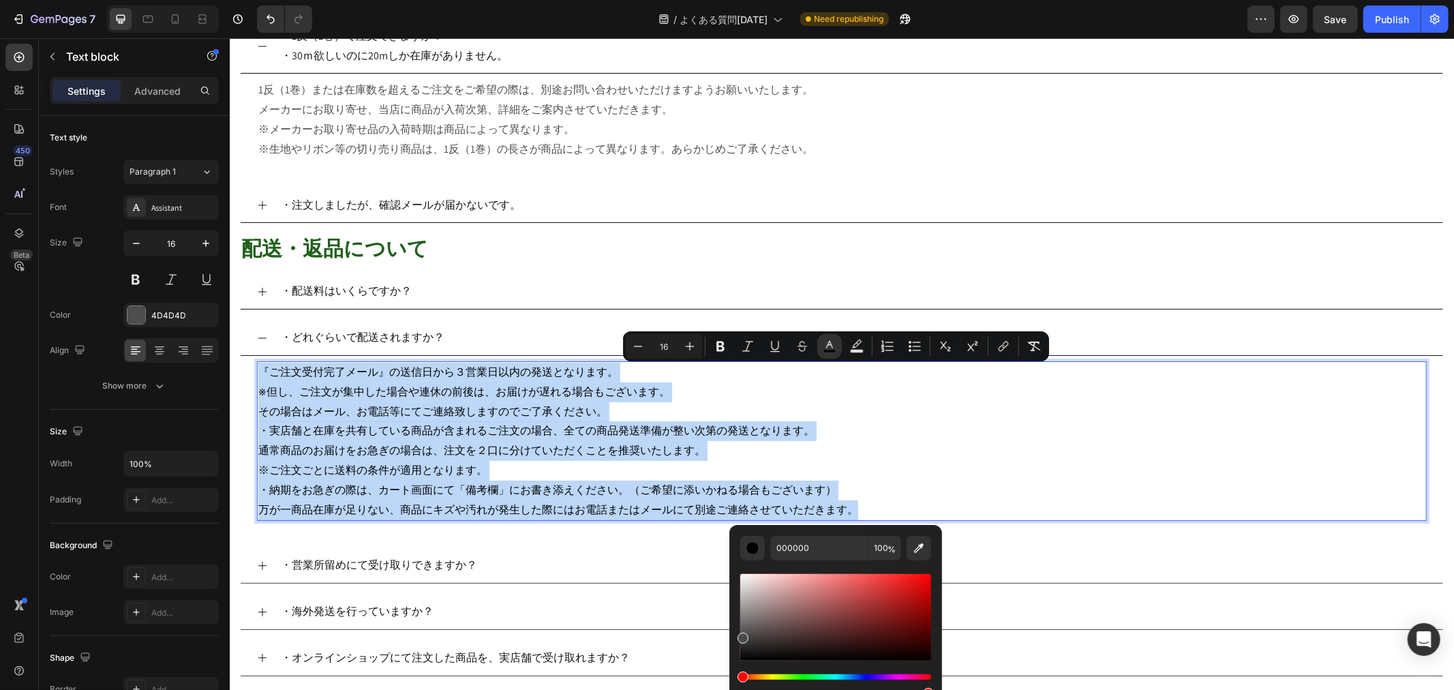
type input "494949"
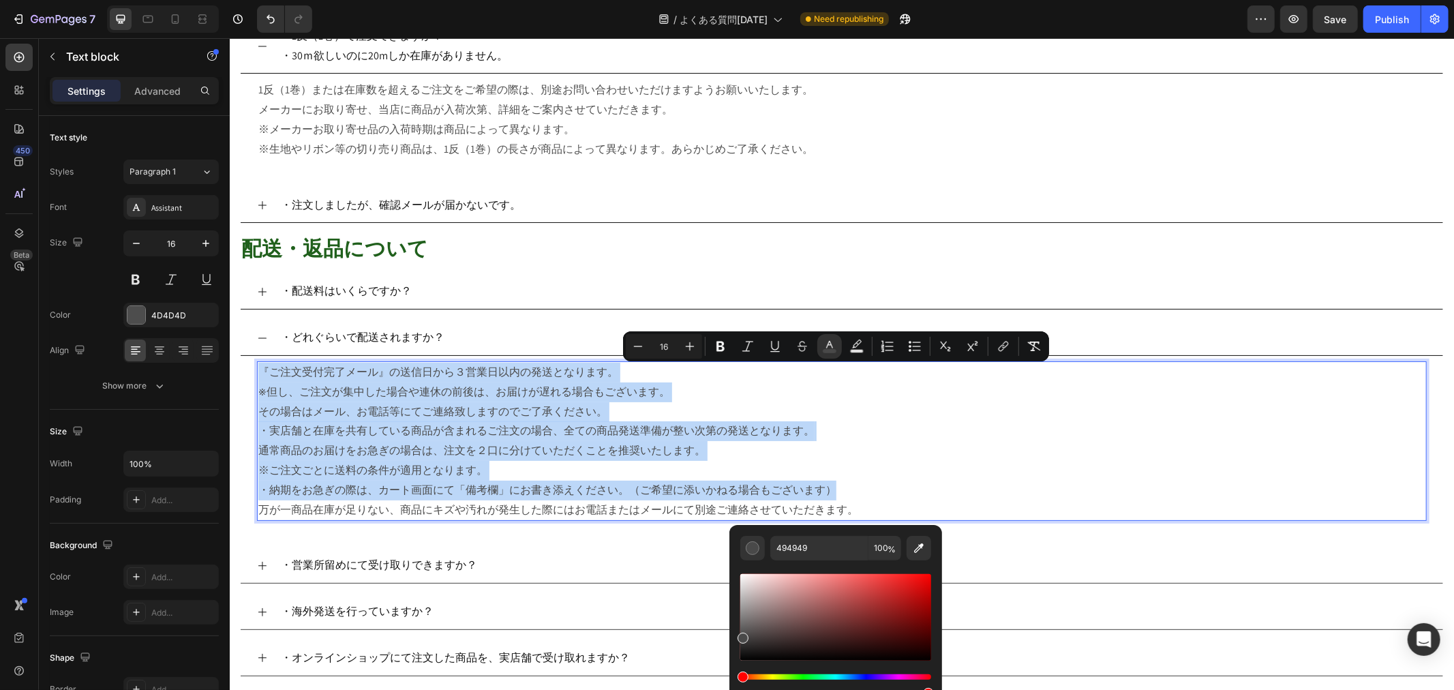
click at [881, 475] on p "※ご注文ごとに送料の条件が適用となります。" at bounding box center [841, 470] width 1167 height 20
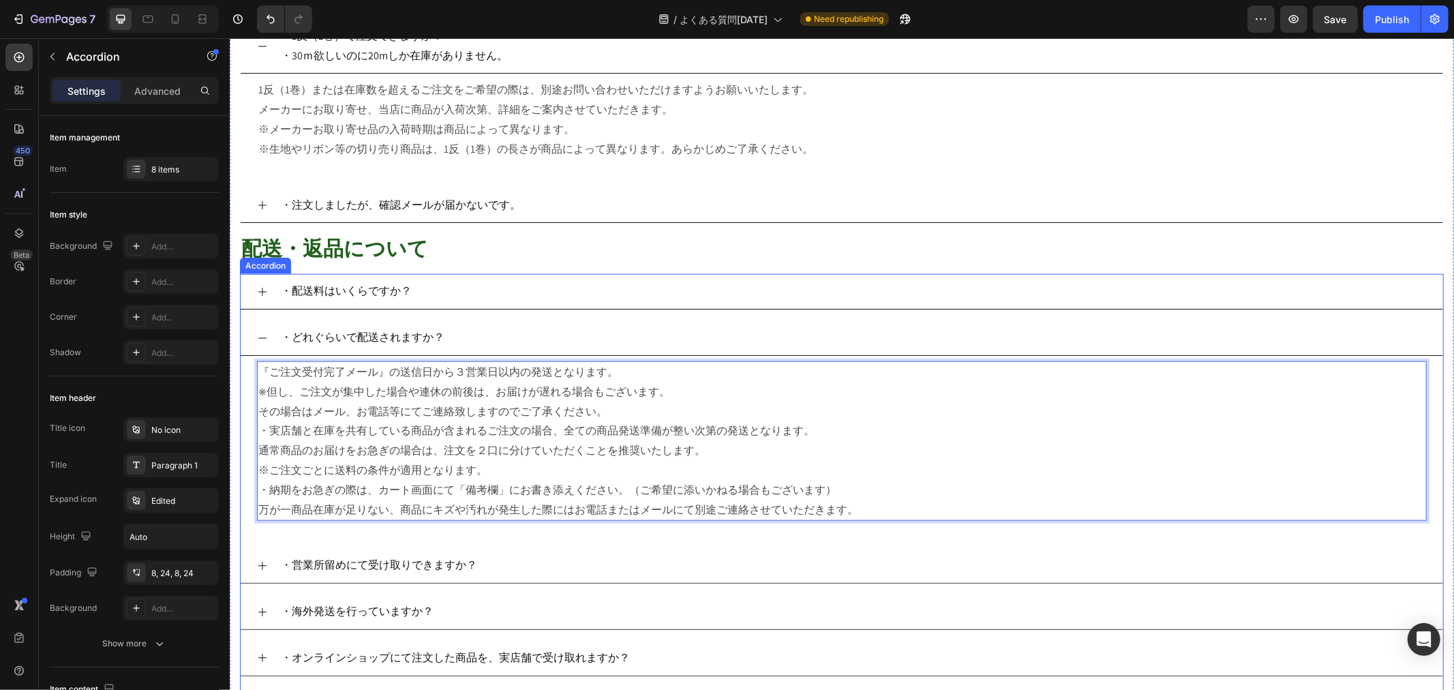
click at [332, 550] on p "・営業所留めにて受け取りできますか？" at bounding box center [378, 565] width 196 height 20
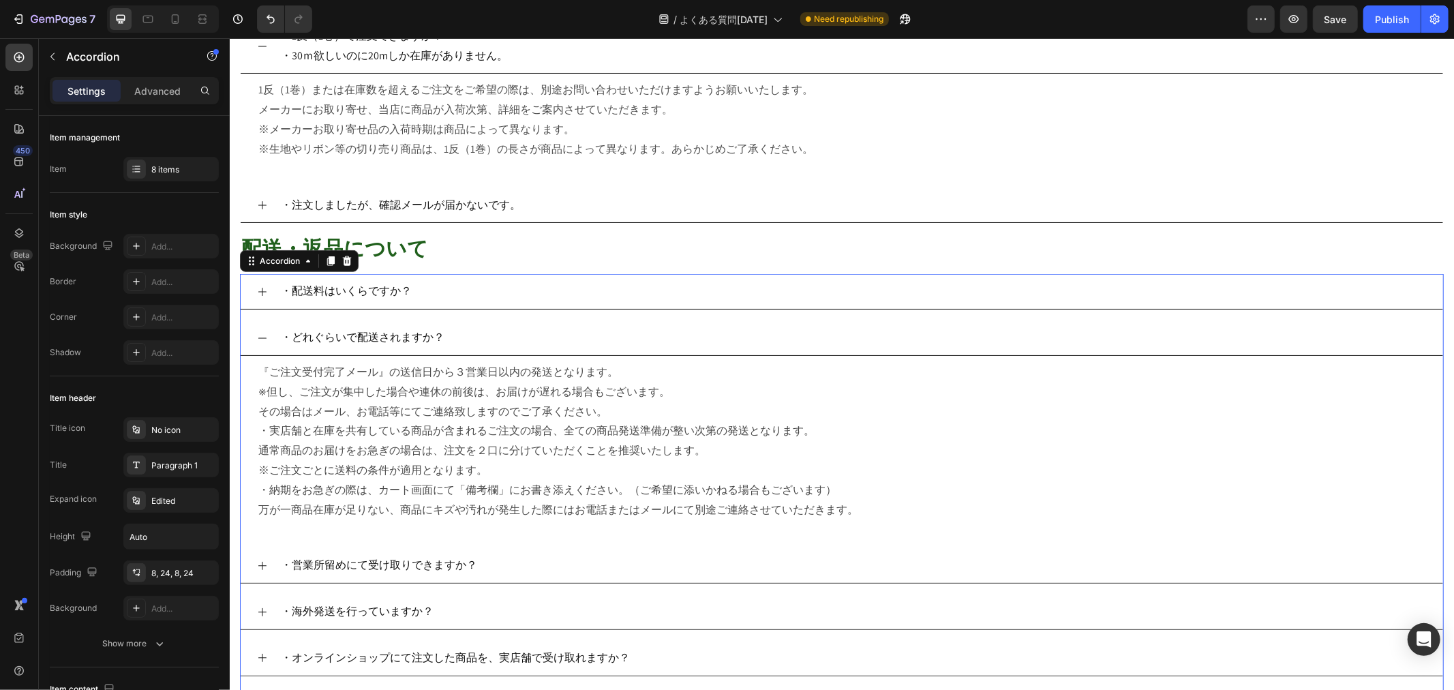
click at [262, 550] on icon at bounding box center [261, 565] width 11 height 11
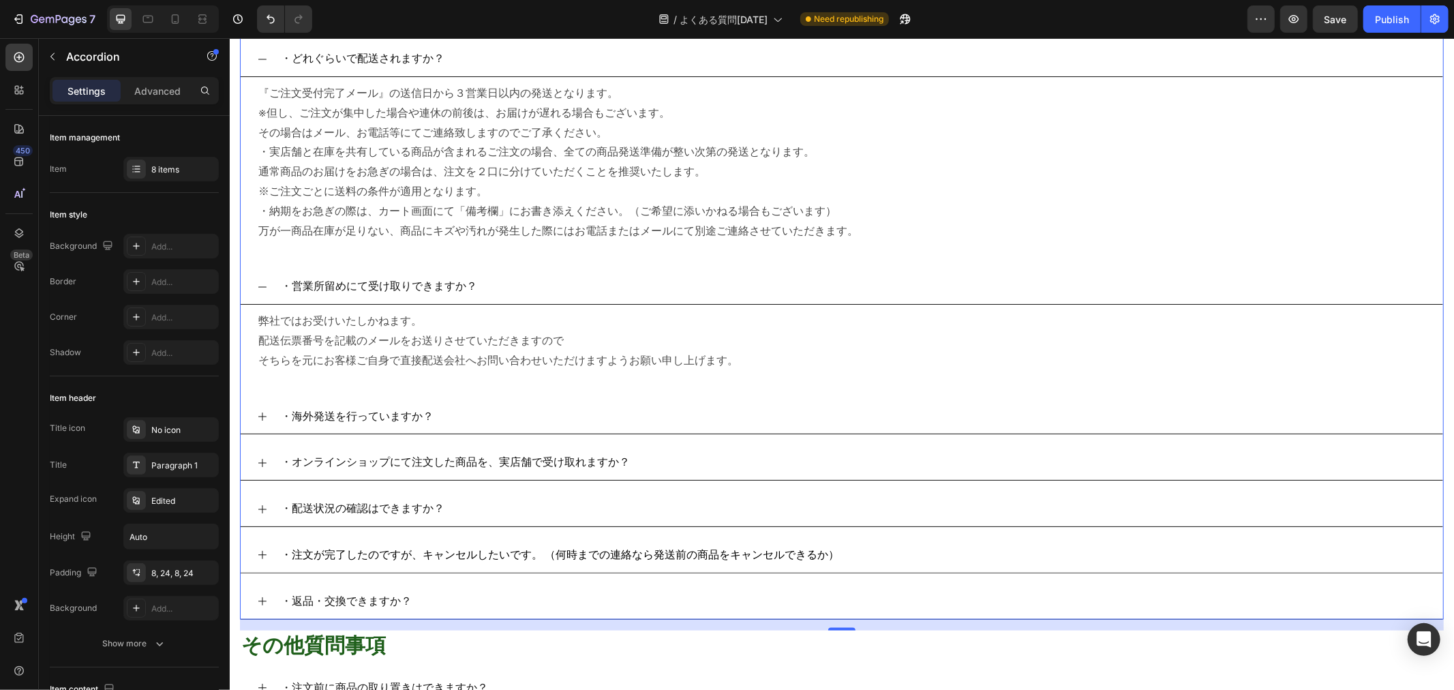
scroll to position [1363, 0]
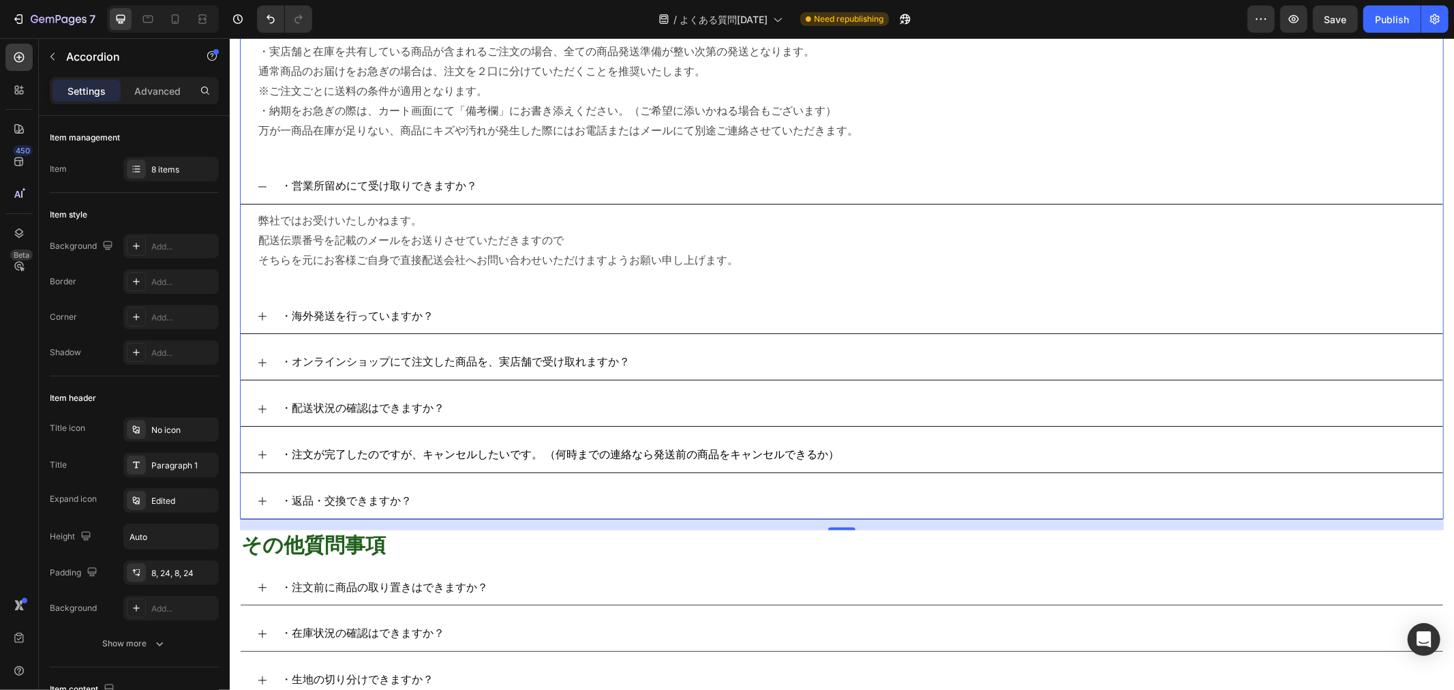
click at [260, 457] on icon at bounding box center [261, 453] width 11 height 11
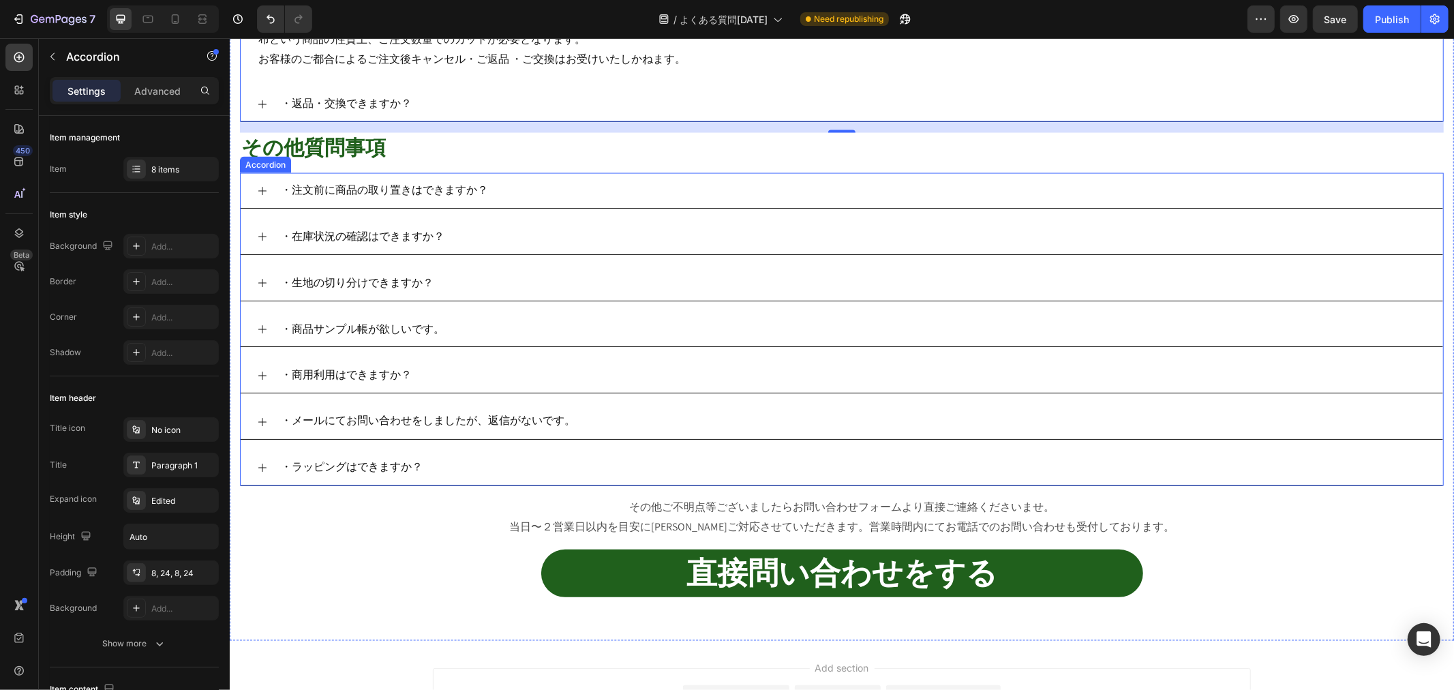
scroll to position [1814, 0]
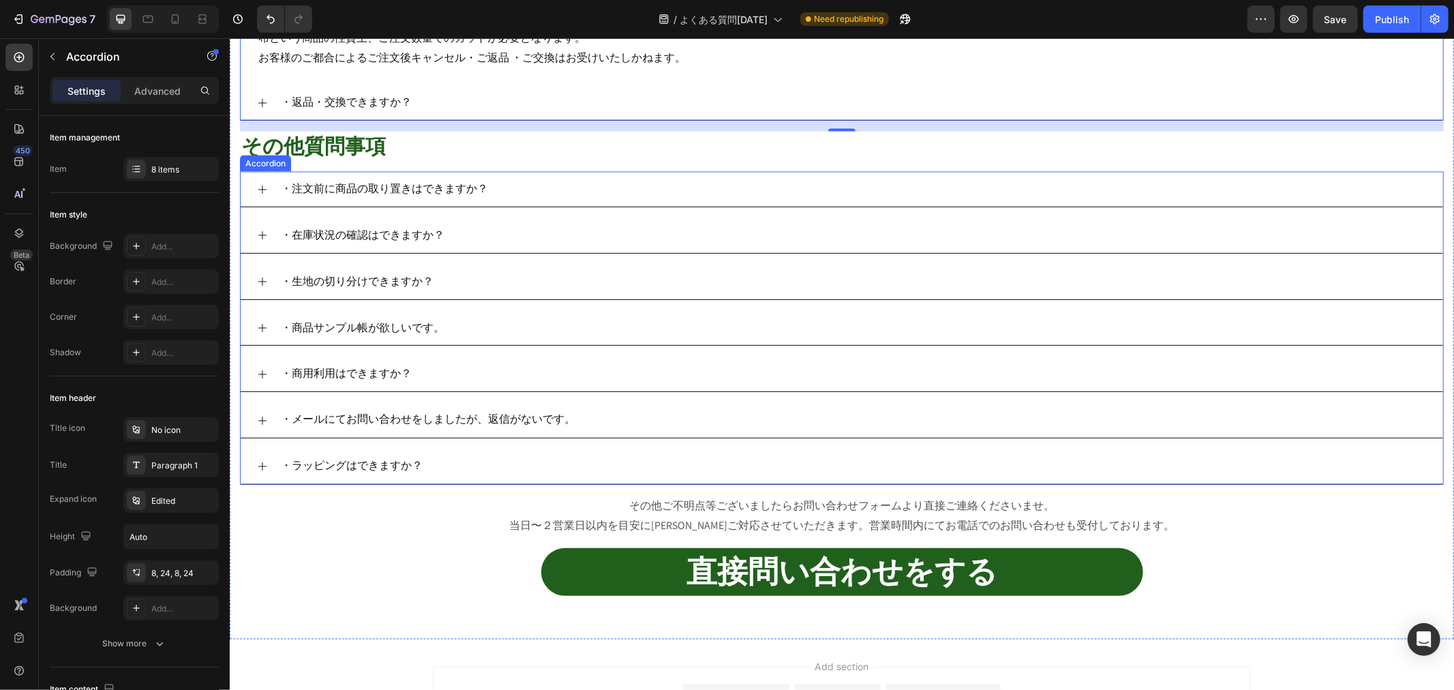
click at [264, 189] on icon at bounding box center [261, 188] width 11 height 11
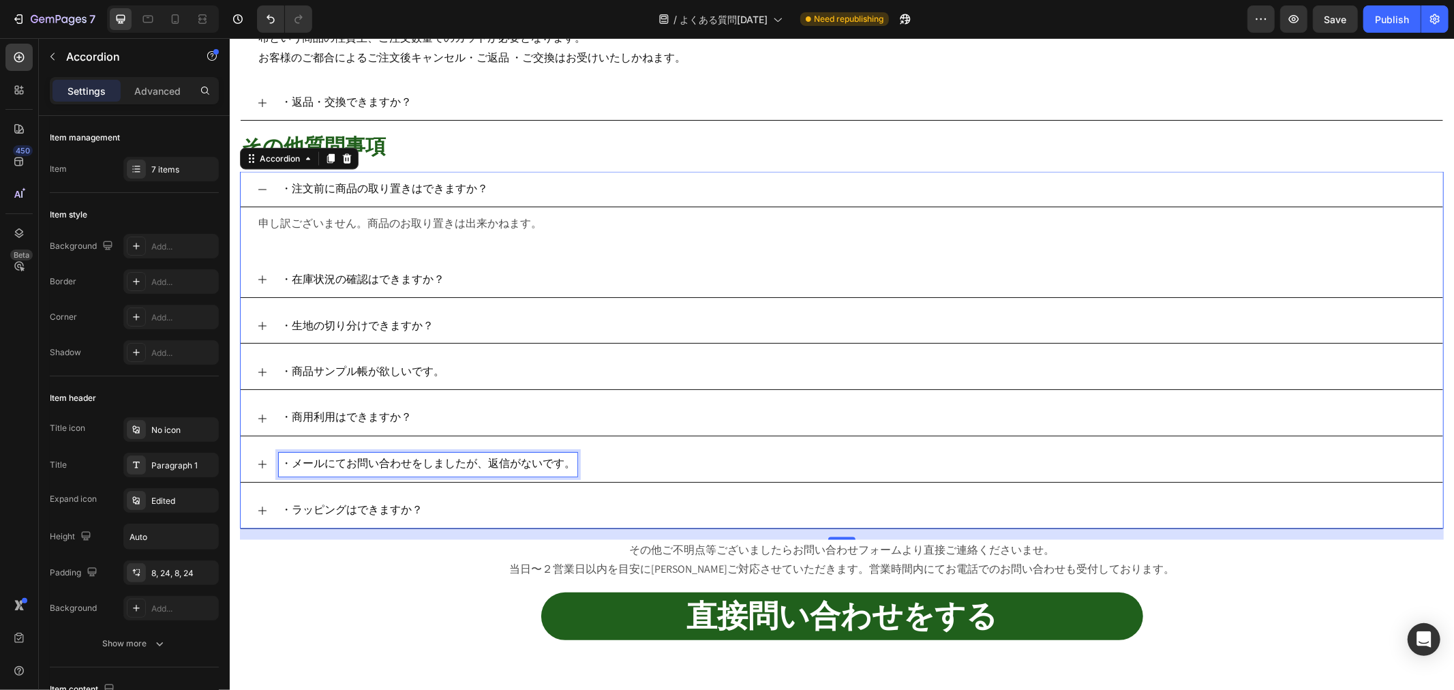
click at [496, 474] on p "・メールにてお問い合わせをしましたが、返信がないです。" at bounding box center [427, 464] width 294 height 20
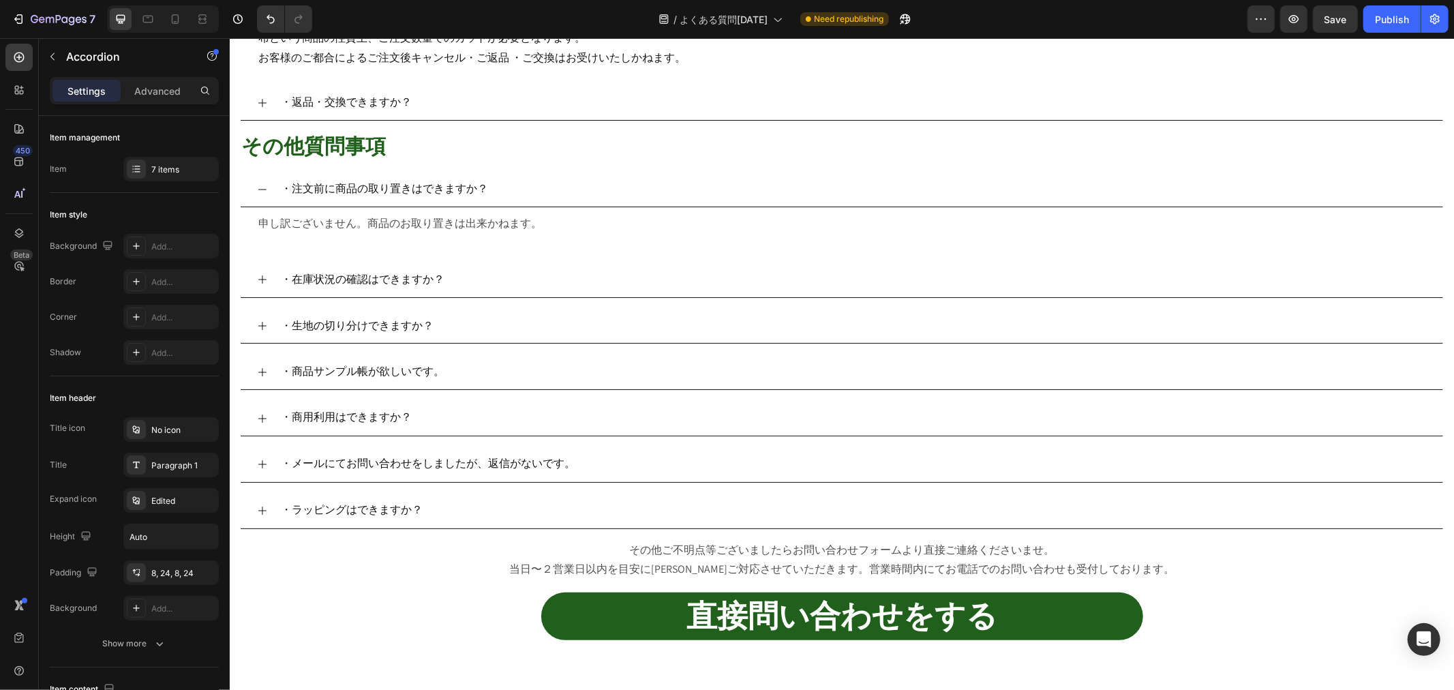
click at [260, 468] on icon at bounding box center [262, 463] width 8 height 8
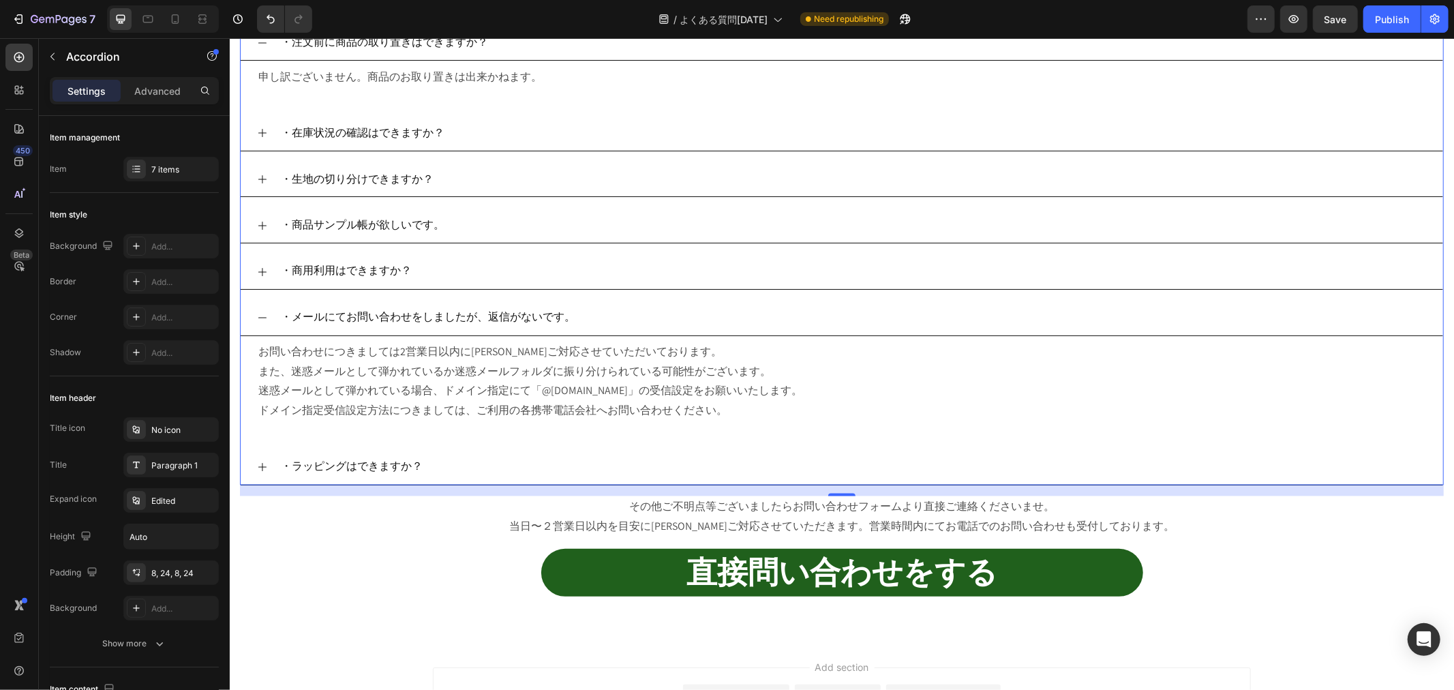
scroll to position [1966, 0]
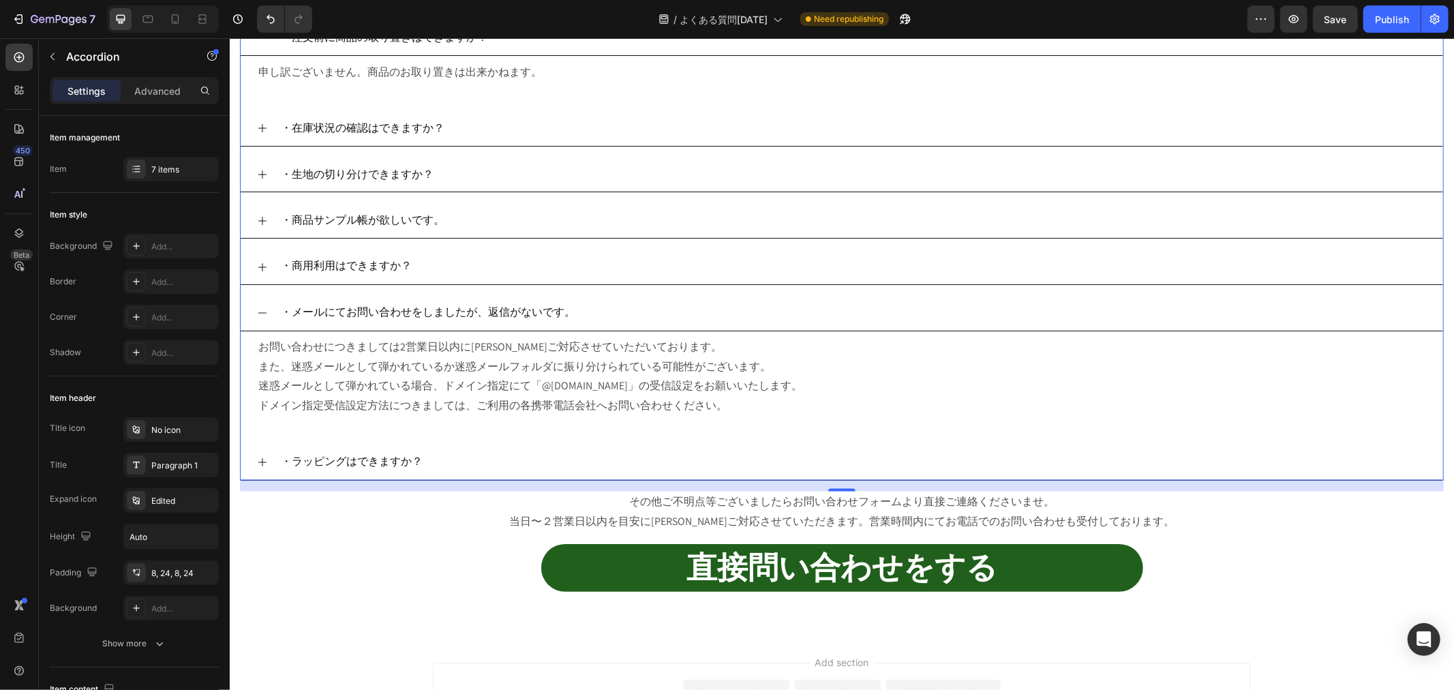
click at [250, 472] on div "・ラッピングはできますか？" at bounding box center [841, 461] width 1202 height 35
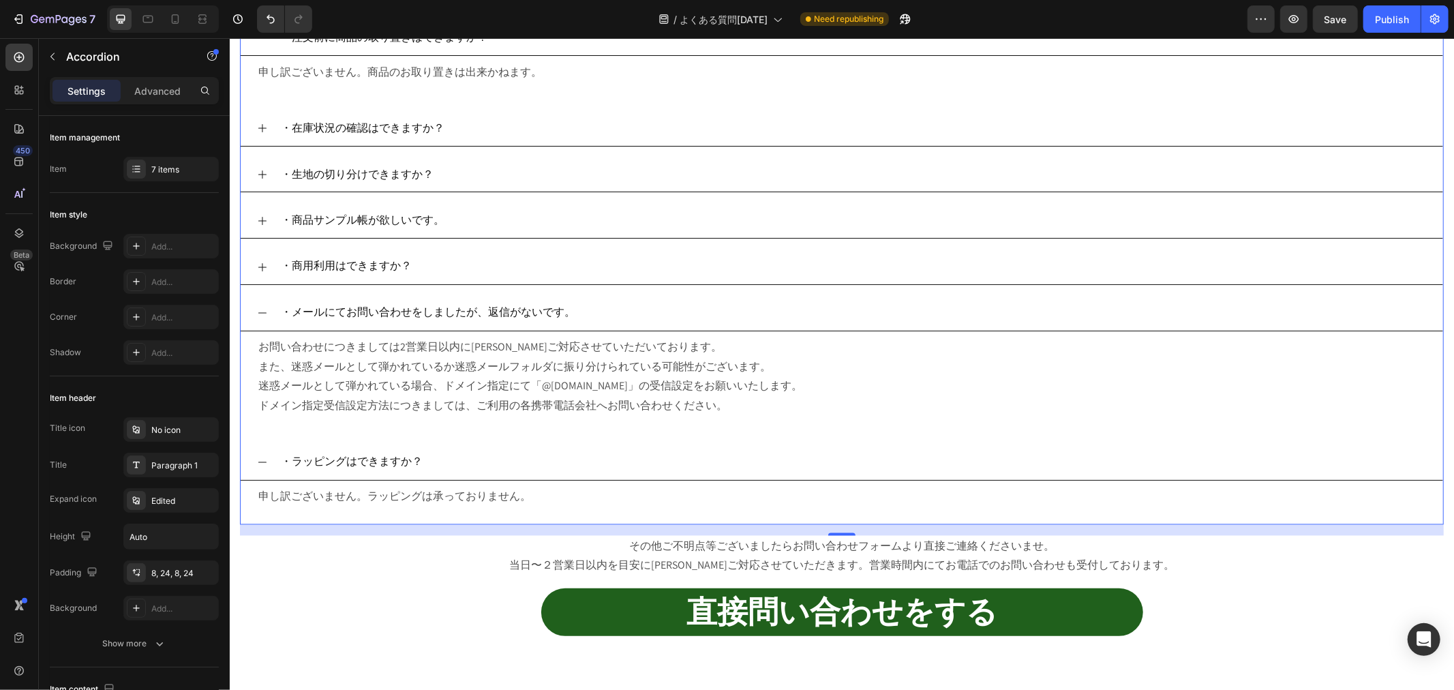
click at [263, 226] on icon at bounding box center [261, 220] width 11 height 11
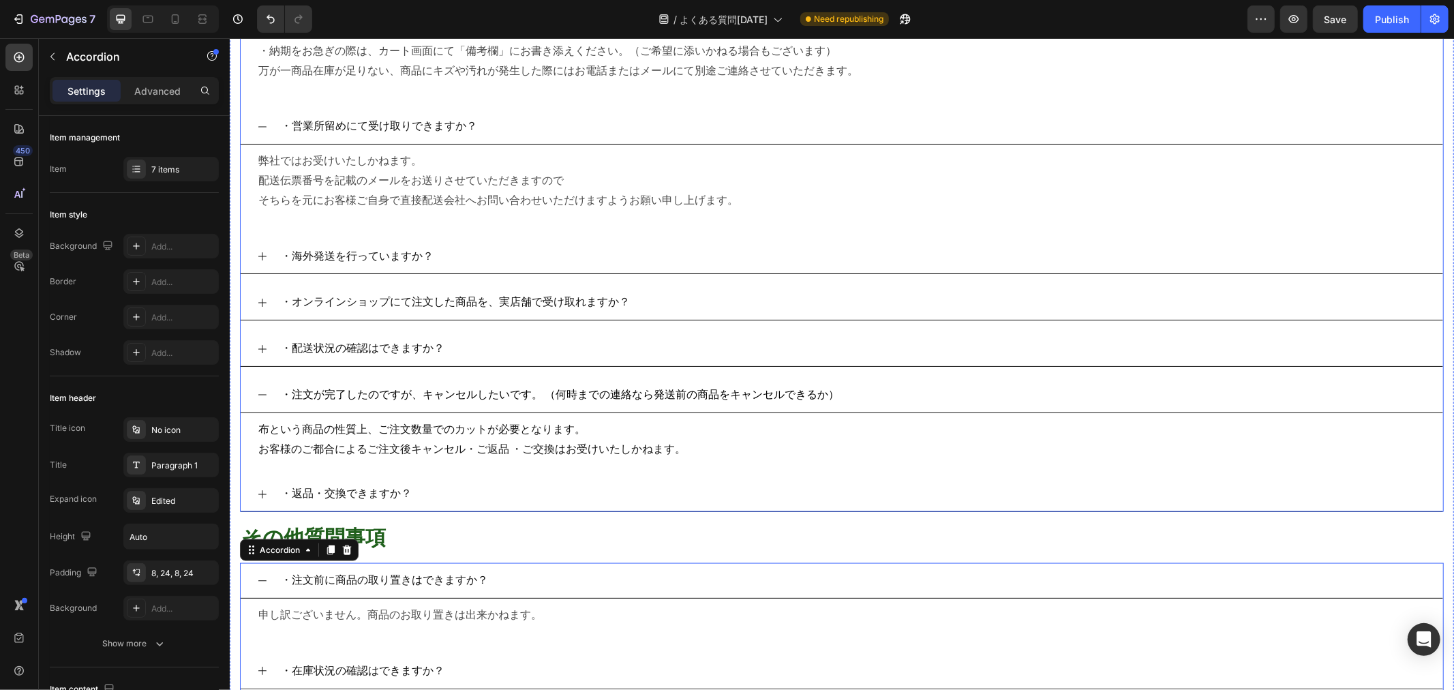
scroll to position [1284, 0]
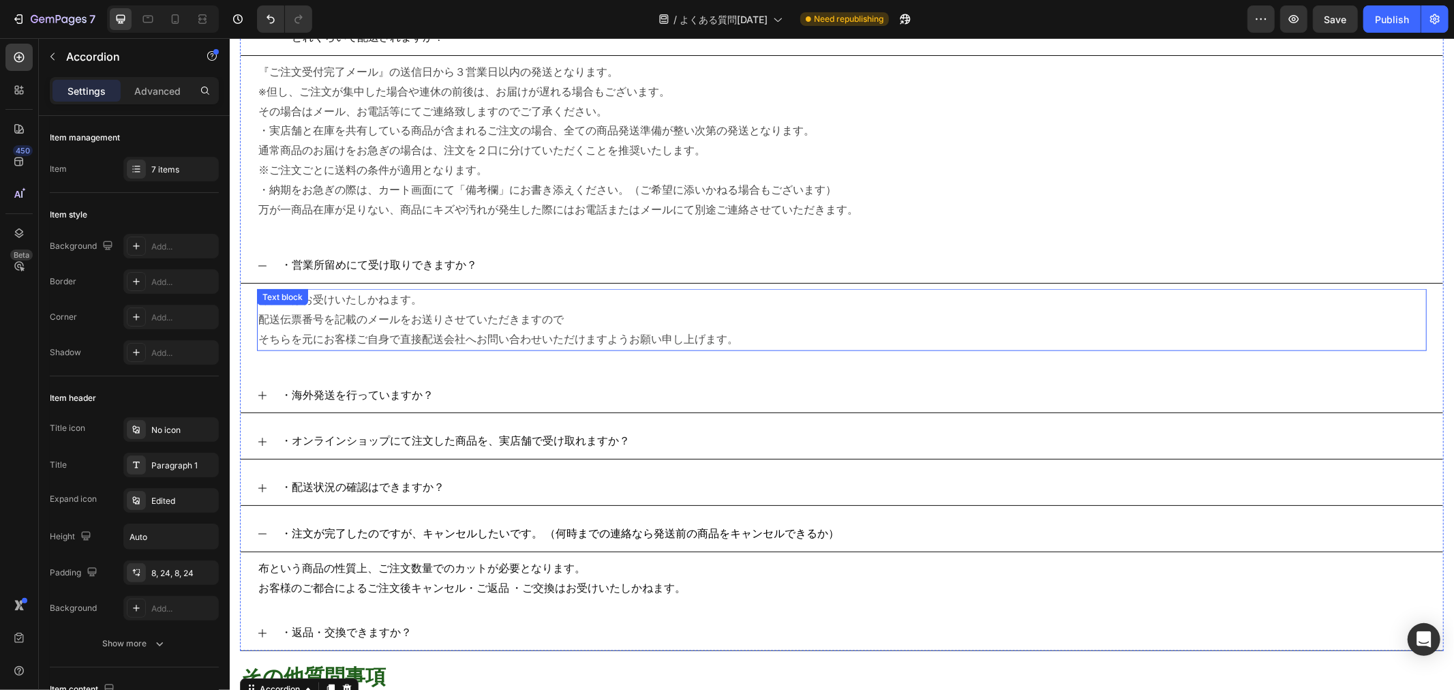
click at [692, 348] on p "そちらを元にお客様ご自身で直接配送会社へお問い合わせいただけますようお願い申し上げます。" at bounding box center [841, 339] width 1167 height 20
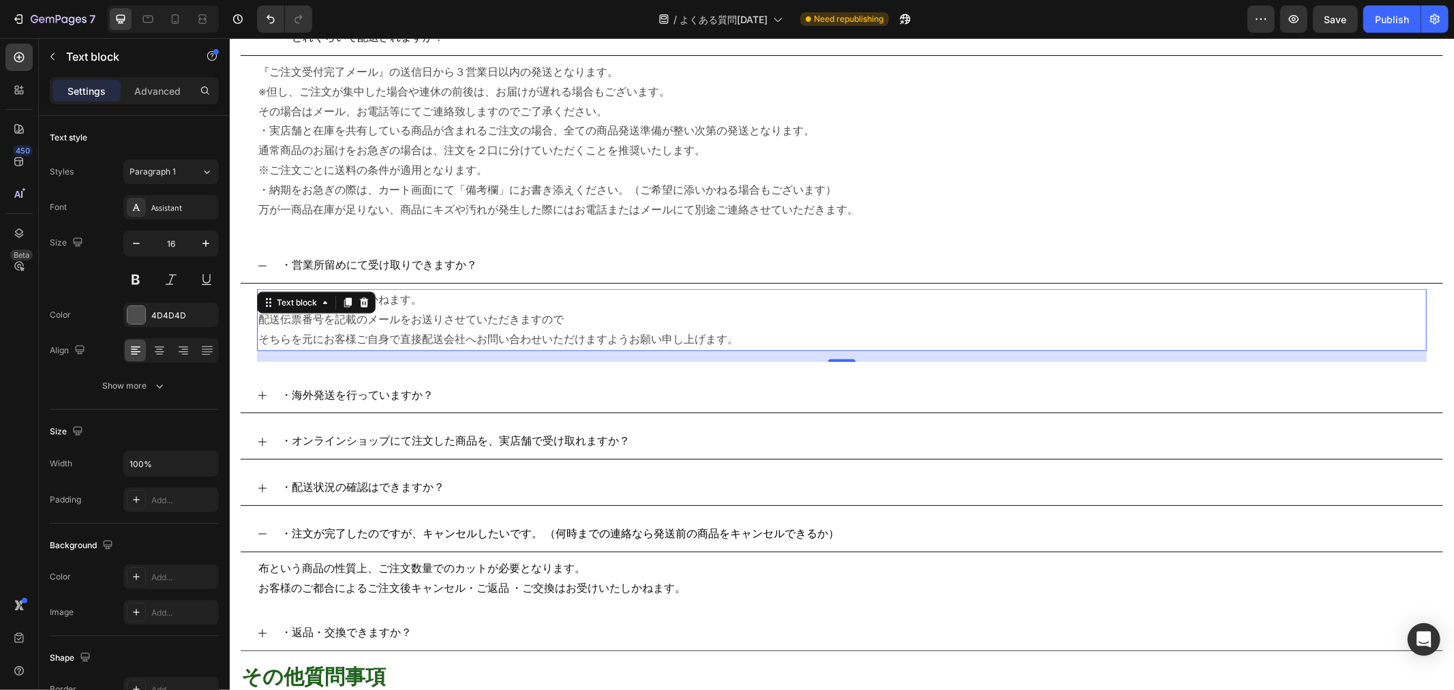
click at [778, 348] on p "そちらを元にお客様ご自身で直接配送会社へお問い合わせいただけますようお願い申し上げます。" at bounding box center [841, 339] width 1167 height 20
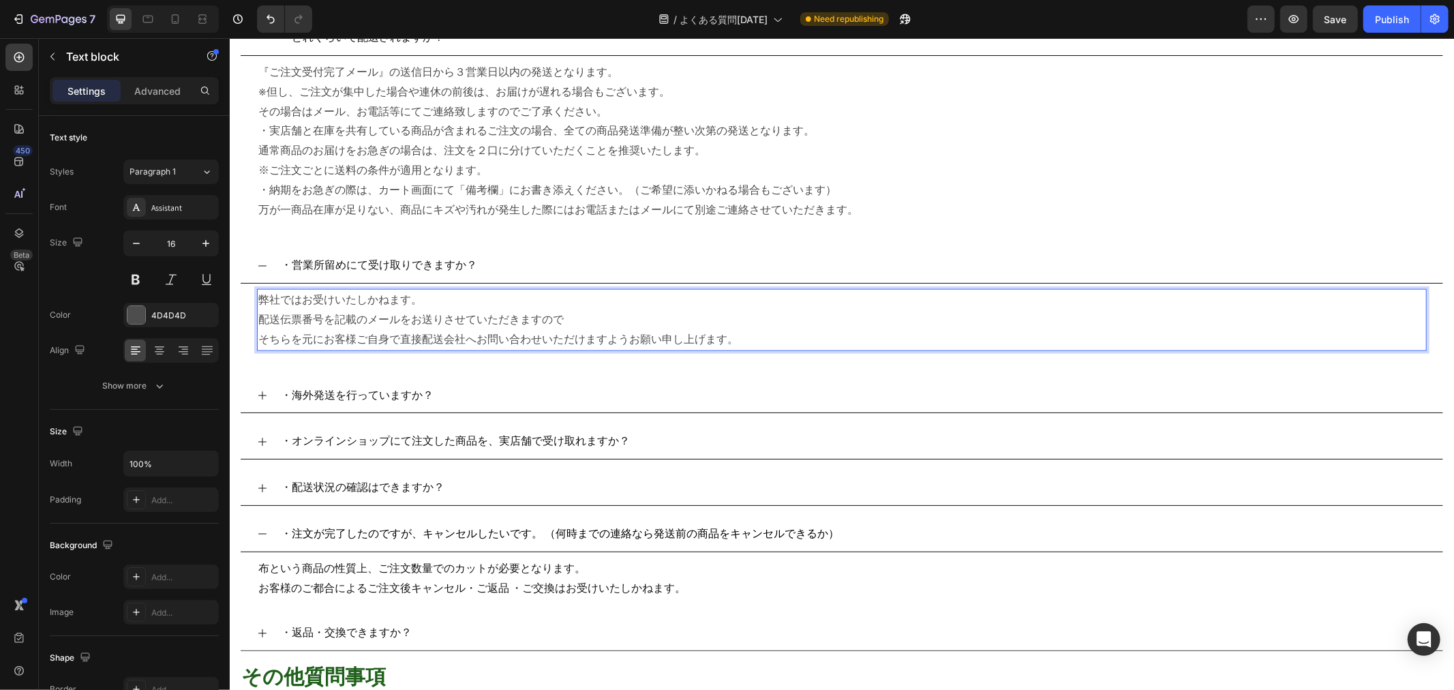
click at [765, 345] on p "そちらを元にお客様ご自身で直接配送会社へお問い合わせいただけますようお願い申し上げます。" at bounding box center [841, 339] width 1167 height 20
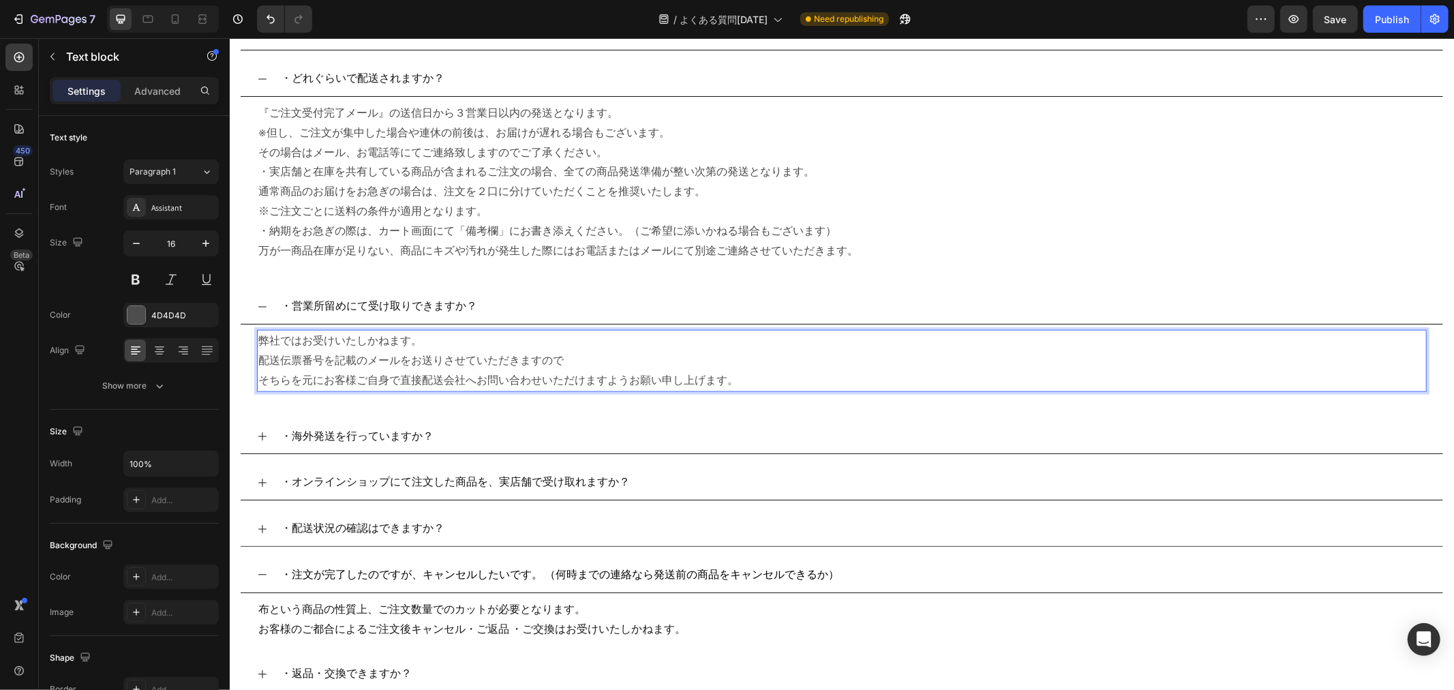
scroll to position [1208, 0]
